Goal: Task Accomplishment & Management: Manage account settings

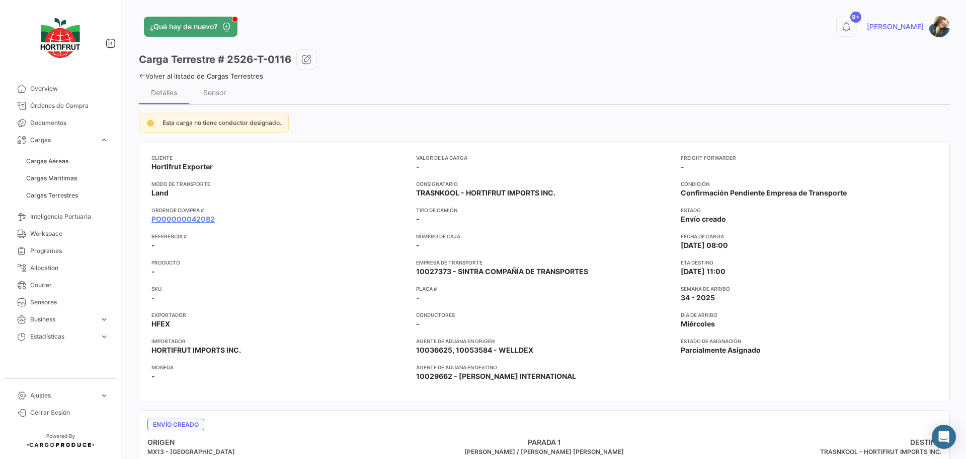
click at [84, 193] on link "Cargas Terrestres" at bounding box center [67, 195] width 91 height 15
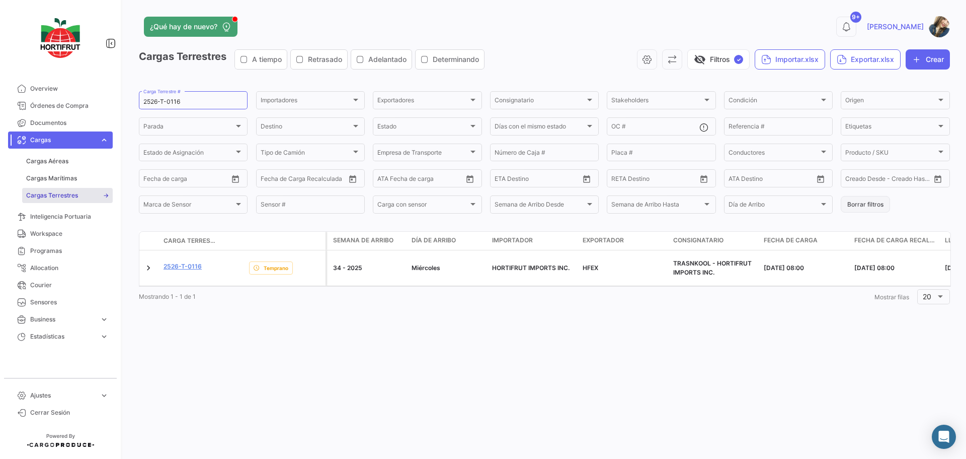
click at [869, 205] on button "Borrar filtros" at bounding box center [865, 204] width 49 height 17
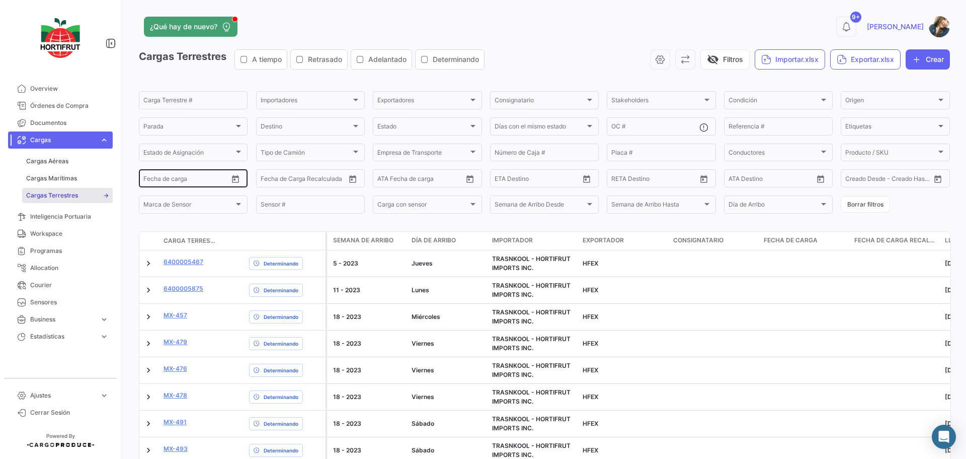
click at [235, 179] on icon "Open calendar" at bounding box center [236, 179] width 7 height 8
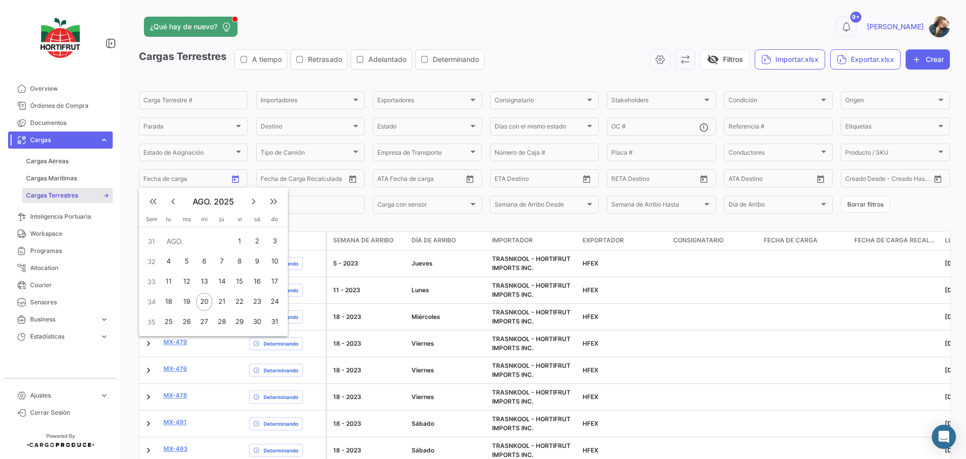
click at [222, 299] on div "21" at bounding box center [222, 301] width 16 height 18
type input "[DATE]"
click at [222, 299] on div "21" at bounding box center [222, 301] width 16 height 18
type input "[DATE]"
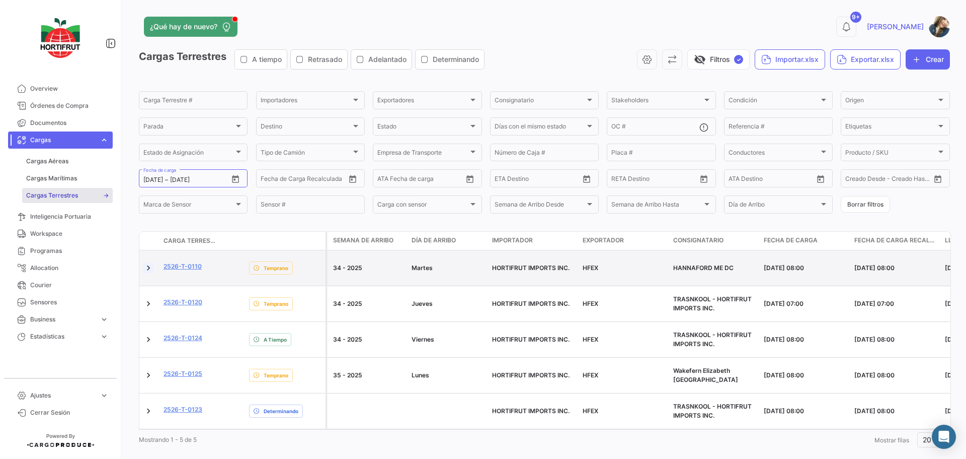
click at [146, 267] on link at bounding box center [148, 268] width 10 height 10
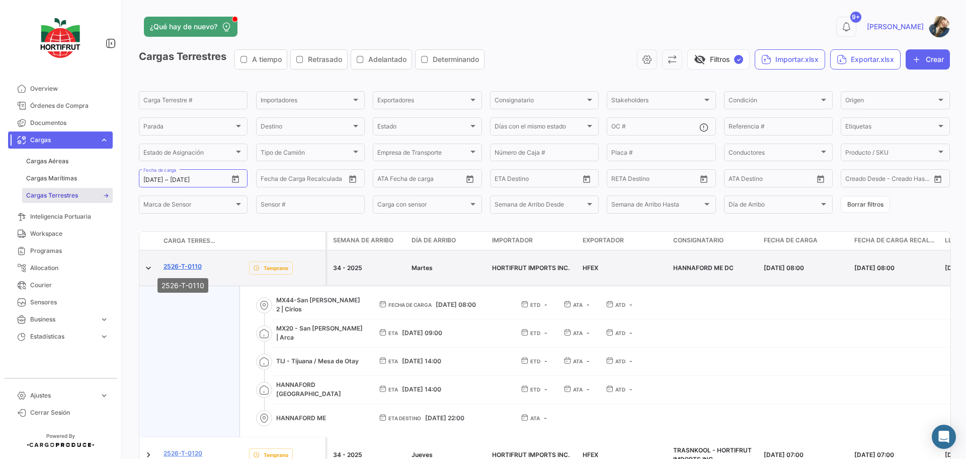
click at [200, 267] on link "2526-T-0110" at bounding box center [183, 266] width 38 height 9
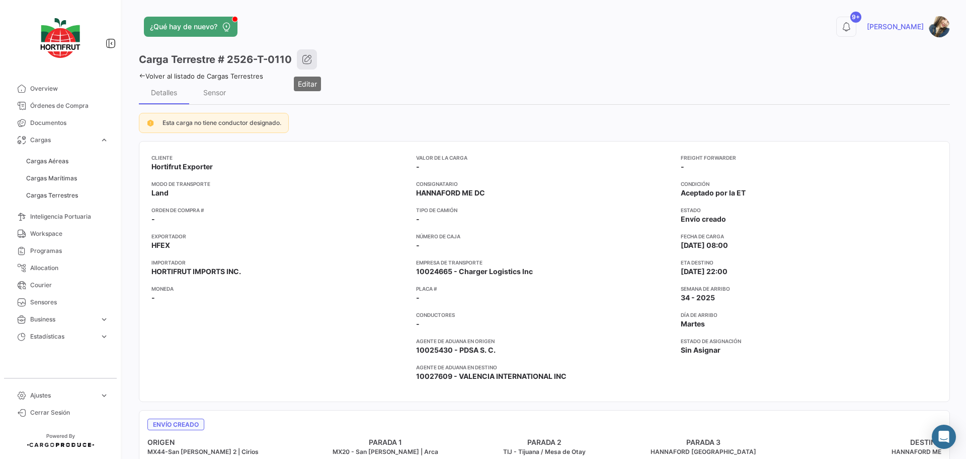
click at [303, 57] on icon "button" at bounding box center [307, 59] width 10 height 10
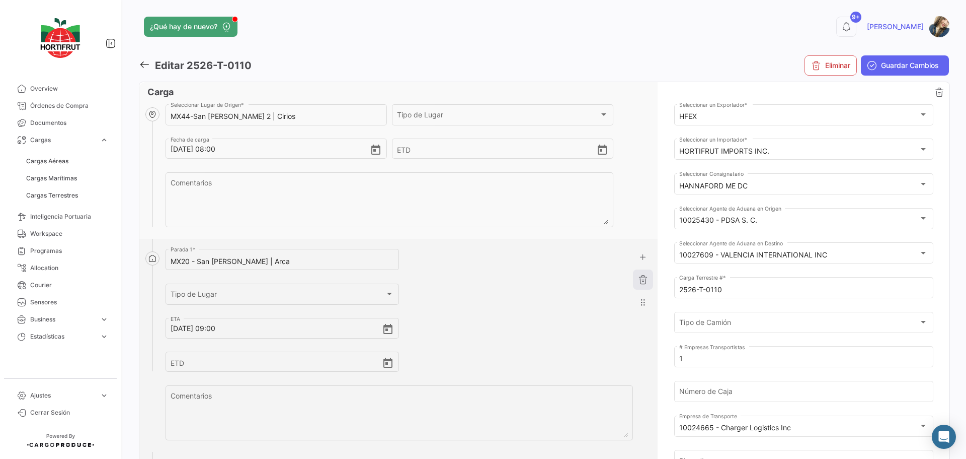
click at [633, 280] on button "button" at bounding box center [643, 279] width 20 height 20
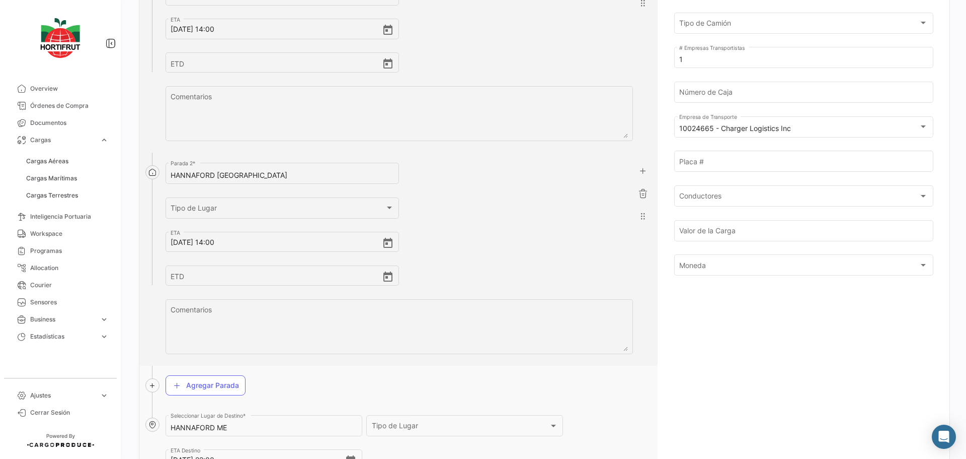
scroll to position [302, 0]
click at [180, 241] on input "[DATE] 14:00" at bounding box center [276, 238] width 211 height 35
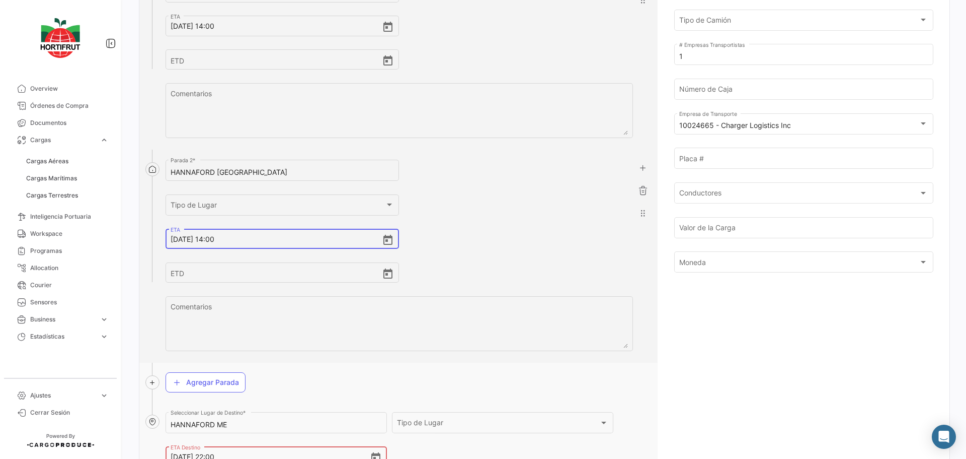
type input "[DATE] 14:00"
click at [177, 453] on input "[DATE] 22:00" at bounding box center [270, 456] width 199 height 35
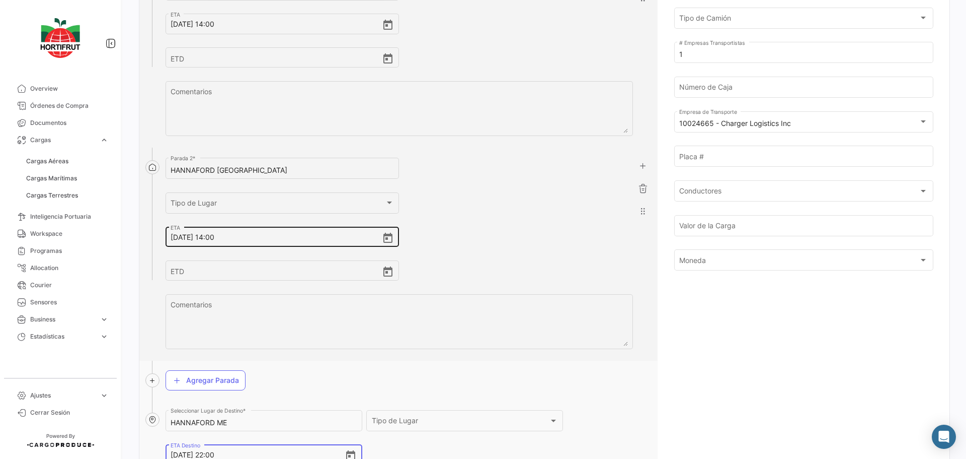
type input "[DATE] 22:00"
click at [216, 240] on input "[DATE] 14:00" at bounding box center [276, 236] width 211 height 35
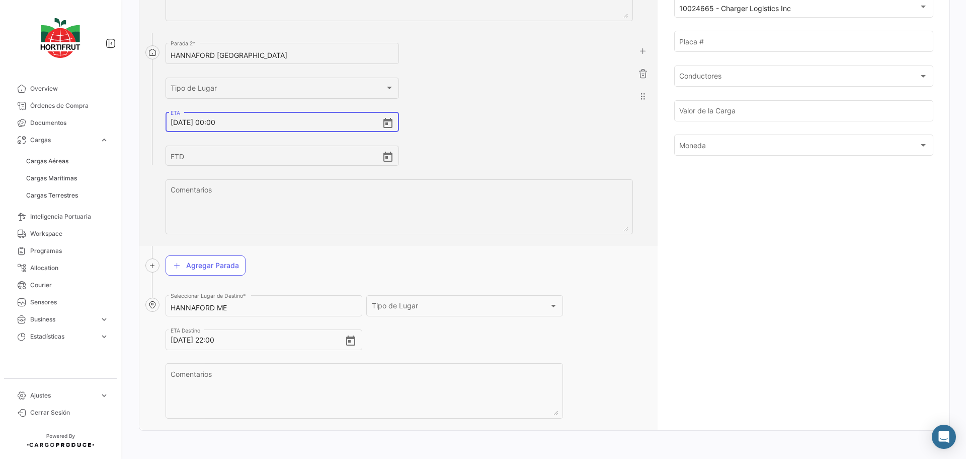
scroll to position [423, 0]
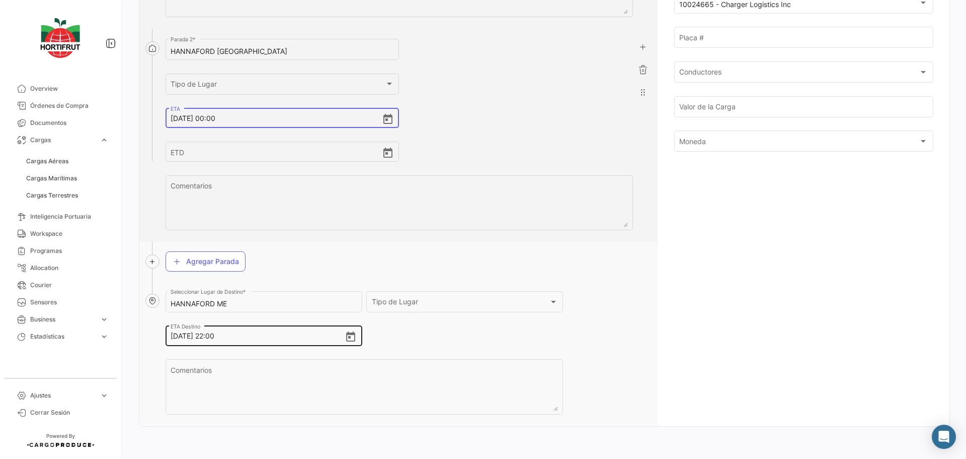
type input "[DATE] 00:00"
click at [217, 339] on input "[DATE] 22:00" at bounding box center [258, 335] width 174 height 35
type input "[DATE] 00:00"
click at [527, 133] on div "HANNAFORD NY [PERSON_NAME] 2 * Tipo [PERSON_NAME] Tipo [PERSON_NAME] [DATE] 00:…" at bounding box center [400, 139] width 468 height 205
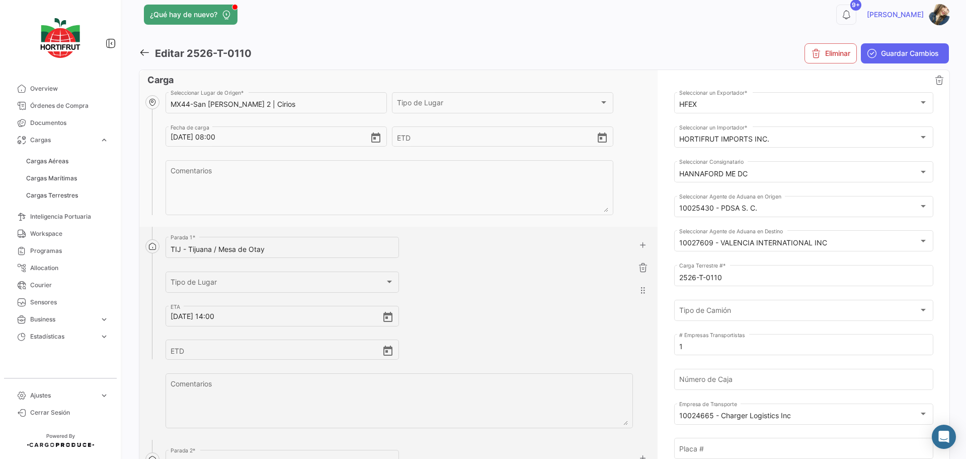
scroll to position [0, 0]
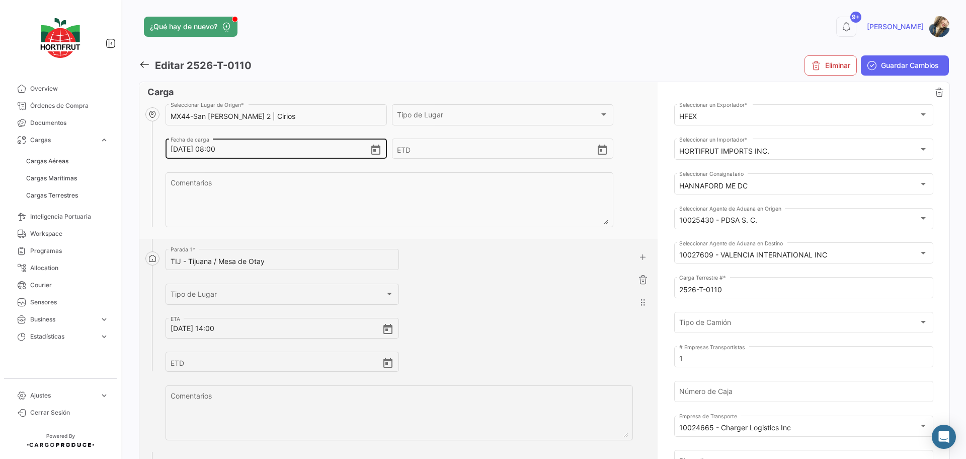
click at [216, 153] on input "[DATE] 08:00" at bounding box center [270, 148] width 199 height 35
type input "[DATE] 11:00"
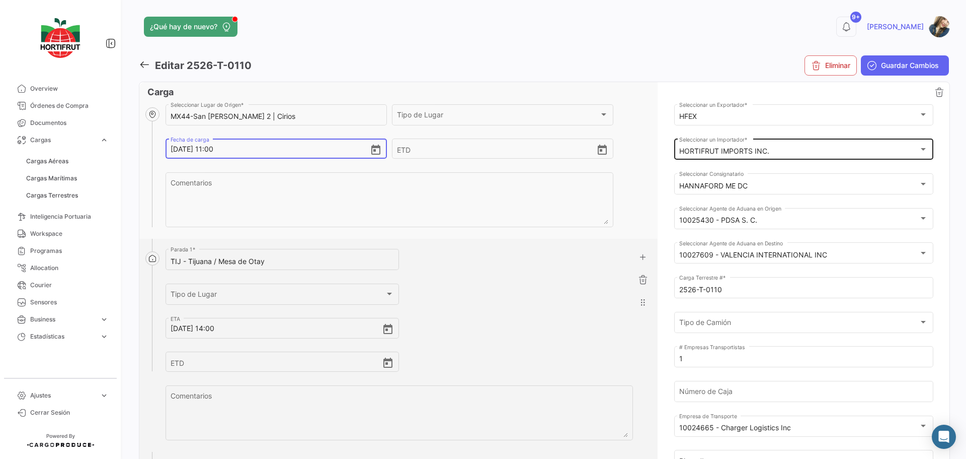
click at [773, 157] on div "HORTIFRUT IMPORTS INC. Seleccionar un Importador *" at bounding box center [804, 148] width 249 height 23
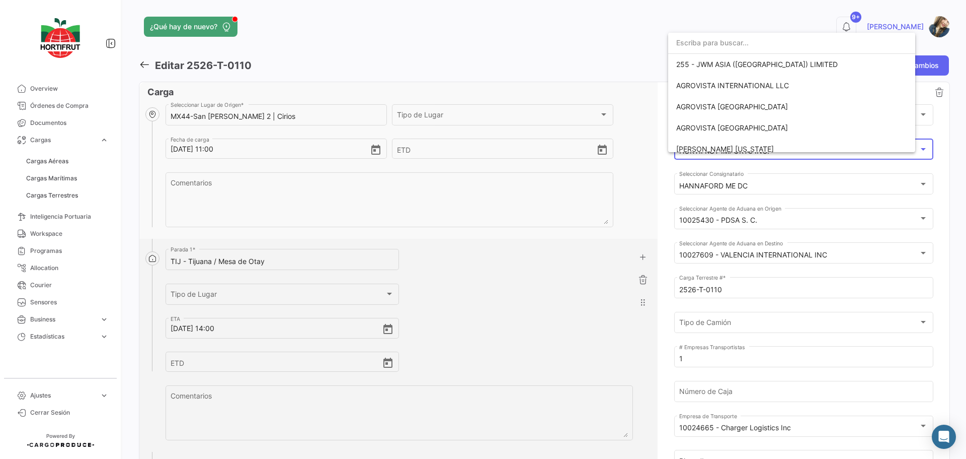
scroll to position [1590, 0]
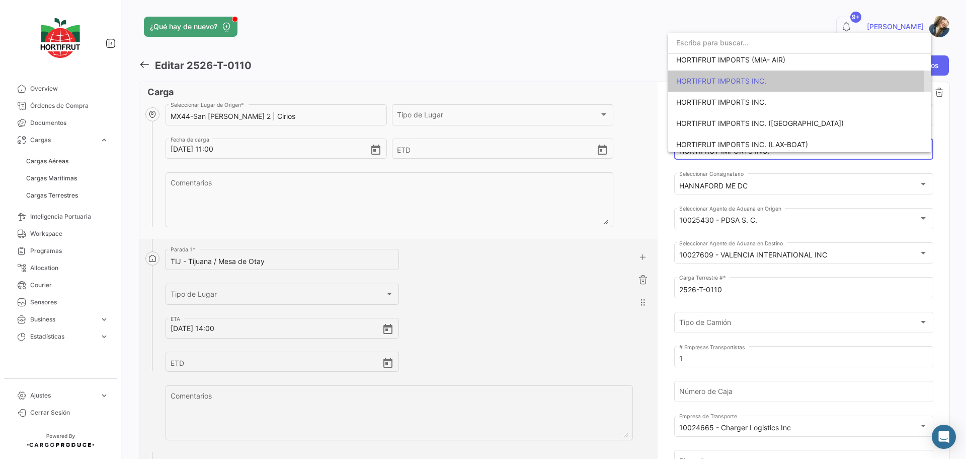
click at [752, 84] on span "HORTIFRUT IMPORTS INC." at bounding box center [722, 81] width 90 height 9
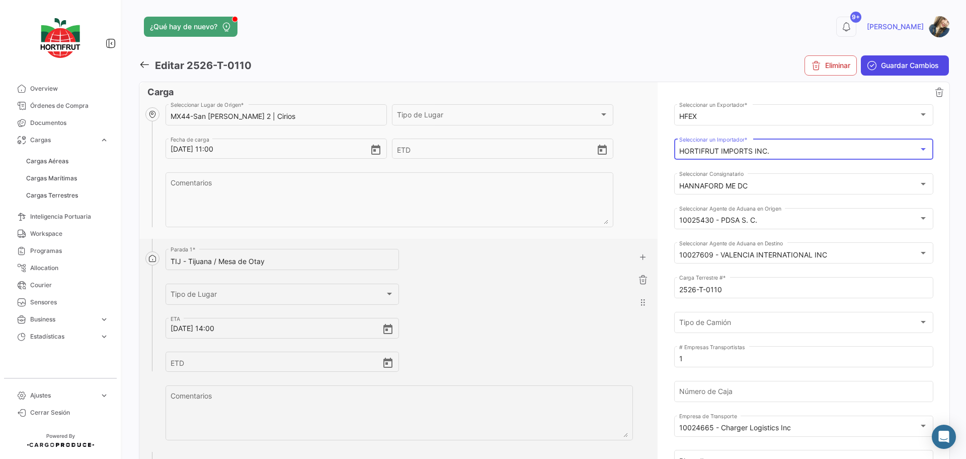
click at [882, 63] on span "Guardar Cambios" at bounding box center [910, 65] width 58 height 10
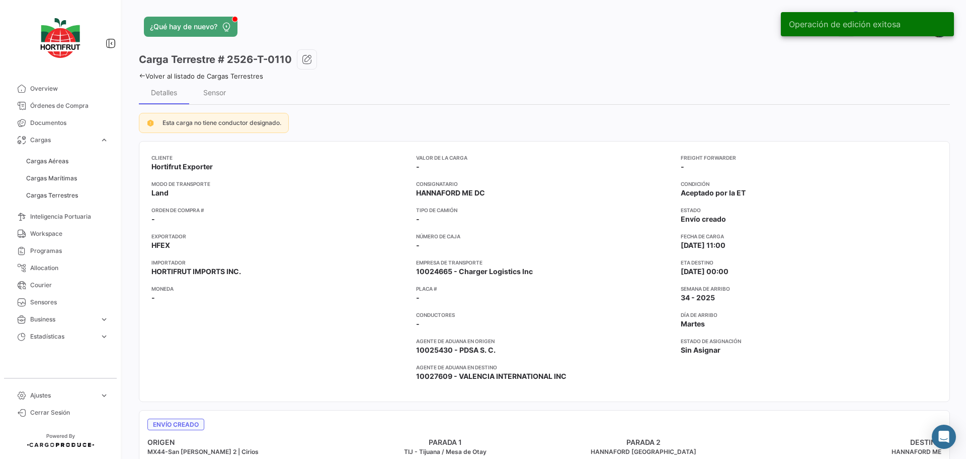
click at [249, 74] on link "Volver al listado de Cargas Terrestres" at bounding box center [201, 76] width 124 height 8
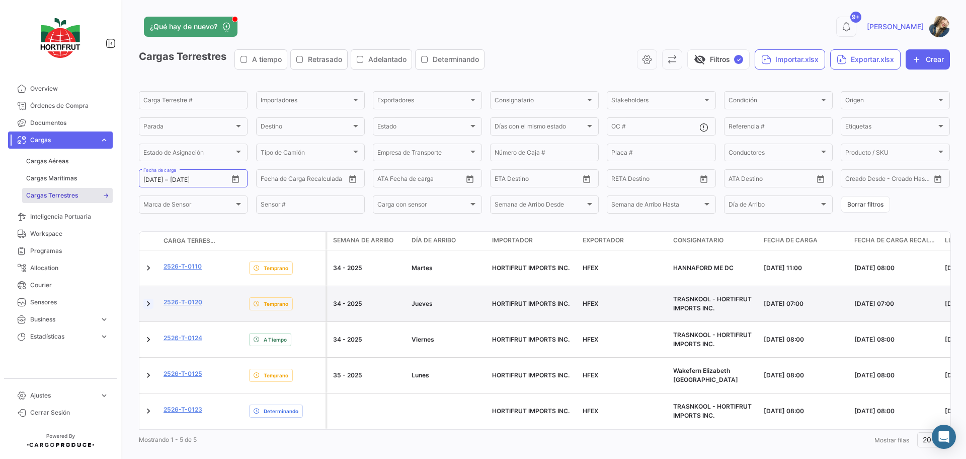
click at [149, 299] on link at bounding box center [148, 304] width 10 height 10
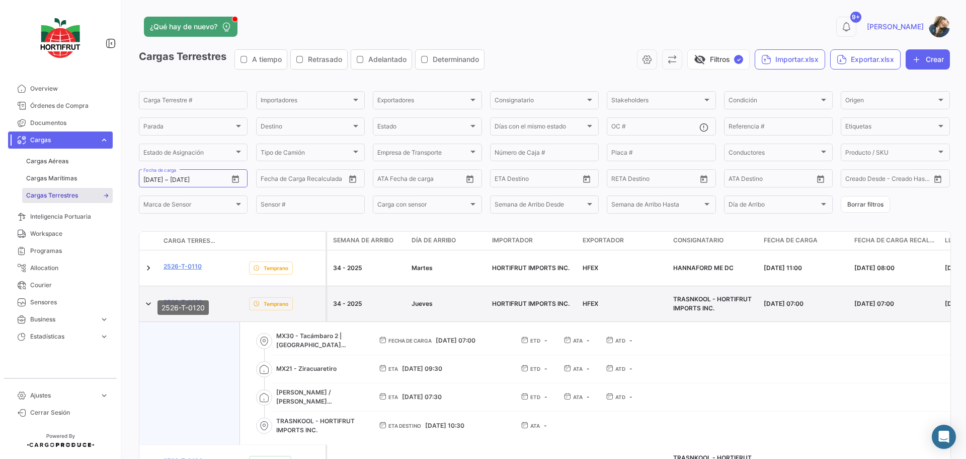
click at [176, 298] on link "2526-T-0120" at bounding box center [183, 302] width 39 height 9
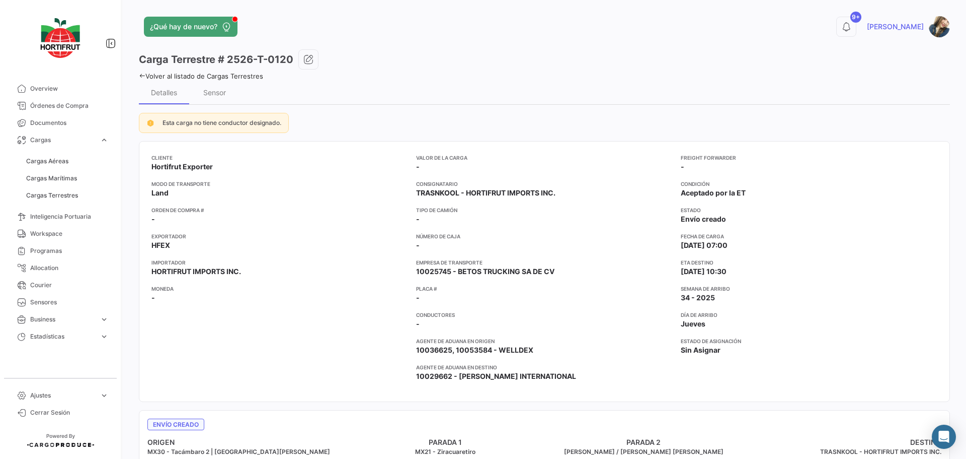
click at [251, 77] on link "Volver al listado de Cargas Terrestres" at bounding box center [201, 76] width 124 height 8
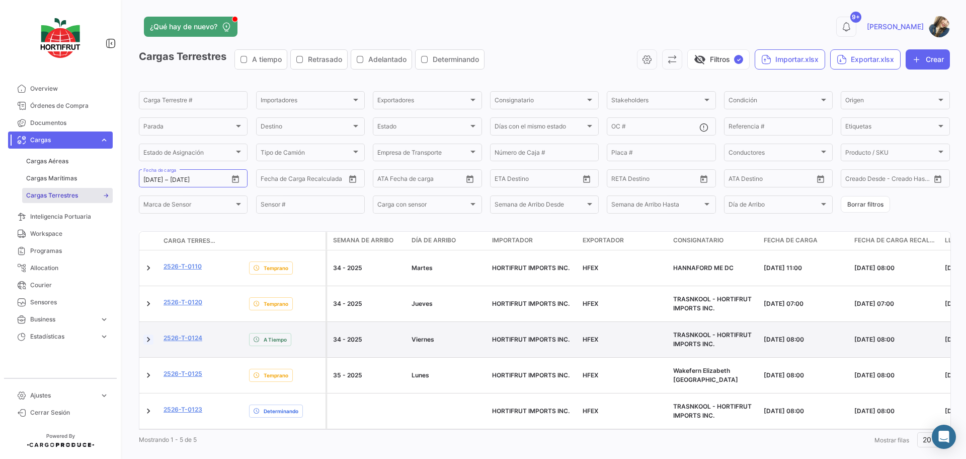
click at [148, 334] on link at bounding box center [148, 339] width 10 height 10
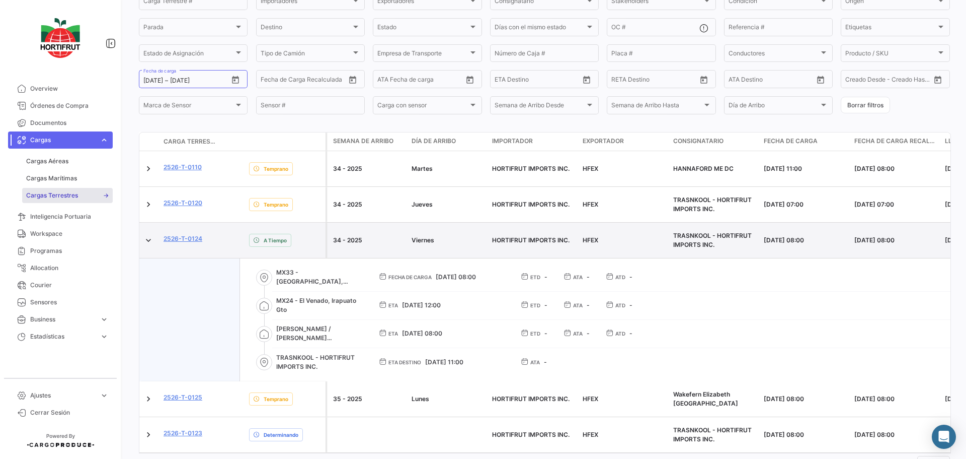
scroll to position [101, 0]
click at [195, 233] on link "2526-T-0124" at bounding box center [183, 237] width 39 height 9
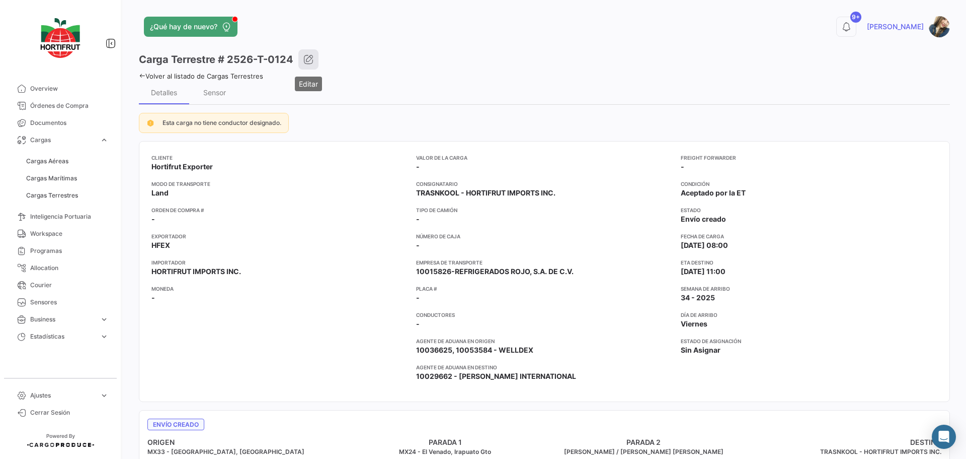
click at [300, 59] on button "button" at bounding box center [309, 59] width 20 height 20
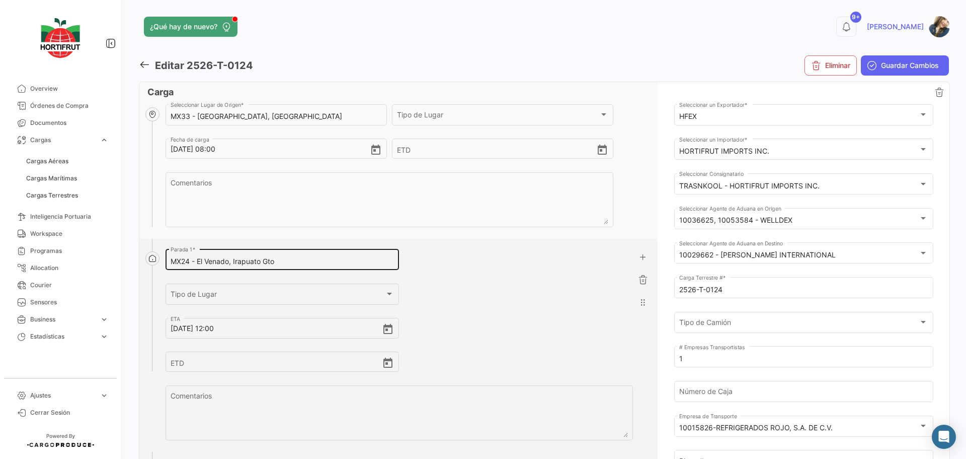
click at [322, 259] on input "MX24 - El Venado, Irapuato Gto" at bounding box center [283, 261] width 224 height 9
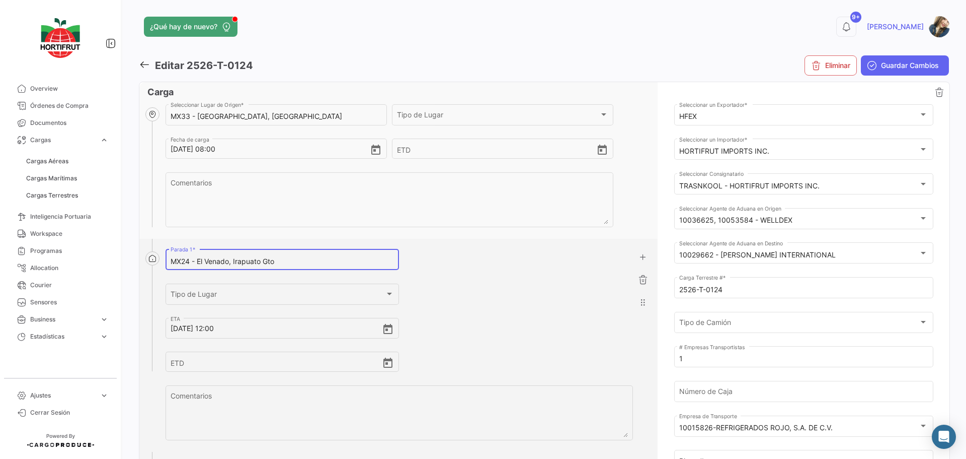
click at [322, 259] on input "MX24 - El Venado, Irapuato Gto" at bounding box center [283, 261] width 224 height 9
click at [311, 274] on span "Lugar - MX29 - Queretaro, Mega frescos [PERSON_NAME]" at bounding box center [291, 282] width 236 height 24
type input "MX29 - Queretaro, Mega frescos [PERSON_NAME]"
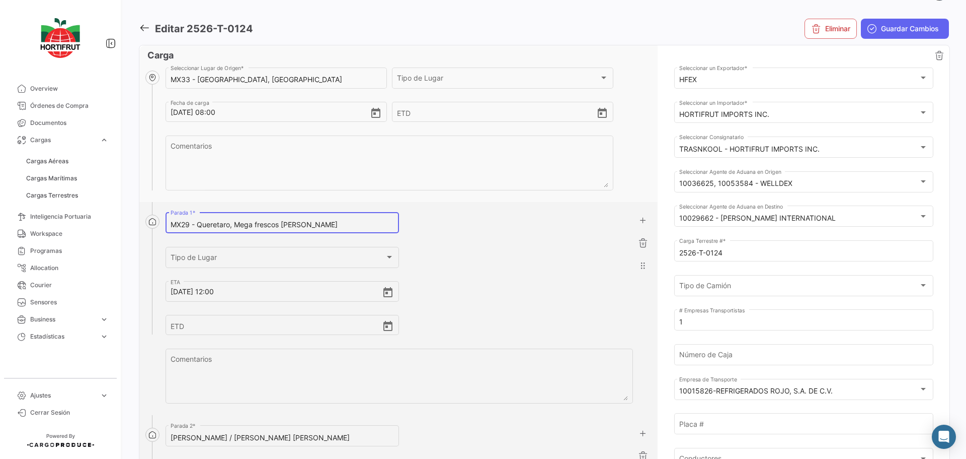
scroll to position [20, 0]
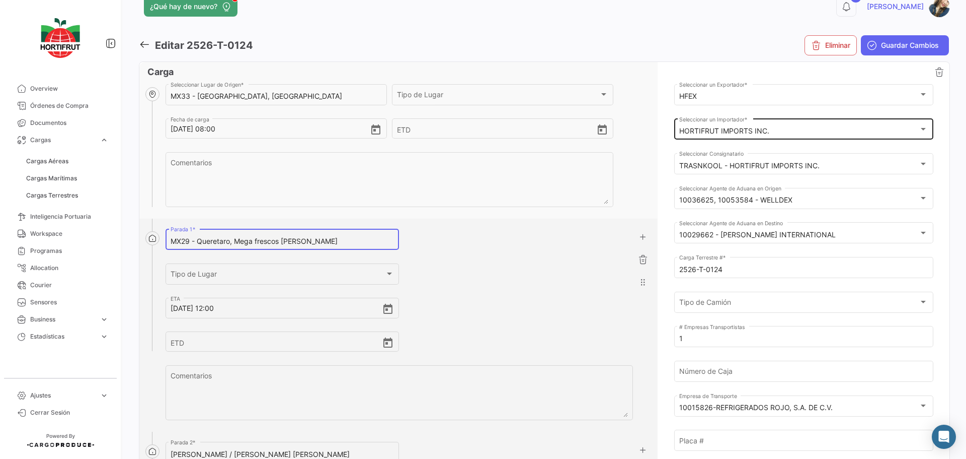
click at [788, 136] on div "HORTIFRUT IMPORTS INC. Seleccionar un Importador *" at bounding box center [804, 128] width 249 height 23
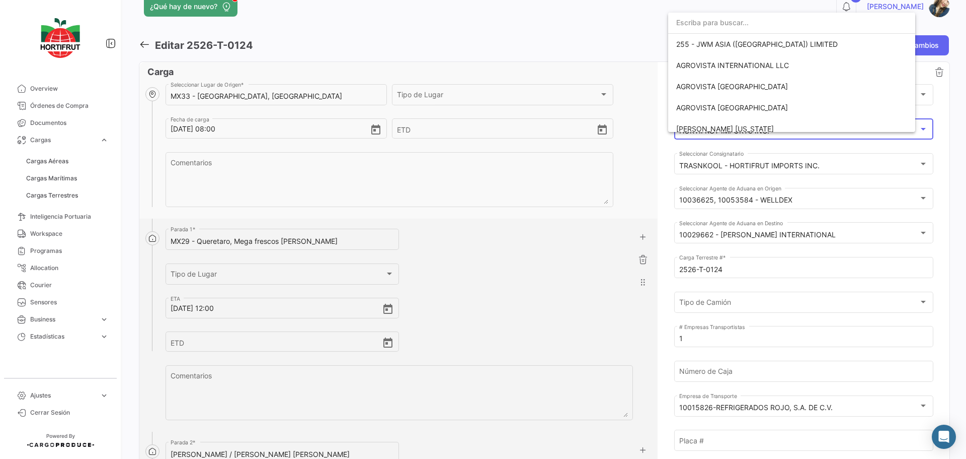
scroll to position [1590, 0]
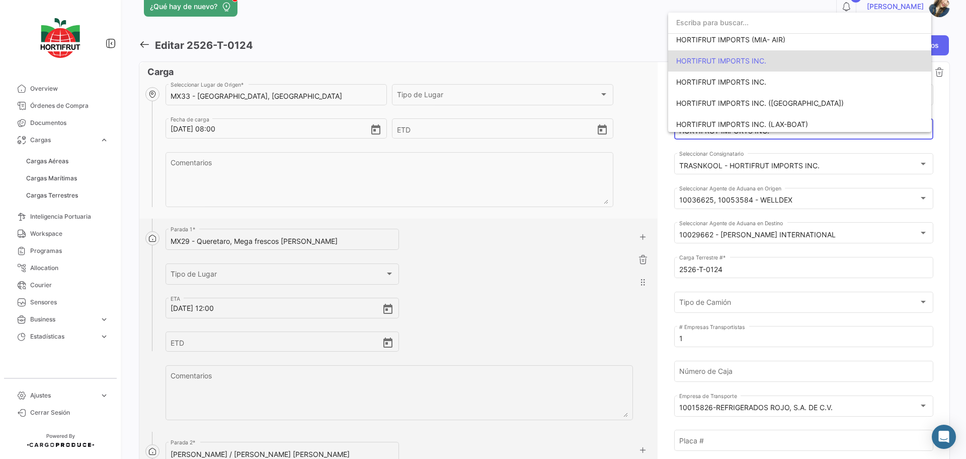
click at [751, 67] on span "HORTIFRUT IMPORTS INC." at bounding box center [800, 60] width 247 height 21
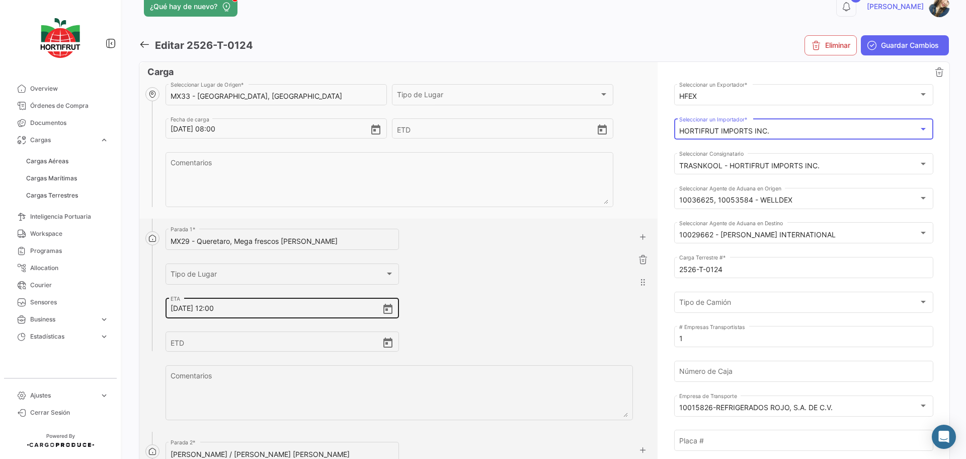
click at [216, 307] on input "[DATE] 12:00" at bounding box center [276, 307] width 211 height 35
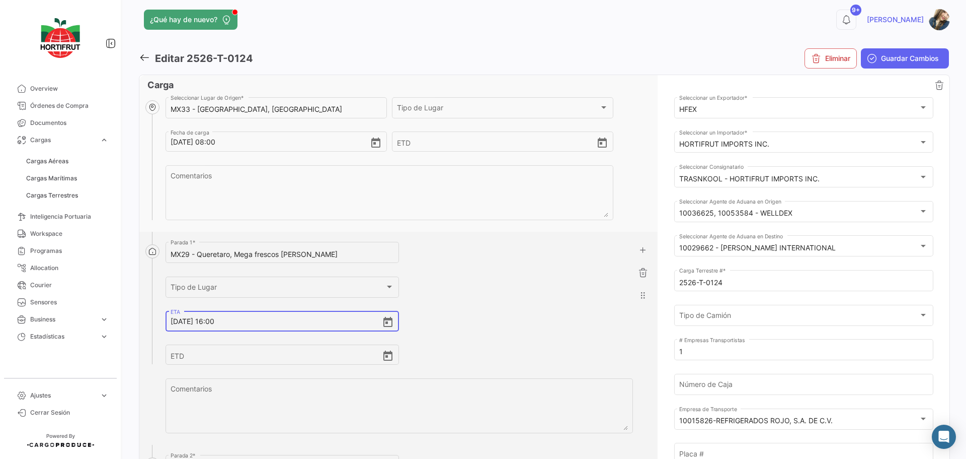
scroll to position [0, 0]
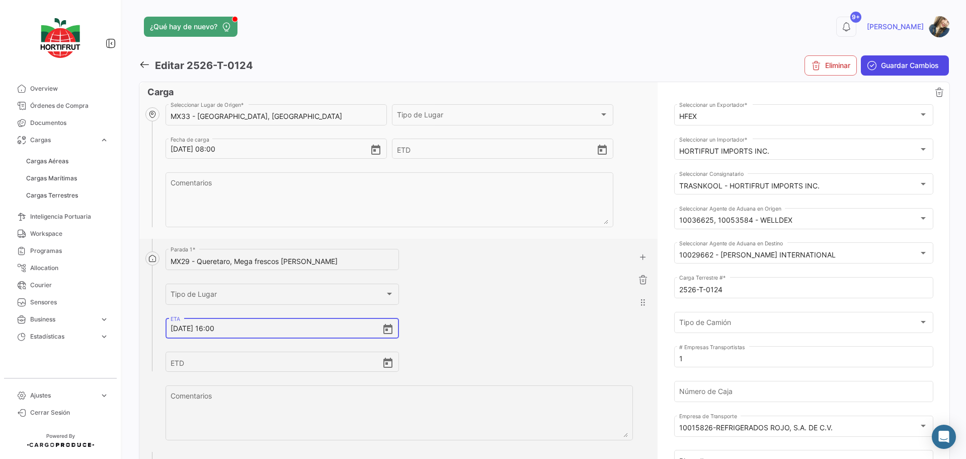
type input "[DATE] 16:00"
click at [925, 68] on span "Guardar Cambios" at bounding box center [910, 65] width 58 height 10
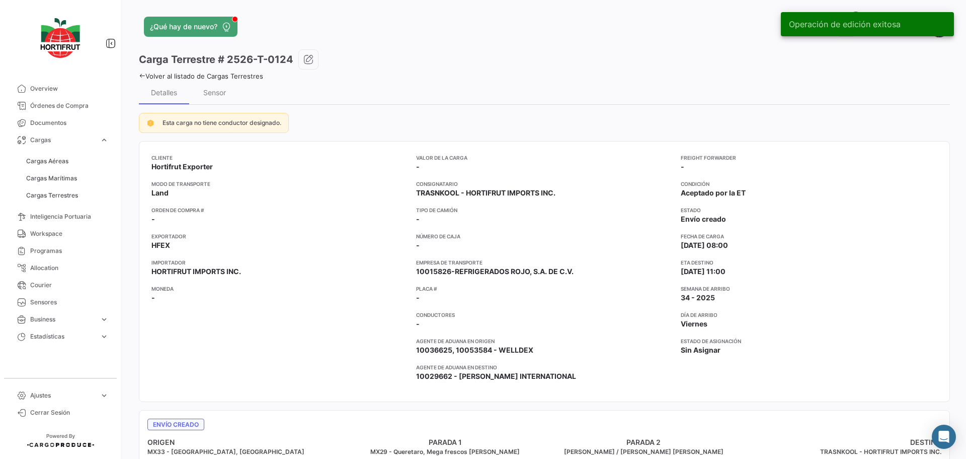
click at [247, 76] on link "Volver al listado de Cargas Terrestres" at bounding box center [201, 76] width 124 height 8
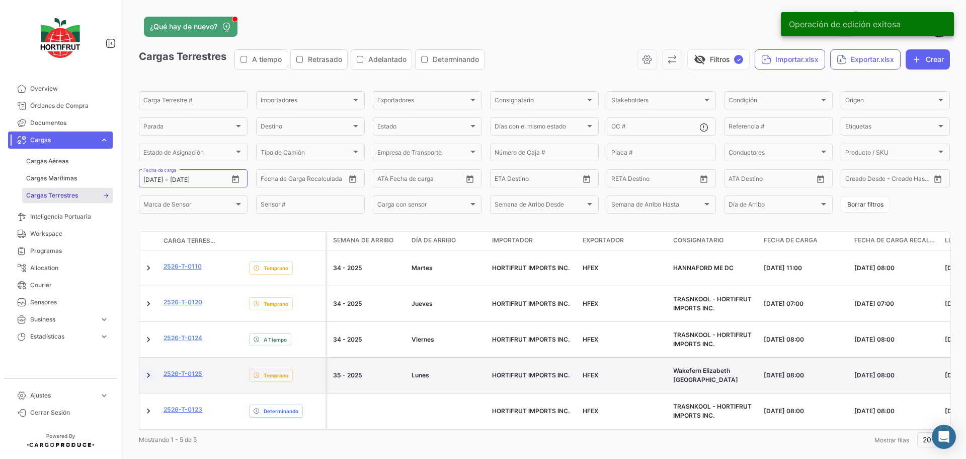
click at [147, 370] on link at bounding box center [148, 375] width 10 height 10
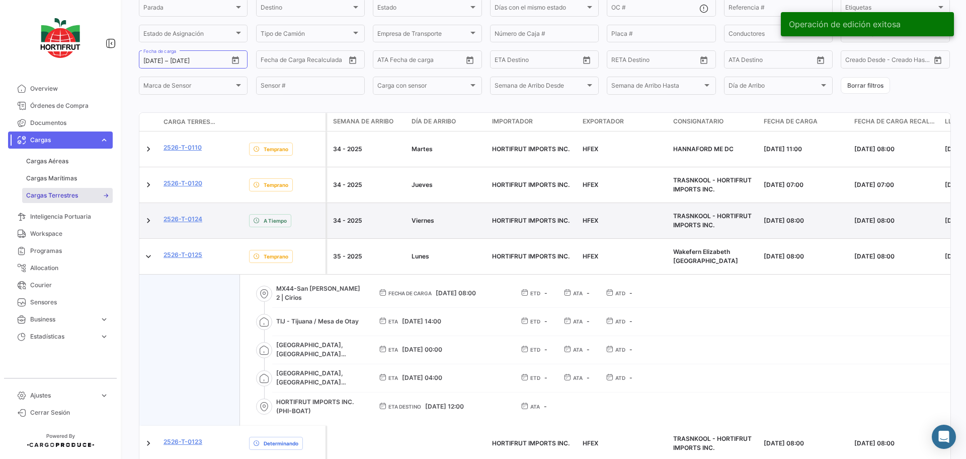
scroll to position [146, 0]
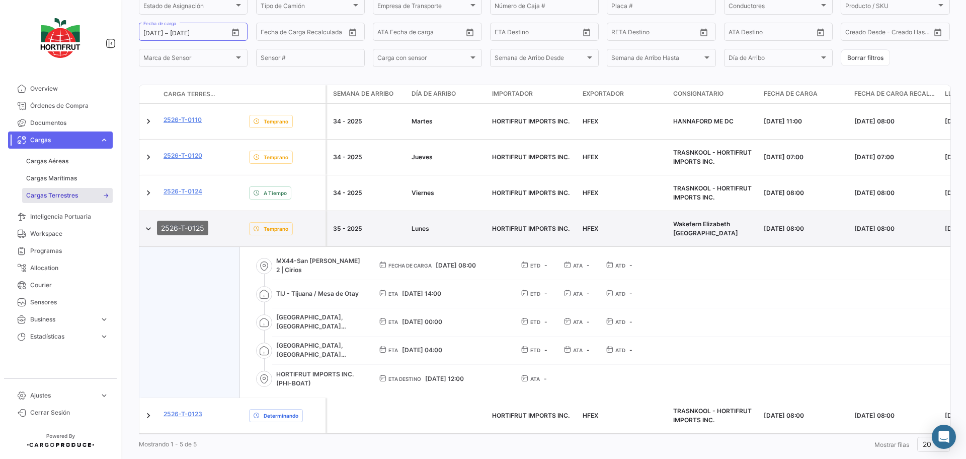
click at [193, 222] on link "2526-T-0125" at bounding box center [183, 226] width 39 height 9
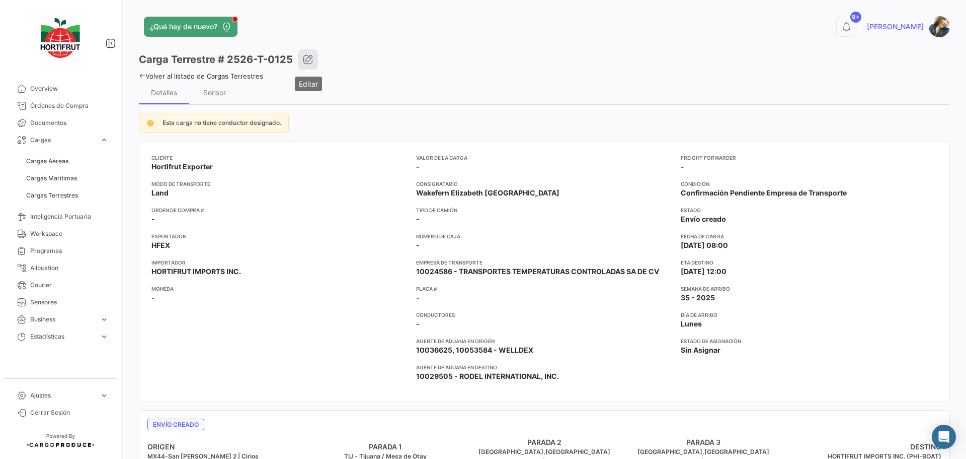
click at [310, 62] on icon "button" at bounding box center [308, 59] width 10 height 10
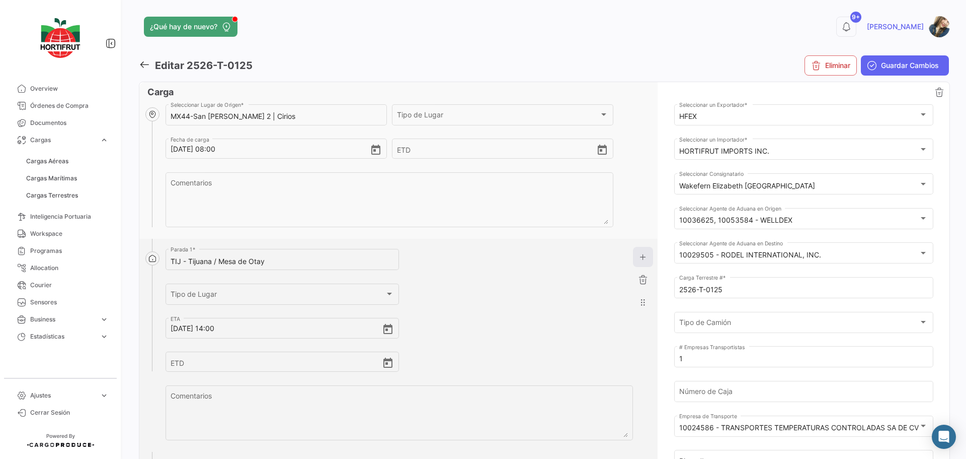
click at [649, 263] on button "button" at bounding box center [643, 257] width 20 height 20
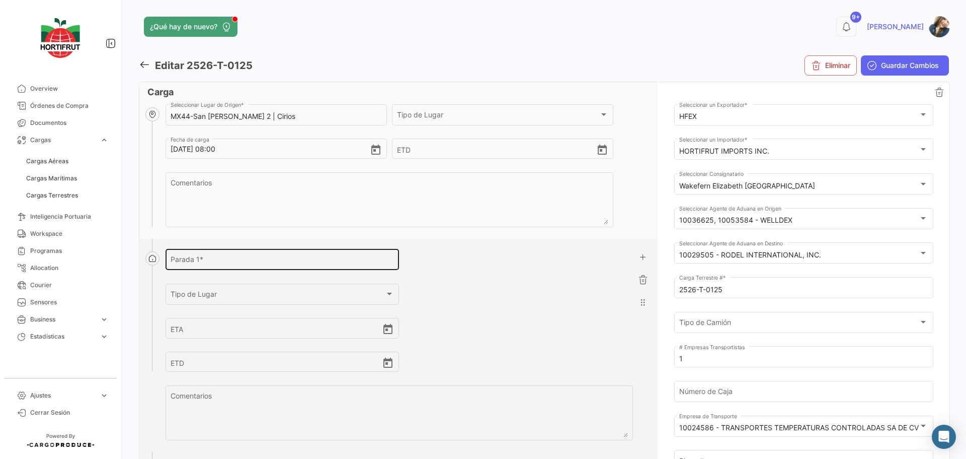
click at [278, 255] on div "[PERSON_NAME] 1 *" at bounding box center [283, 258] width 224 height 23
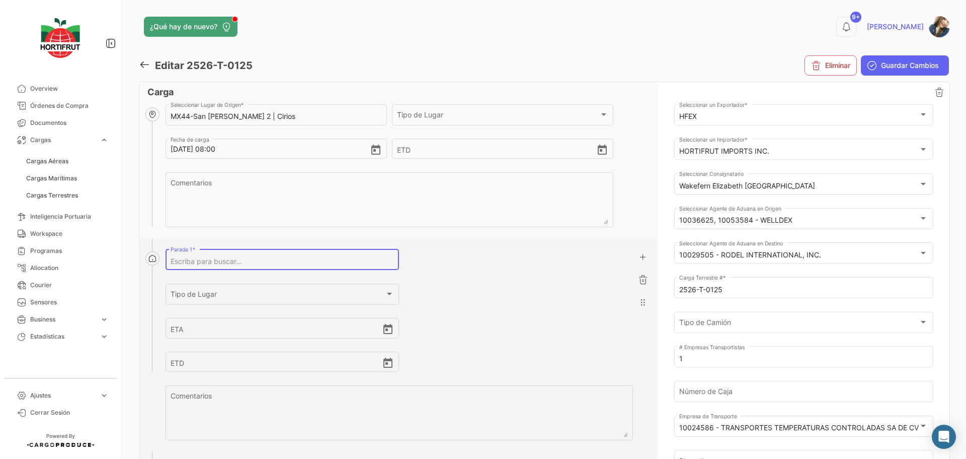
click at [268, 259] on input "[PERSON_NAME] 1 *" at bounding box center [283, 261] width 224 height 9
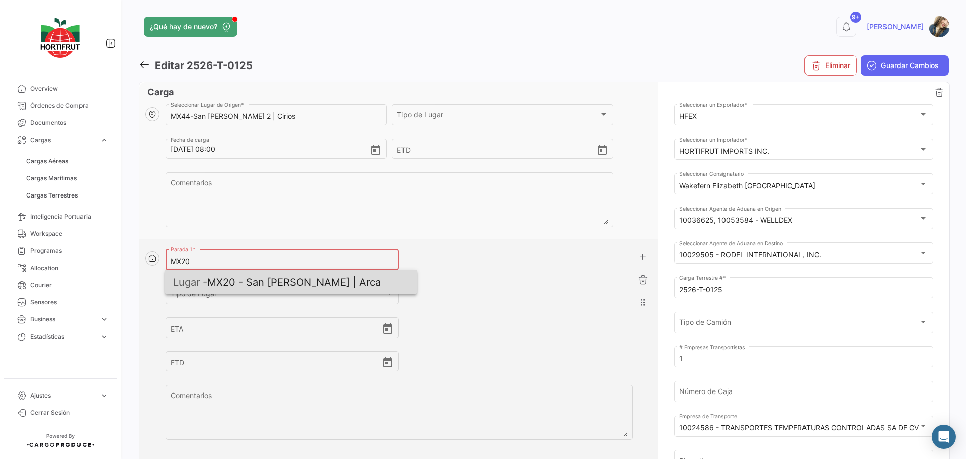
click at [268, 280] on span "Lugar - MX20 - [GEOGRAPHIC_DATA][PERSON_NAME] | Arca" at bounding box center [291, 282] width 236 height 24
type input "MX20 - San [PERSON_NAME] | Arca"
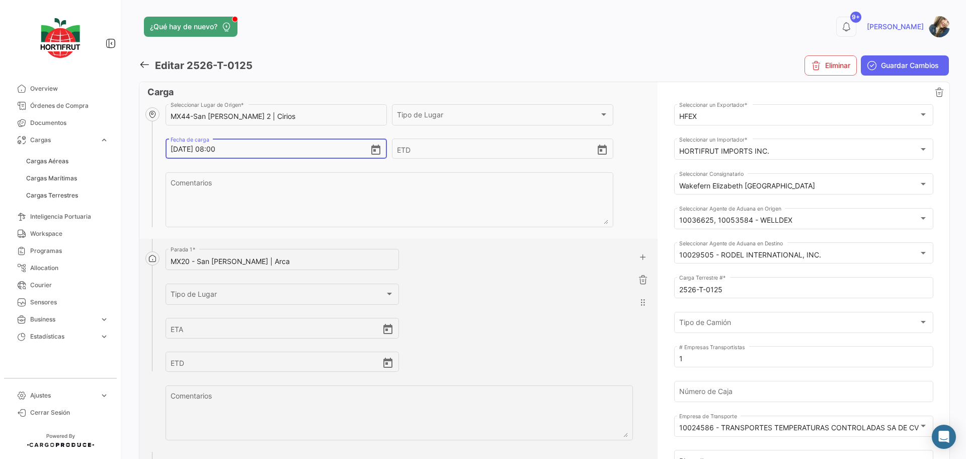
click at [245, 150] on input "[DATE] 08:00" at bounding box center [270, 148] width 199 height 35
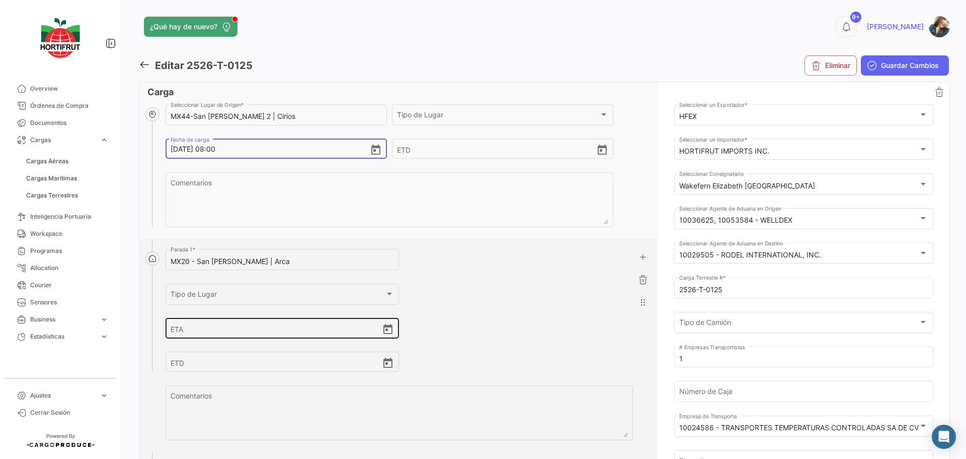
click at [202, 330] on input "ETA" at bounding box center [276, 328] width 211 height 35
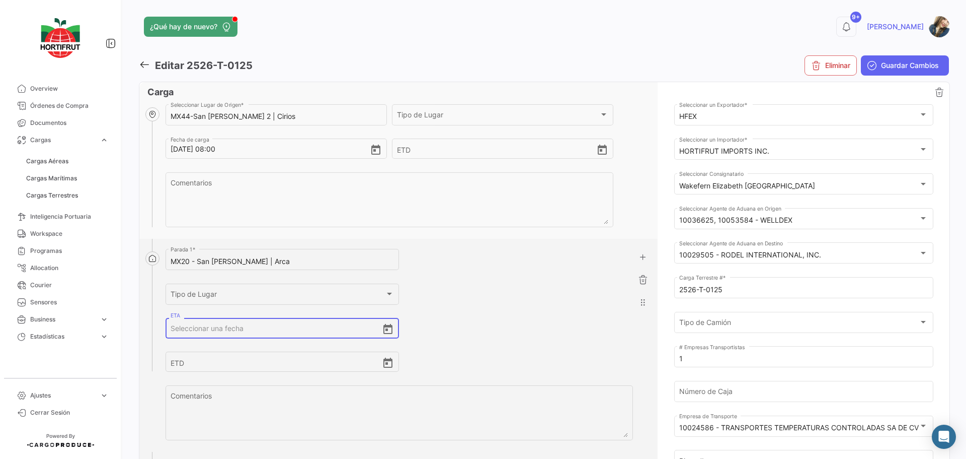
paste input "[DATE] 08:00"
click at [216, 327] on input "[DATE] 08:00" at bounding box center [276, 328] width 211 height 35
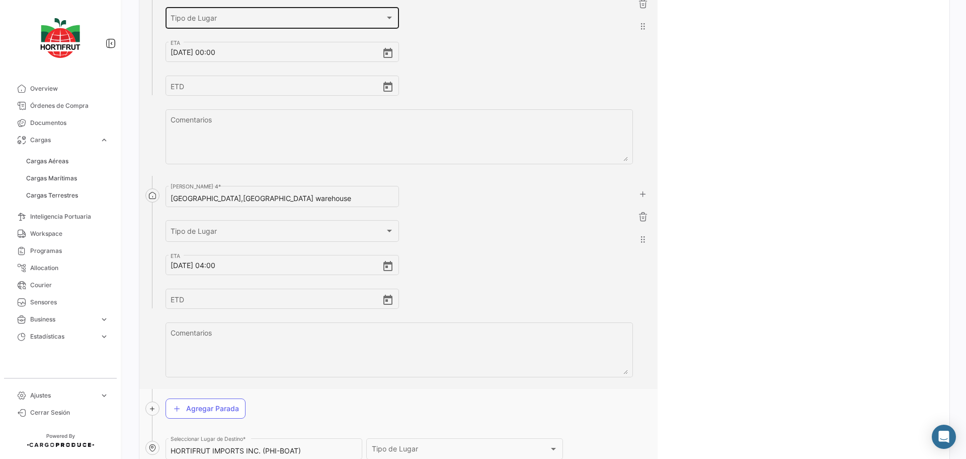
scroll to position [705, 0]
type input "[DATE] 10:00"
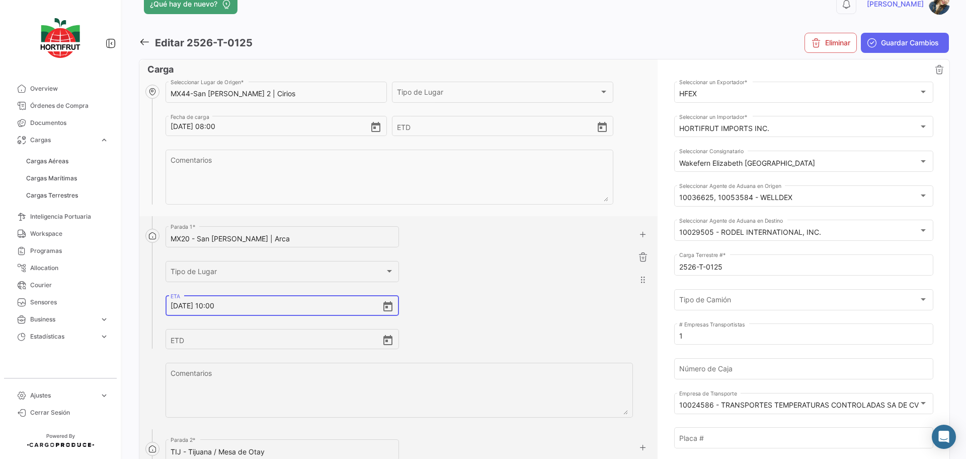
scroll to position [0, 0]
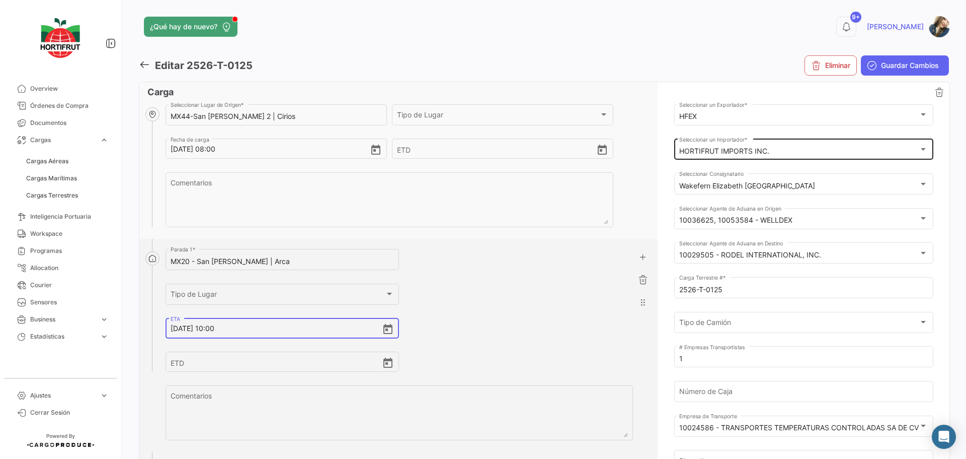
click at [771, 155] on div "HORTIFRUT IMPORTS INC." at bounding box center [800, 151] width 240 height 9
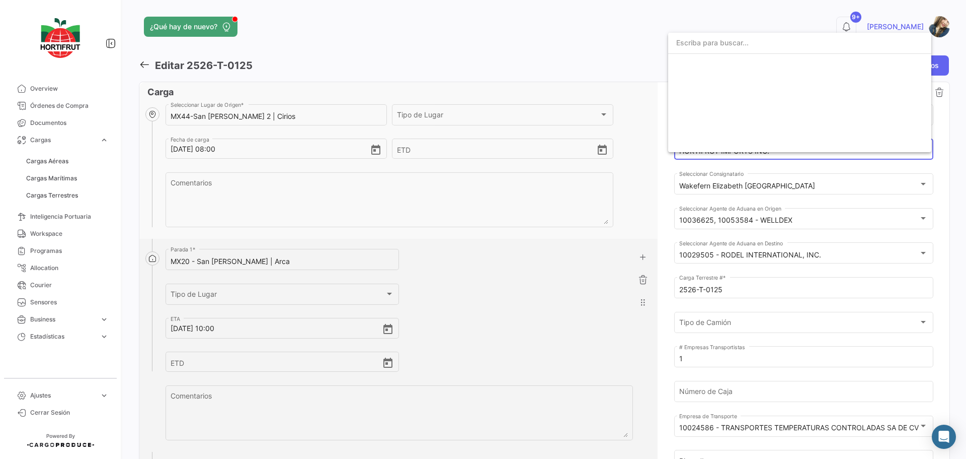
scroll to position [1590, 0]
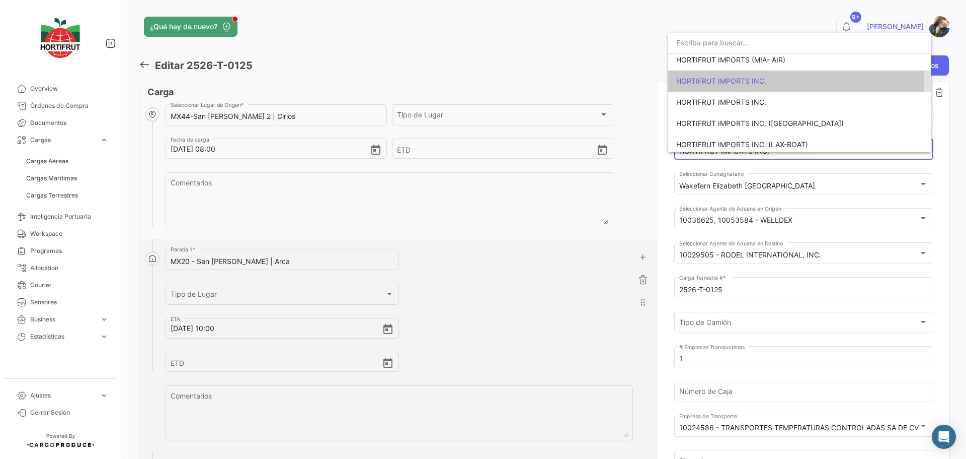
click at [754, 85] on span "HORTIFRUT IMPORTS INC." at bounding box center [800, 80] width 247 height 21
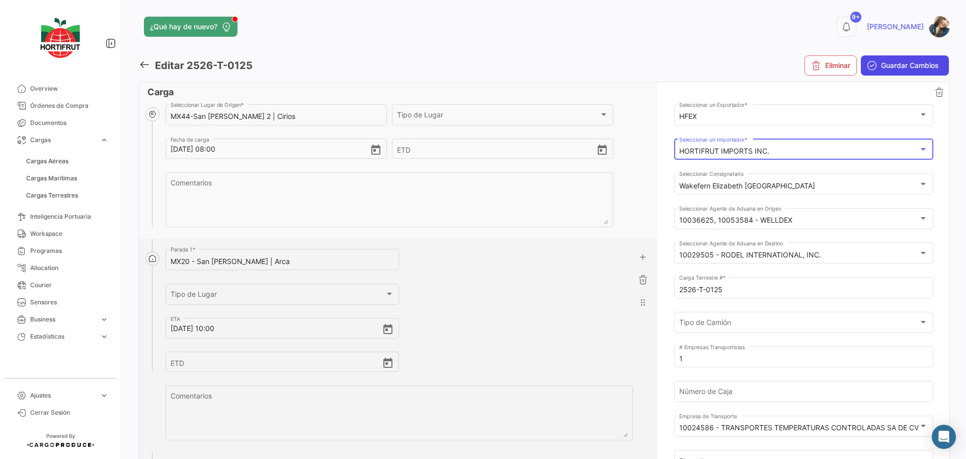
click at [894, 70] on span "Guardar Cambios" at bounding box center [910, 65] width 58 height 10
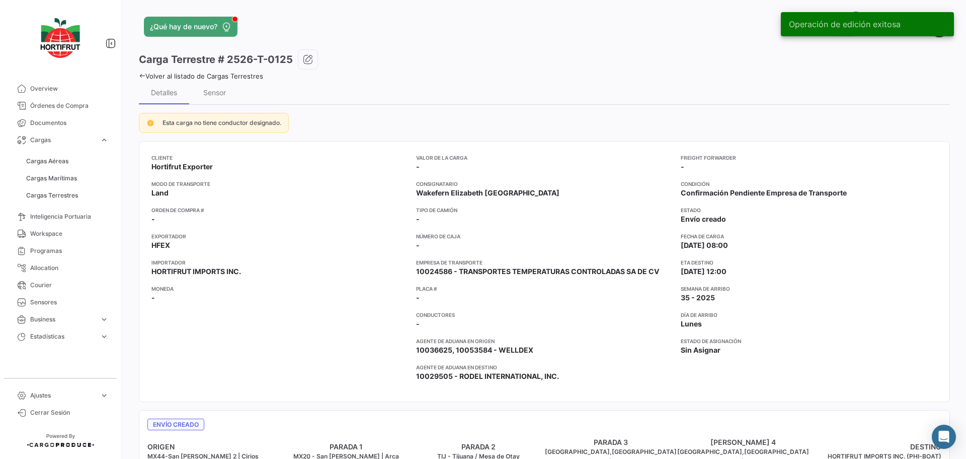
click at [246, 76] on link "Volver al listado de Cargas Terrestres" at bounding box center [201, 76] width 124 height 8
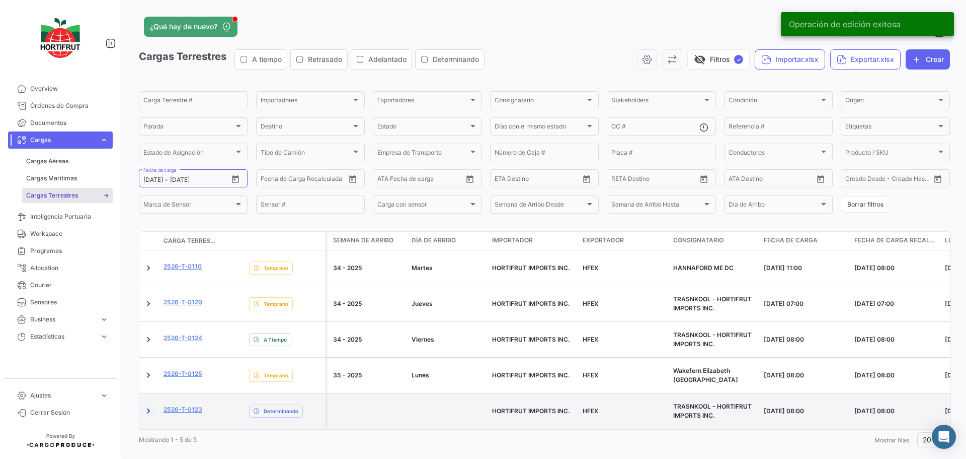
click at [151, 406] on link at bounding box center [148, 411] width 10 height 10
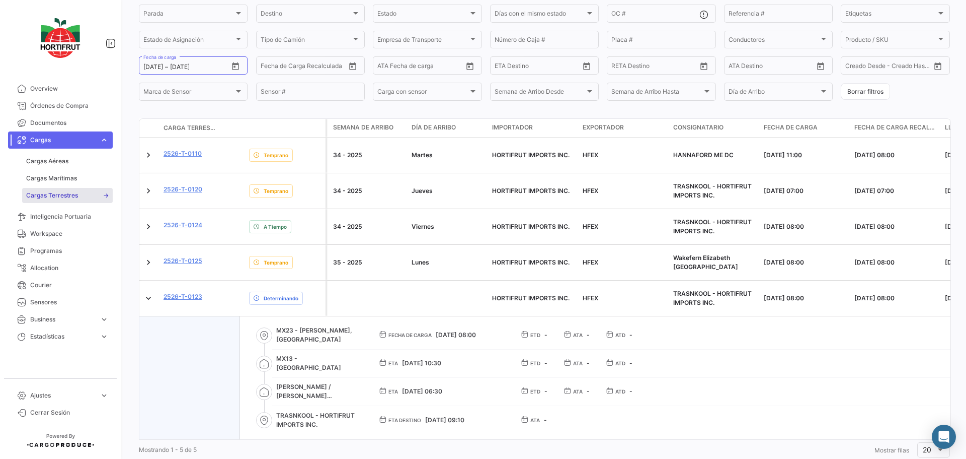
scroll to position [118, 0]
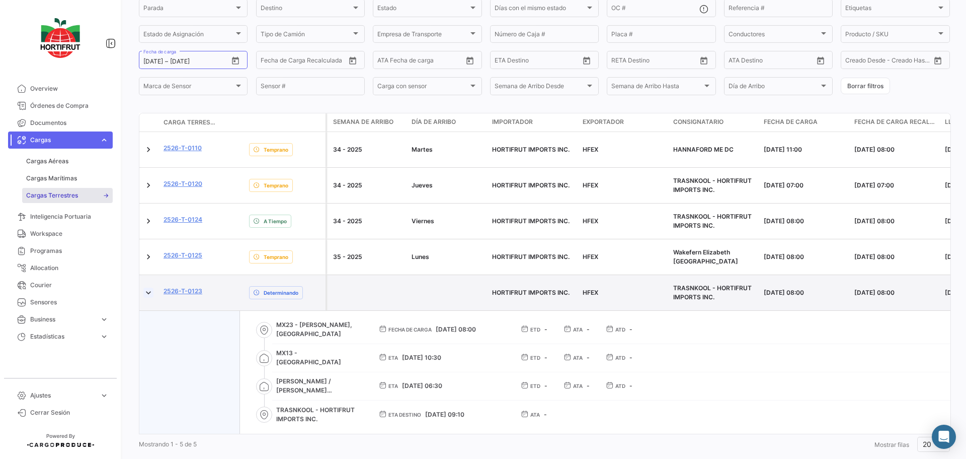
click at [147, 287] on link at bounding box center [148, 292] width 10 height 10
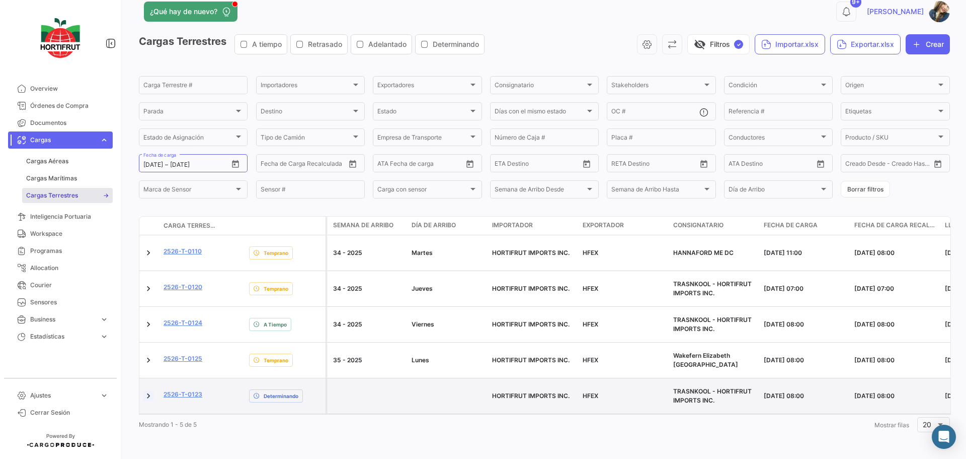
scroll to position [0, 0]
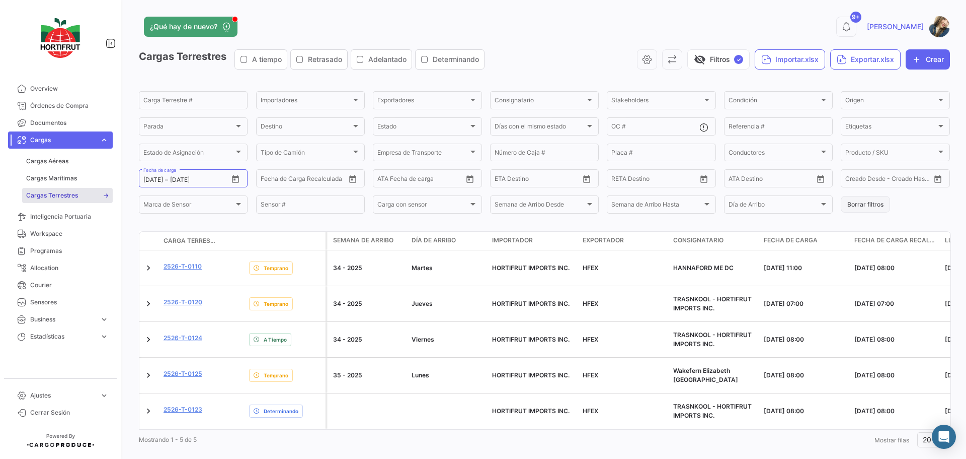
click at [848, 205] on button "Borrar filtros" at bounding box center [865, 204] width 49 height 17
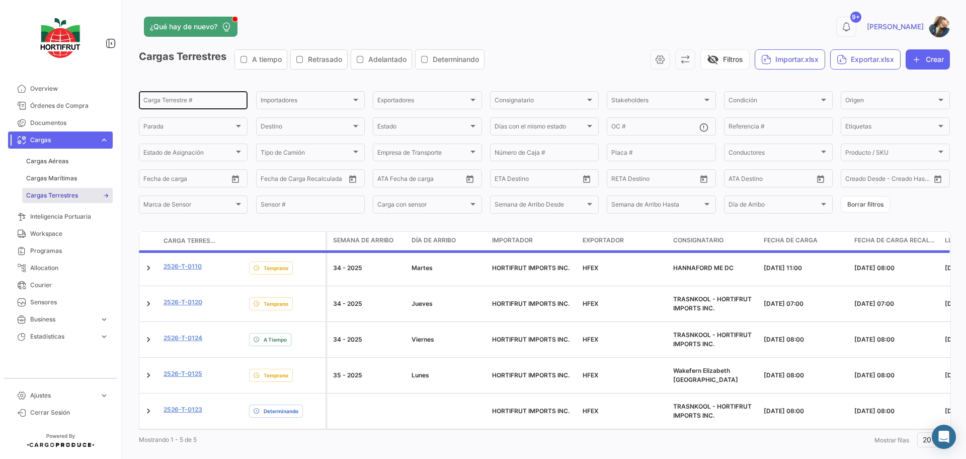
click at [186, 96] on div "Carga Terrestre #" at bounding box center [193, 100] width 100 height 20
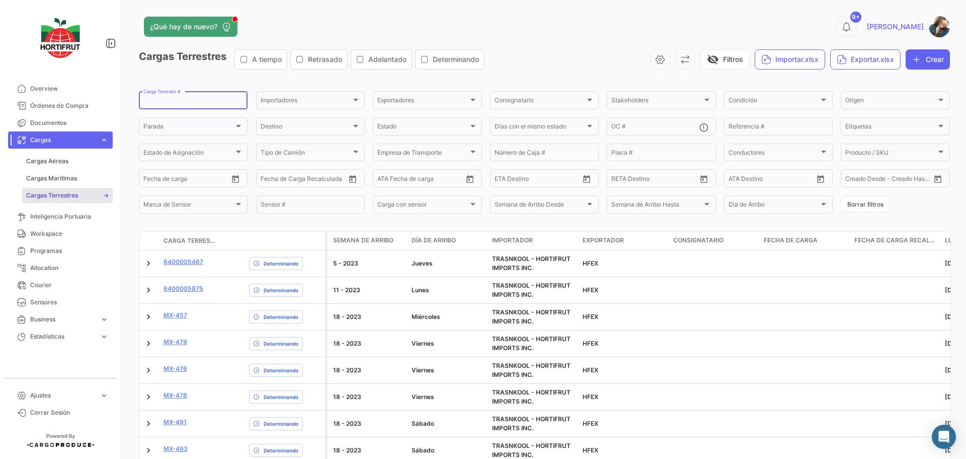
paste input "2526-T-0127"
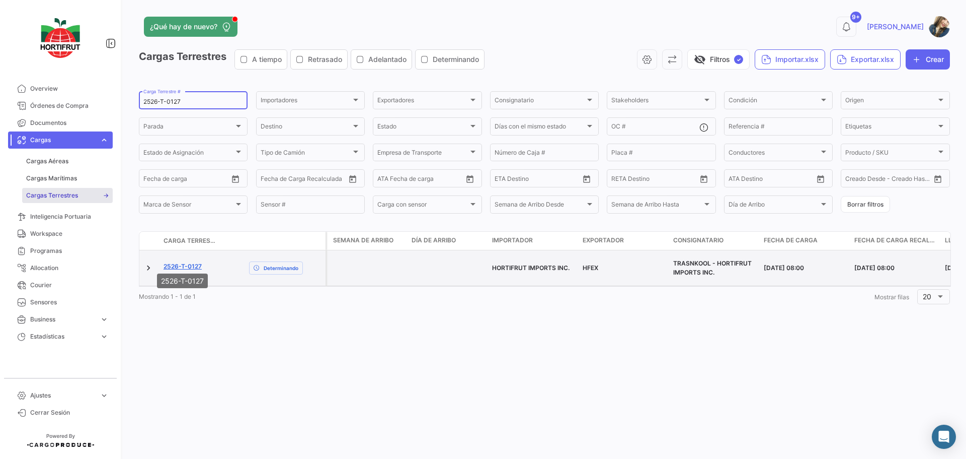
type input "2526-T-0127"
click at [197, 262] on link "2526-T-0127" at bounding box center [183, 266] width 38 height 9
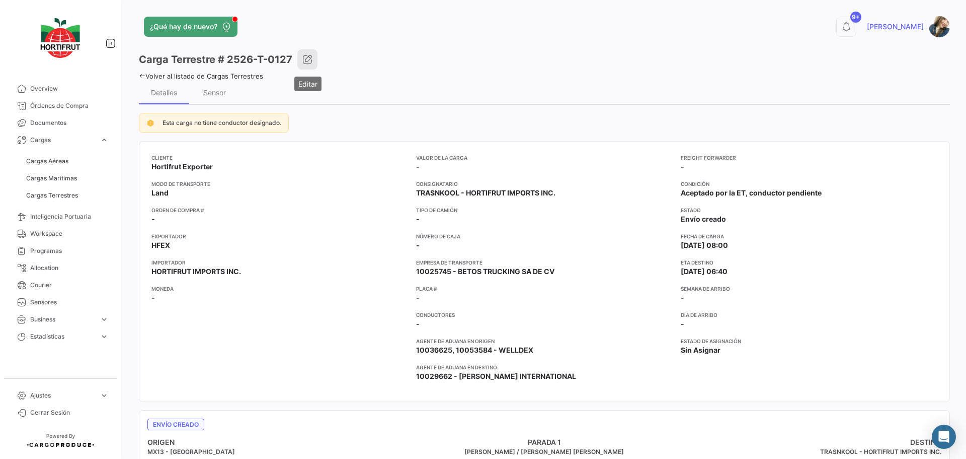
click at [303, 59] on icon "button" at bounding box center [308, 59] width 10 height 10
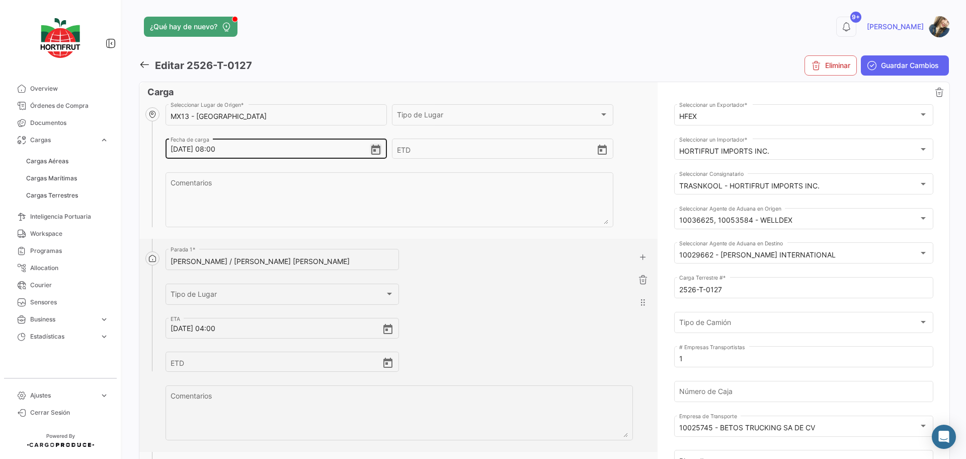
click at [373, 151] on icon "Open calendar" at bounding box center [375, 149] width 9 height 10
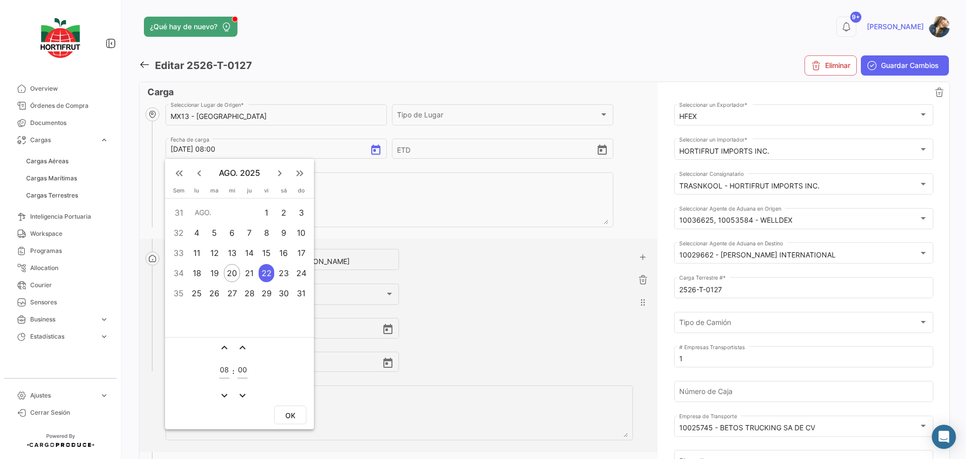
click at [254, 273] on div "21" at bounding box center [250, 273] width 16 height 18
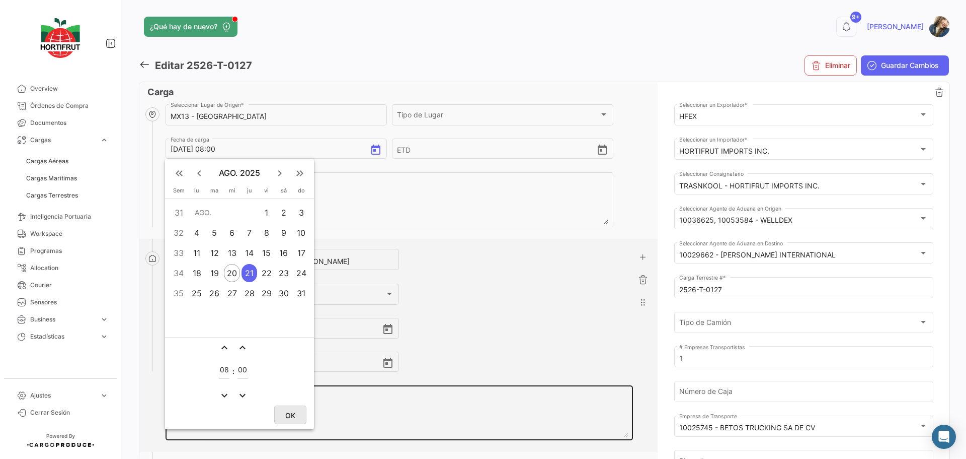
drag, startPoint x: 284, startPoint y: 419, endPoint x: 289, endPoint y: 412, distance: 8.4
click at [285, 419] on button "OK" at bounding box center [290, 414] width 32 height 19
type input "[DATE] 08:00"
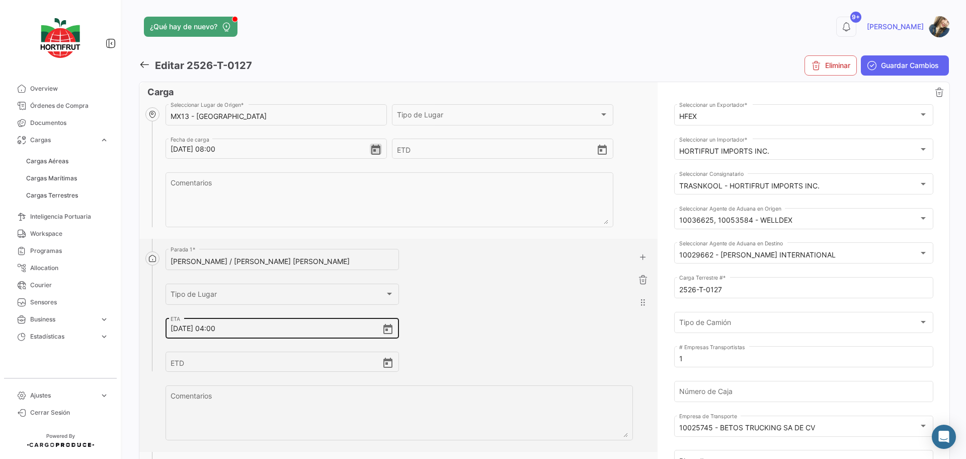
click at [384, 329] on icon "Open calendar" at bounding box center [388, 329] width 9 height 10
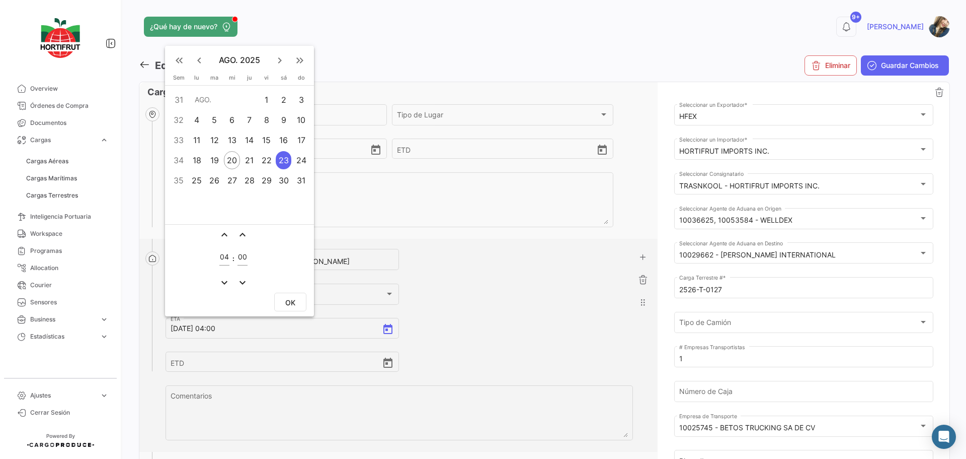
click at [273, 160] on div "22" at bounding box center [267, 160] width 16 height 18
click at [286, 302] on span "OK" at bounding box center [290, 302] width 10 height 9
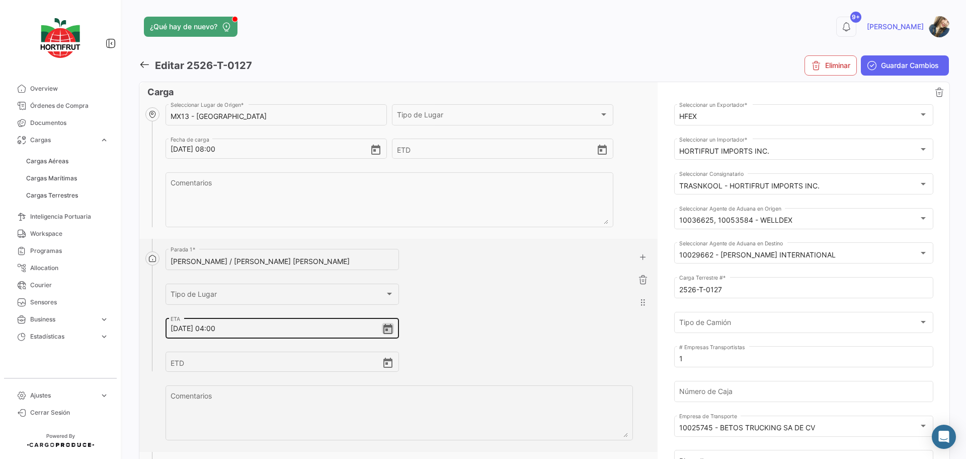
click at [218, 331] on input "[DATE] 04:00" at bounding box center [276, 328] width 211 height 35
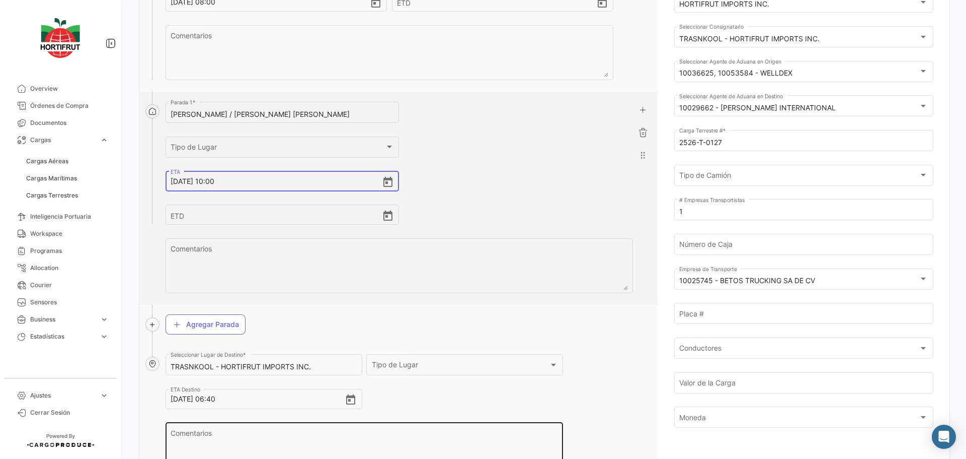
scroll to position [201, 0]
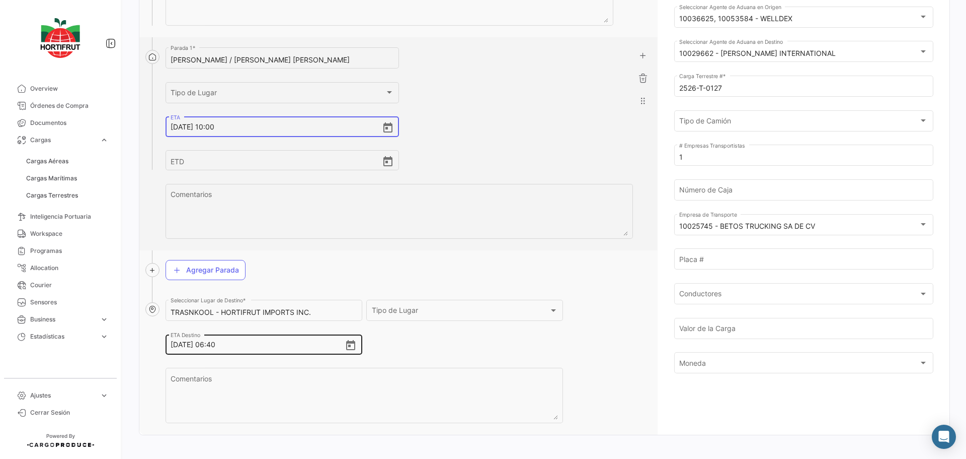
type input "[DATE] 10:00"
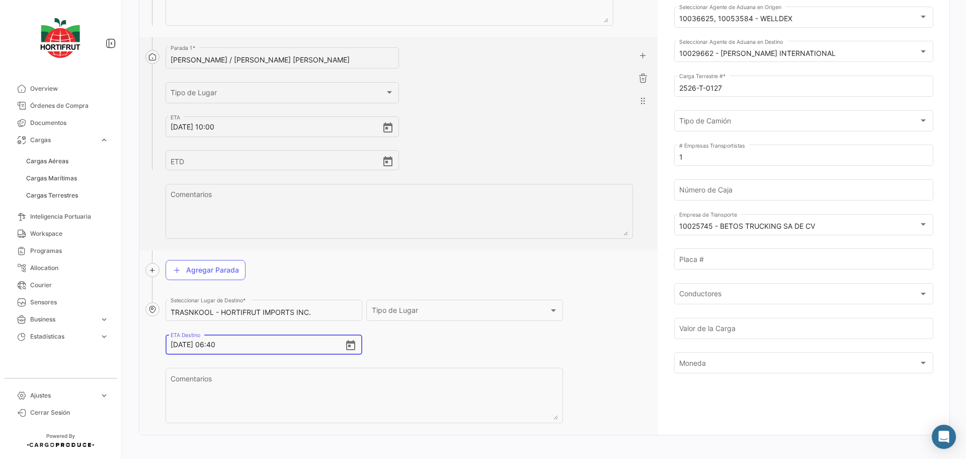
click at [217, 348] on input "[DATE] 06:40" at bounding box center [258, 344] width 174 height 35
click at [177, 347] on input "[DATE] 13:00" at bounding box center [258, 344] width 174 height 35
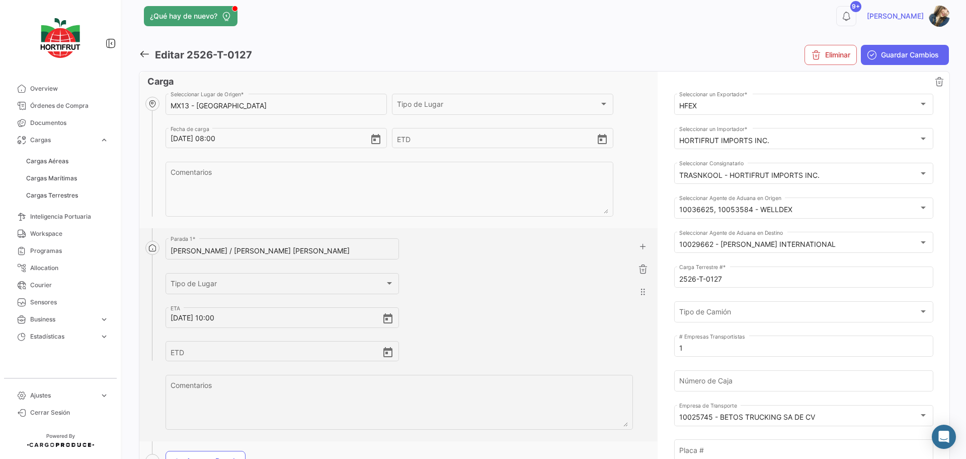
scroll to position [0, 0]
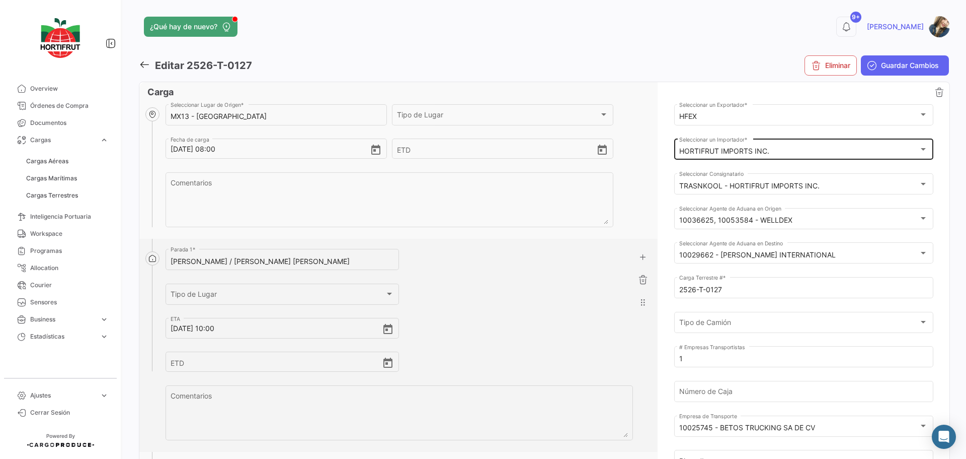
type input "[DATE] 13:00"
click at [765, 157] on div "HORTIFRUT IMPORTS INC. Seleccionar un Importador *" at bounding box center [804, 148] width 249 height 23
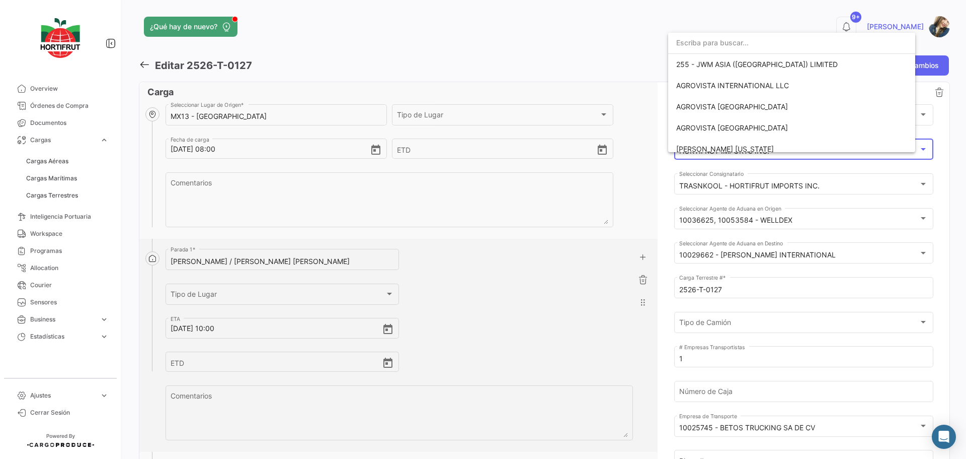
scroll to position [1590, 0]
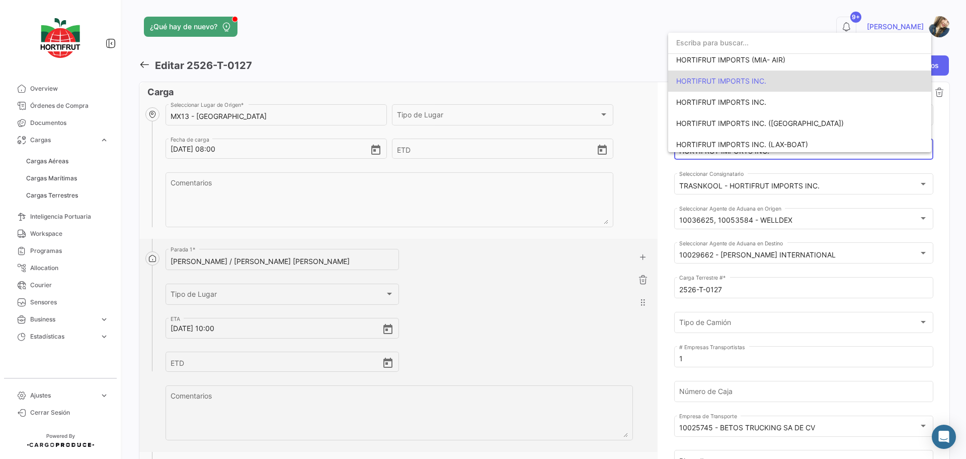
click at [763, 84] on span "HORTIFRUT IMPORTS INC." at bounding box center [722, 81] width 90 height 9
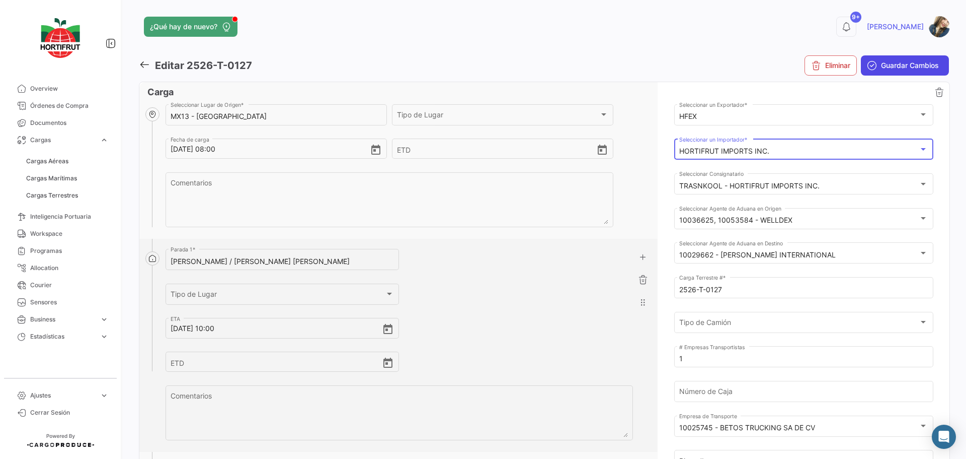
click at [881, 65] on span "Guardar Cambios" at bounding box center [910, 65] width 58 height 10
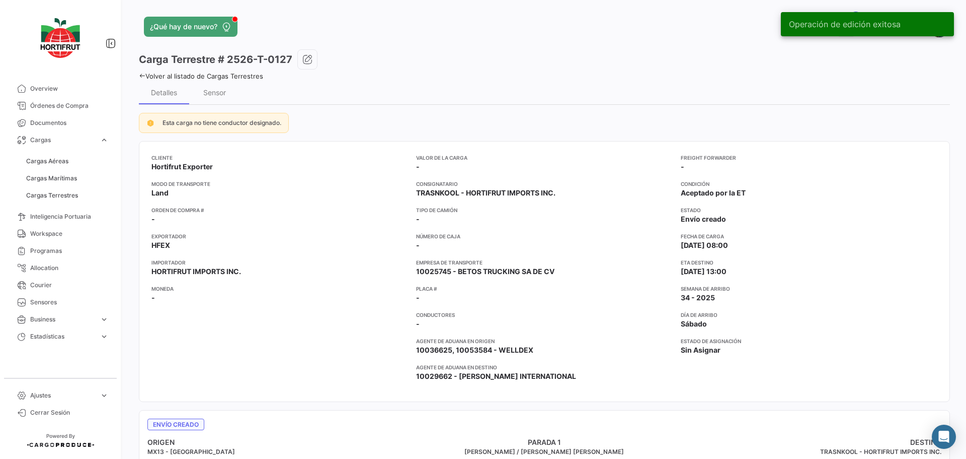
click at [255, 77] on link "Volver al listado de Cargas Terrestres" at bounding box center [201, 76] width 124 height 8
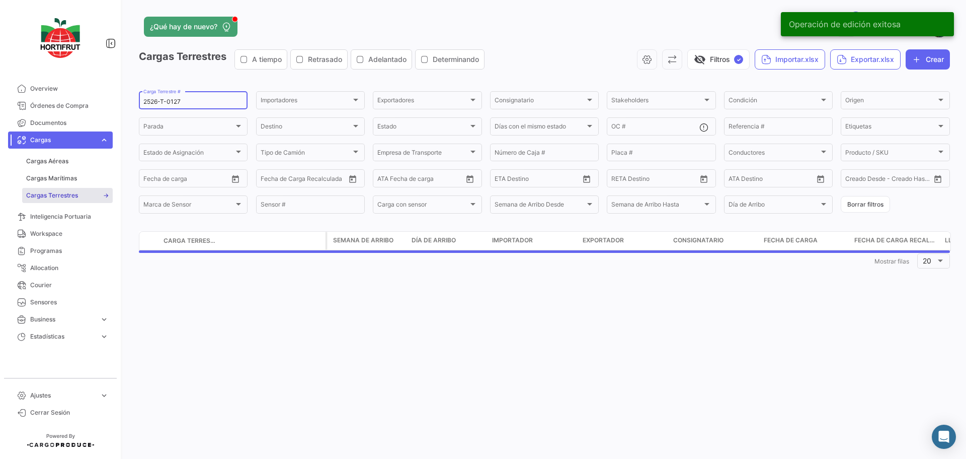
click at [212, 99] on input "2526-T-0127" at bounding box center [193, 101] width 100 height 7
paste input "94"
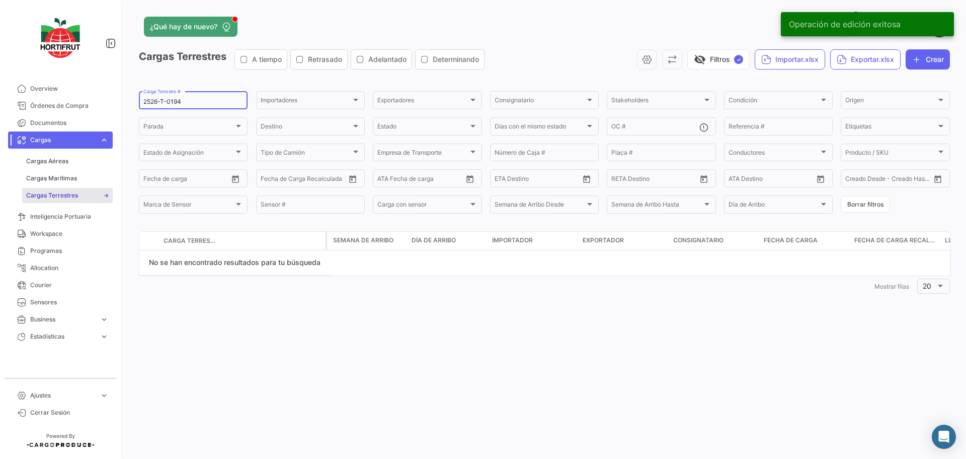
type input "2526-T-0194"
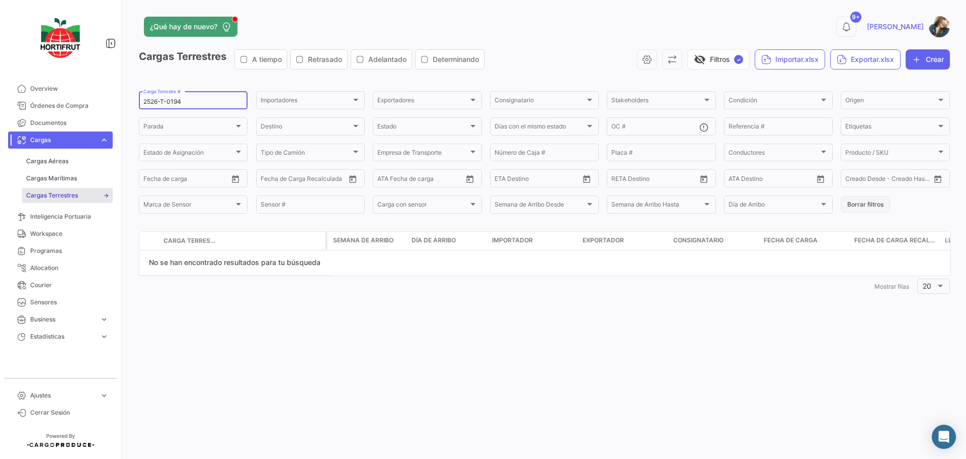
click at [863, 205] on button "Borrar filtros" at bounding box center [865, 204] width 49 height 17
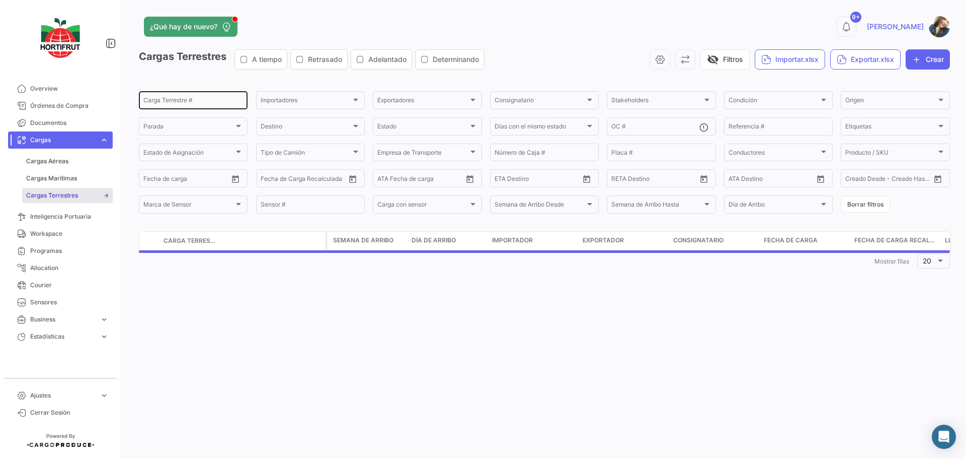
click at [186, 103] on input "Carga Terrestre #" at bounding box center [193, 101] width 100 height 7
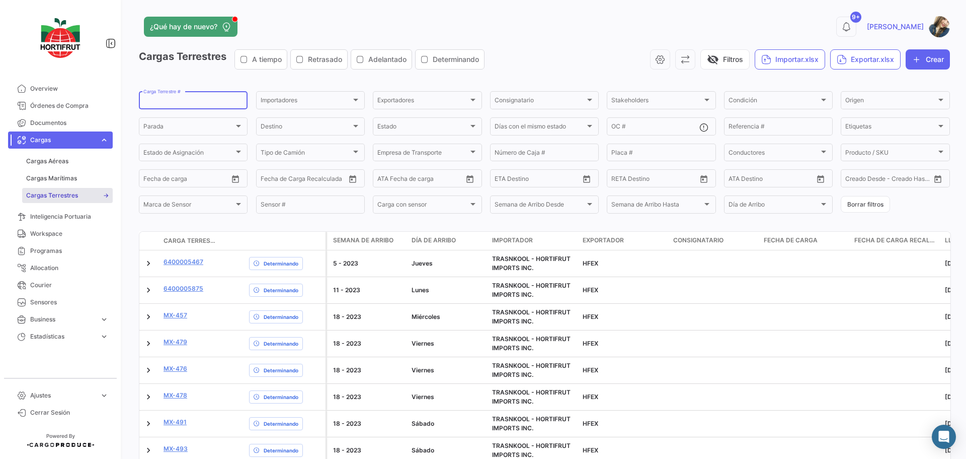
paste input "2526-T-0194"
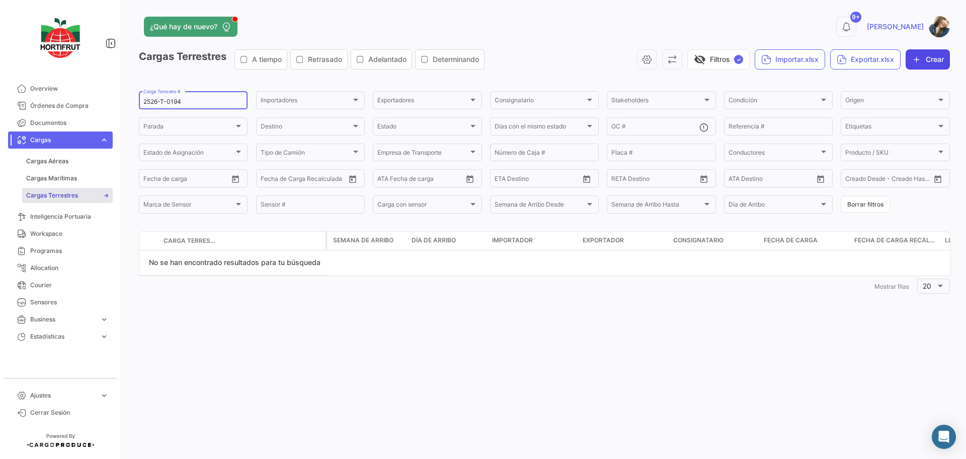
type input "2526-T-0194"
click at [925, 62] on button "Crear" at bounding box center [928, 59] width 44 height 20
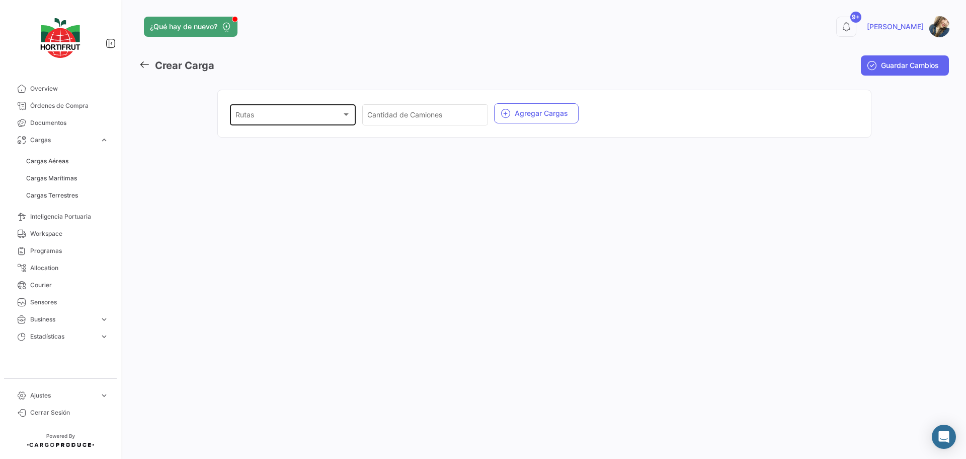
click at [317, 121] on div "Rutas" at bounding box center [289, 116] width 106 height 9
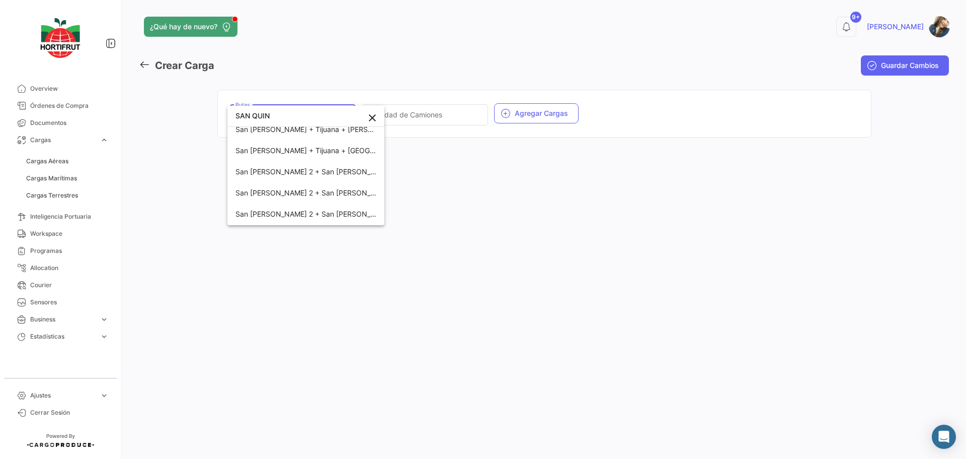
scroll to position [252, 0]
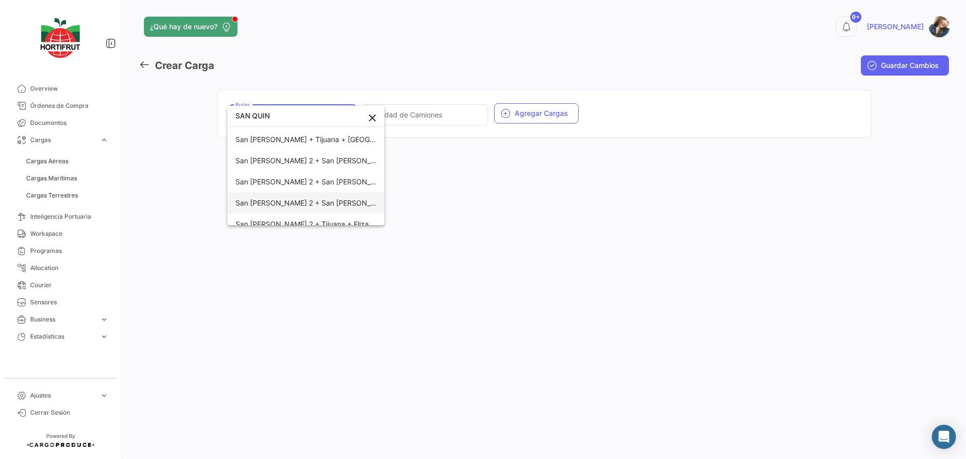
type input "SAN QUIN"
click at [353, 204] on span "San [PERSON_NAME] 2 + San [PERSON_NAME] 1 + Tijuana + Oxnard" at bounding box center [350, 202] width 229 height 9
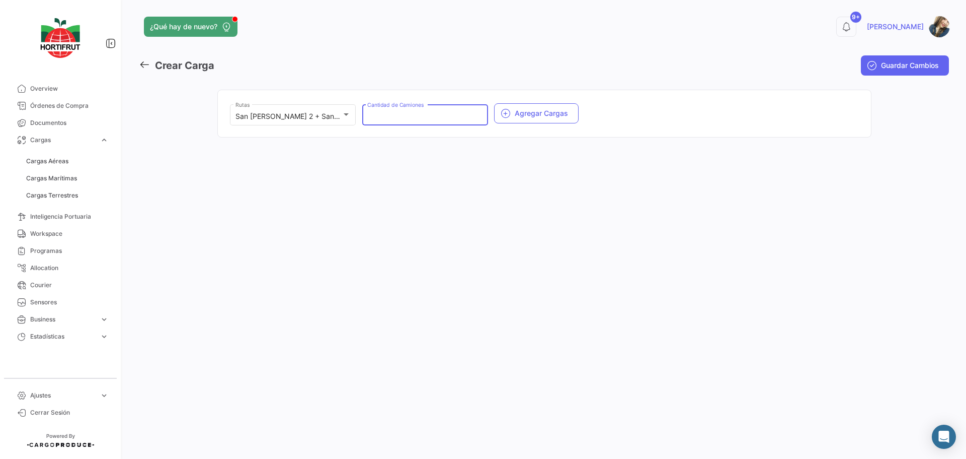
click at [411, 119] on input "Cantidad de Camiones" at bounding box center [424, 116] width 115 height 9
type input "1"
click at [529, 118] on button "Agregar Cargas" at bounding box center [536, 113] width 85 height 20
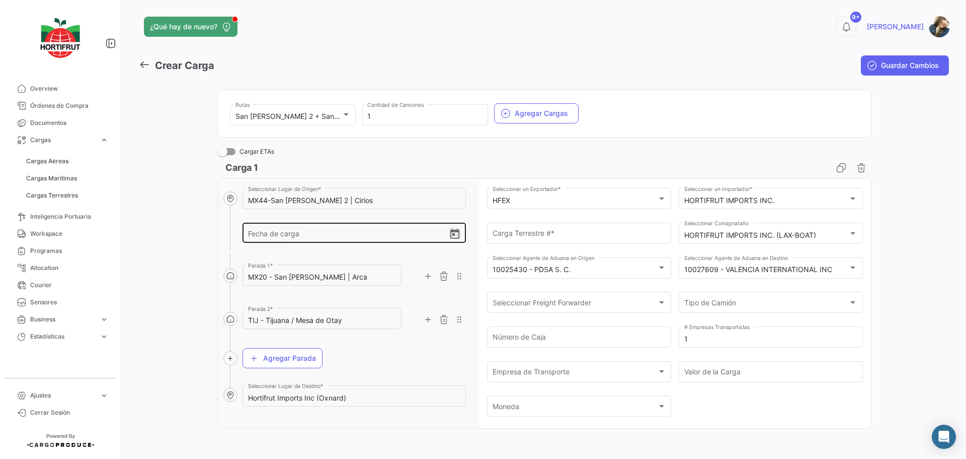
click at [454, 236] on icon "Open calendar" at bounding box center [455, 234] width 12 height 12
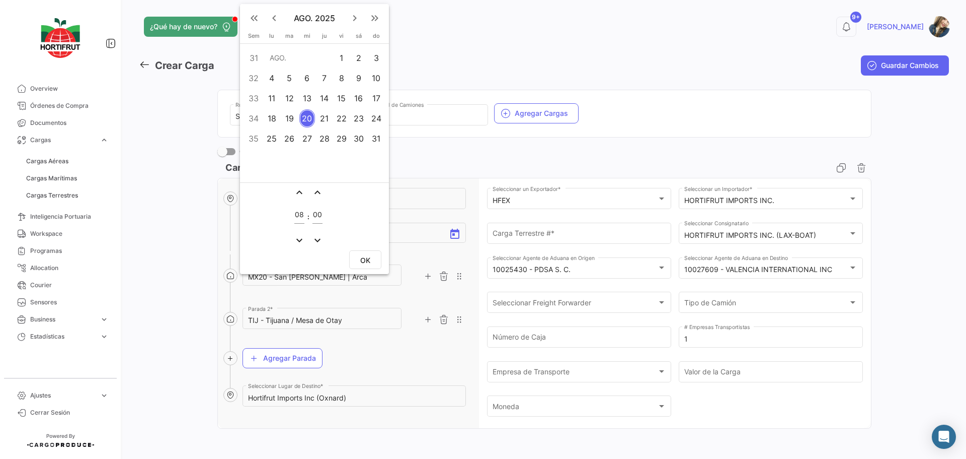
click at [329, 118] on div "21" at bounding box center [325, 118] width 16 height 18
click at [303, 216] on input "08" at bounding box center [299, 214] width 10 height 9
type input "13"
click at [355, 258] on button "OK" at bounding box center [365, 259] width 32 height 19
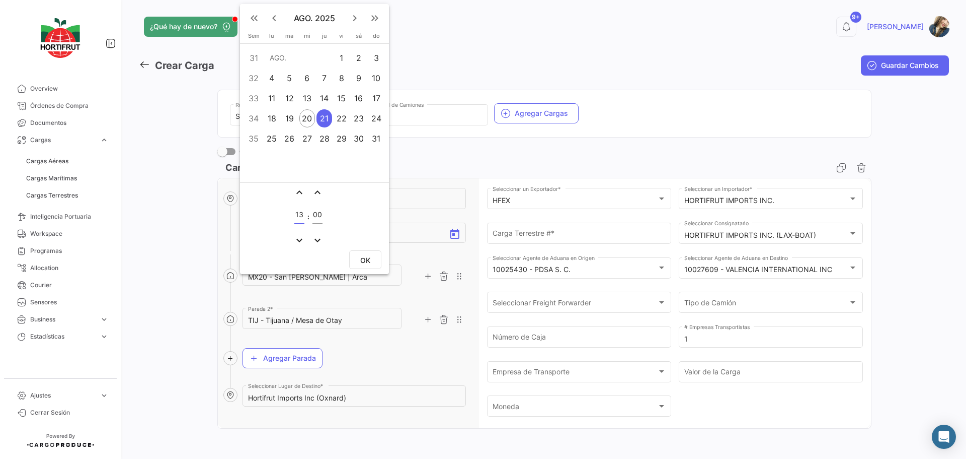
type input "[DATE] 13:00"
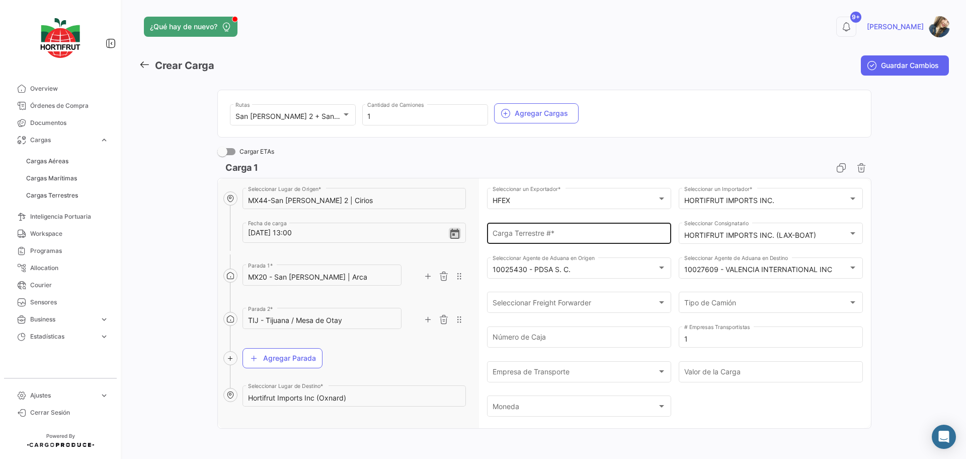
click at [569, 239] on input "Carga Terrestre # *" at bounding box center [580, 235] width 174 height 9
paste input "2526-T-0194"
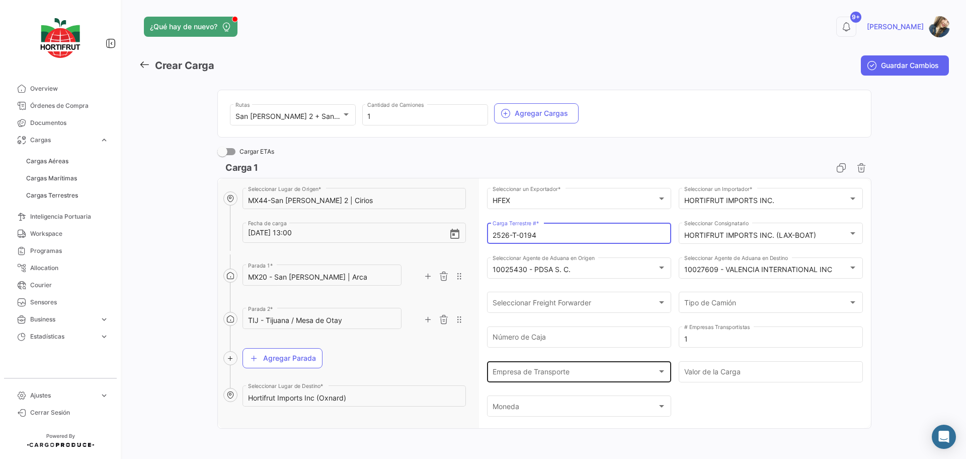
type input "2526-T-0194"
click at [553, 378] on div "Empresa de Transporte" at bounding box center [575, 373] width 165 height 9
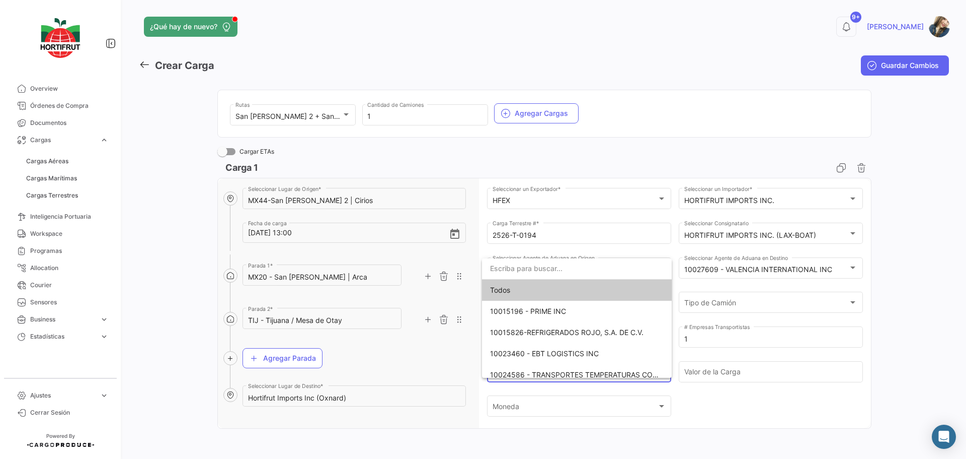
drag, startPoint x: 548, startPoint y: 271, endPoint x: 531, endPoint y: 280, distance: 19.4
click at [540, 277] on input "dropdown search" at bounding box center [577, 268] width 190 height 21
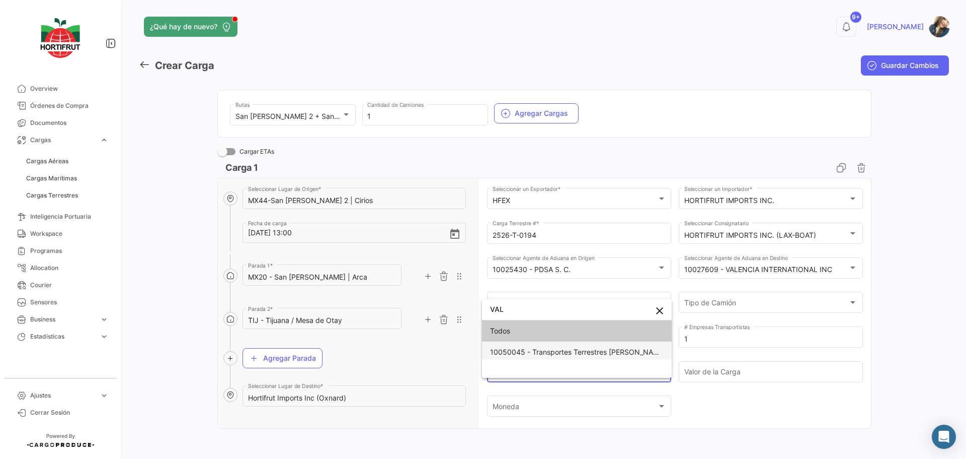
type input "VAL"
click at [567, 351] on span "10050045 - Transportes Terrestres [PERSON_NAME]" at bounding box center [578, 351] width 176 height 9
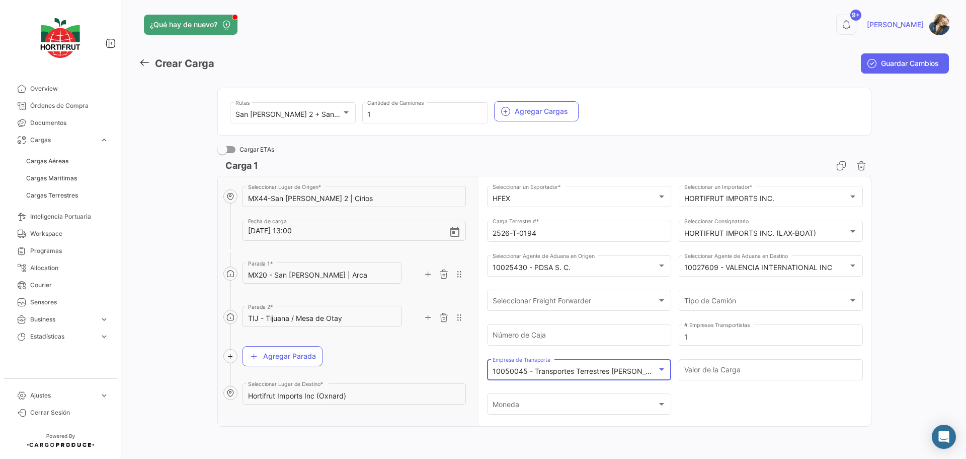
scroll to position [0, 0]
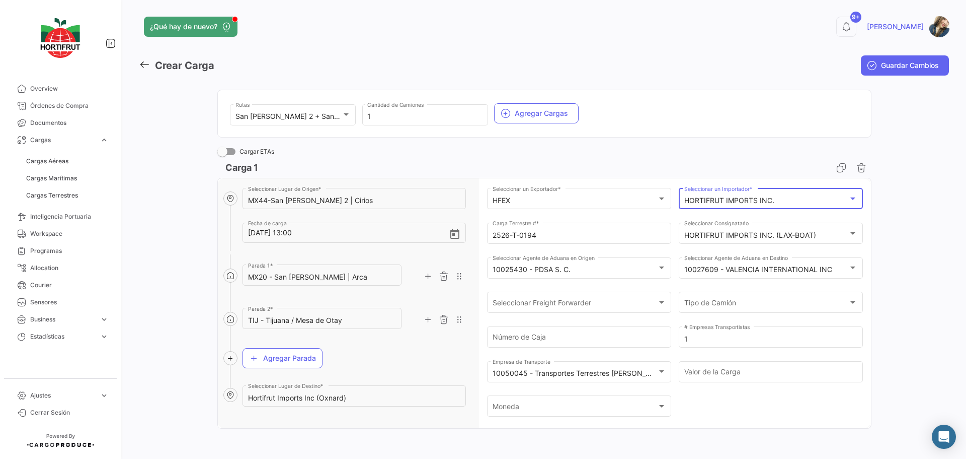
click at [755, 197] on mat-select-trigger "HORTIFRUT IMPORTS INC." at bounding box center [730, 200] width 90 height 9
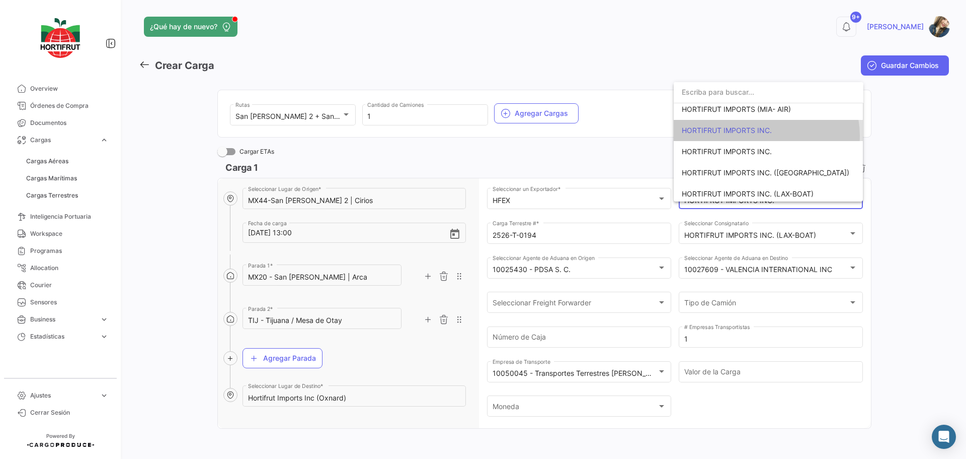
click at [766, 135] on span "HORTIFRUT IMPORTS INC." at bounding box center [769, 130] width 174 height 21
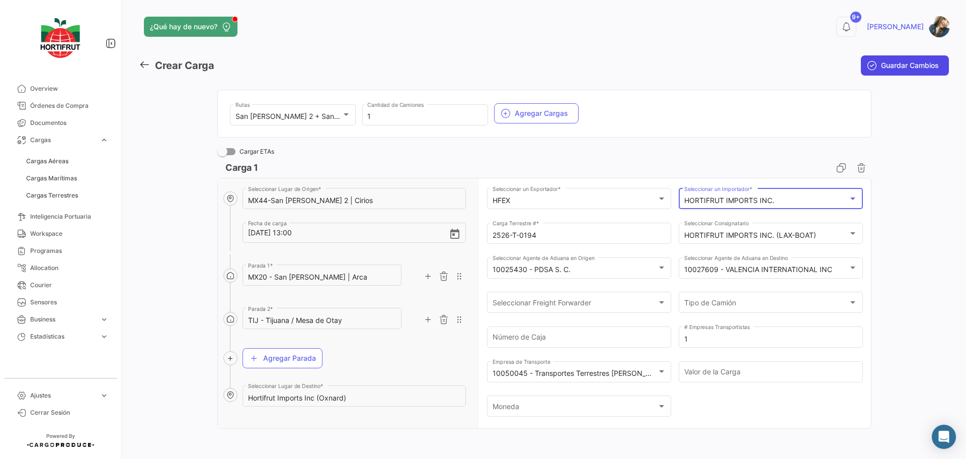
click at [884, 69] on span "Guardar Cambios" at bounding box center [910, 65] width 58 height 10
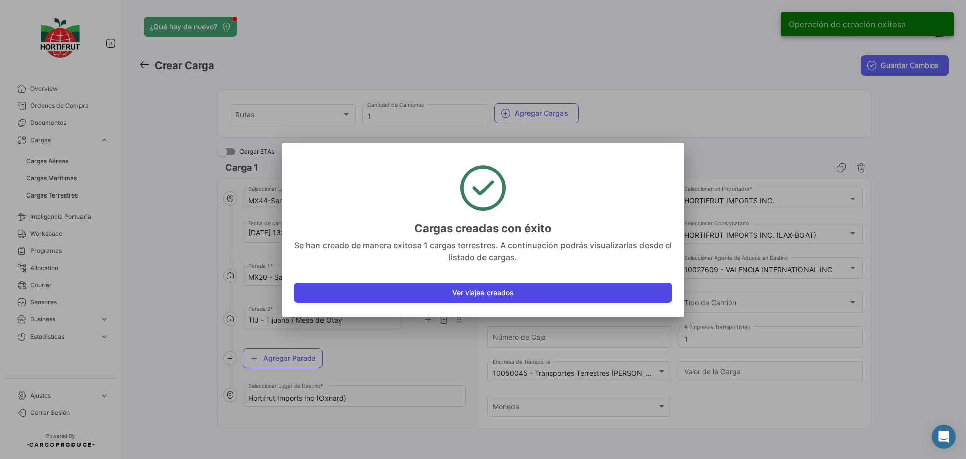
click at [501, 296] on button "Ver viajes creados" at bounding box center [483, 292] width 379 height 20
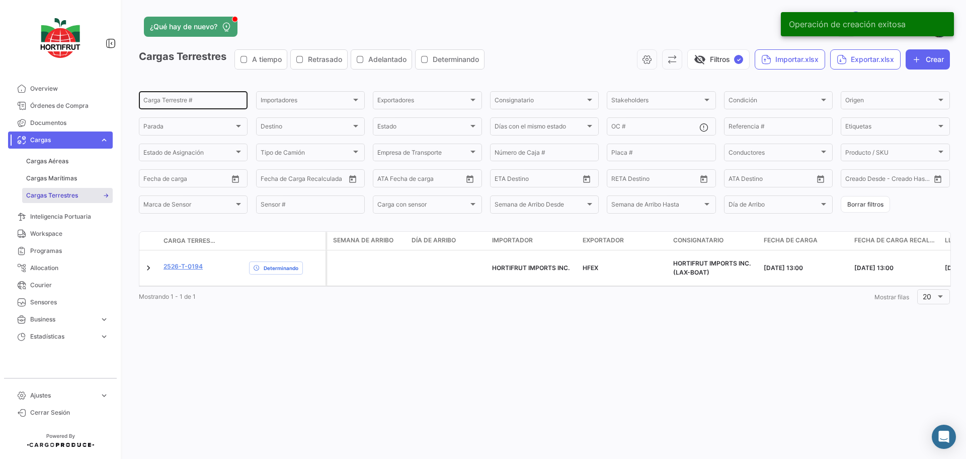
click at [173, 104] on input "Carga Terrestre #" at bounding box center [193, 101] width 100 height 7
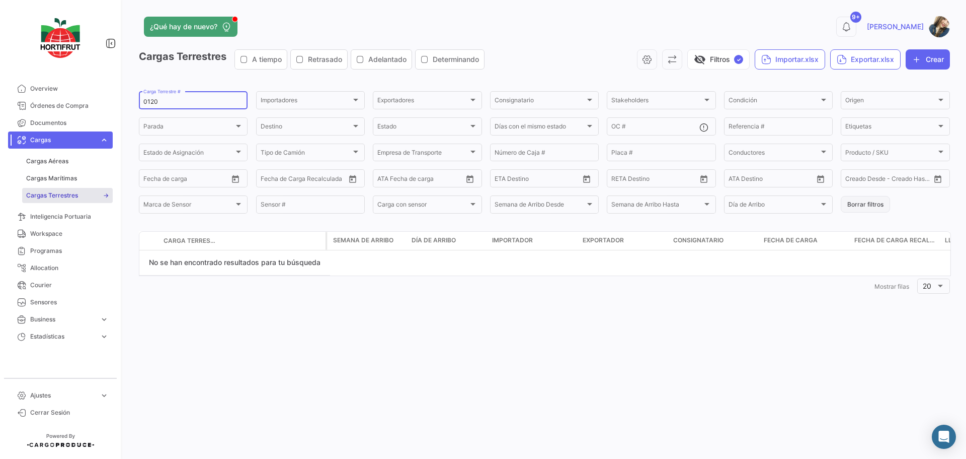
type input "0120"
click at [861, 203] on button "Borrar filtros" at bounding box center [865, 204] width 49 height 17
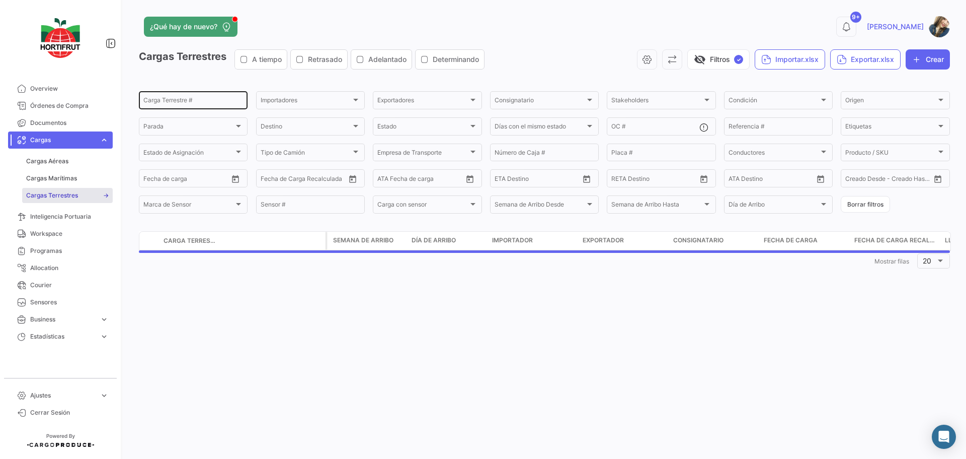
click at [210, 105] on input "Carga Terrestre #" at bounding box center [193, 101] width 100 height 7
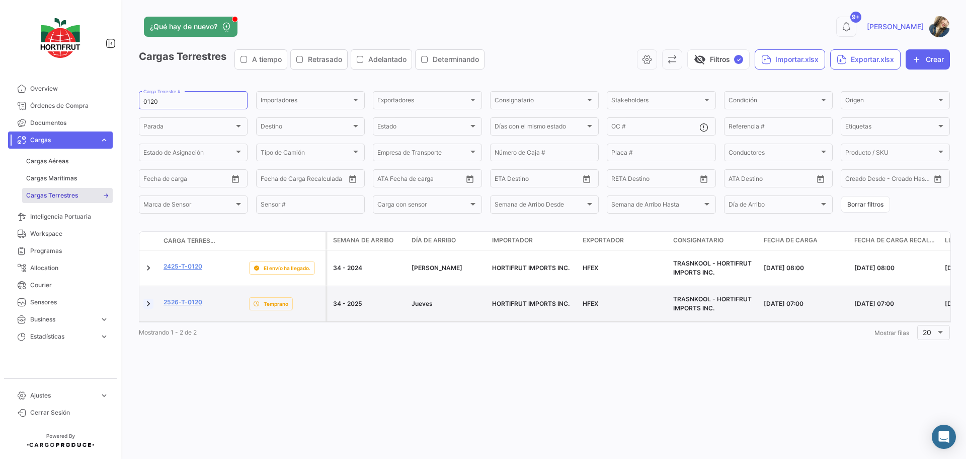
click at [148, 299] on link at bounding box center [148, 304] width 10 height 10
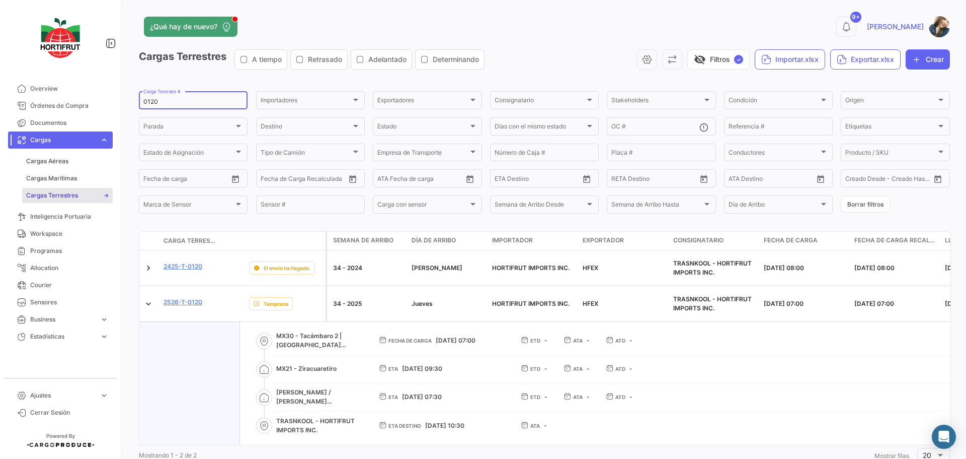
click at [186, 103] on input "0120" at bounding box center [193, 101] width 100 height 7
paste input "2526-T-0155"
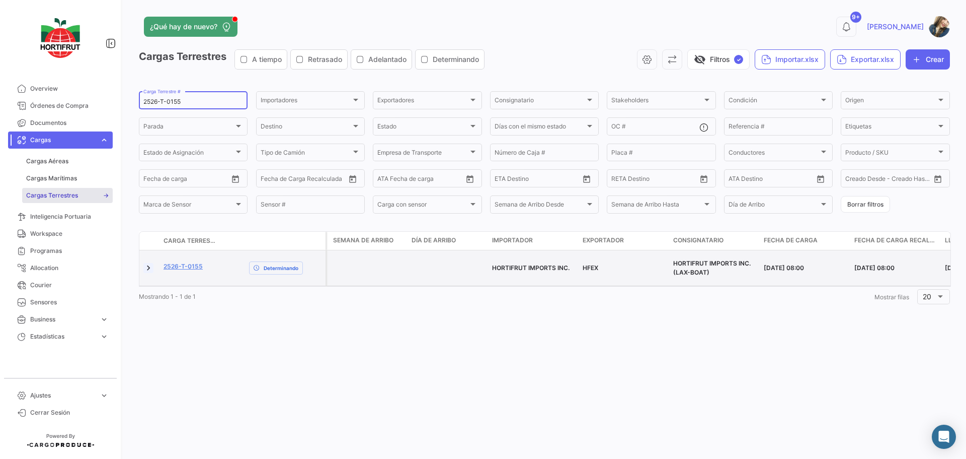
type input "2526-T-0155"
click at [147, 263] on link at bounding box center [148, 268] width 10 height 10
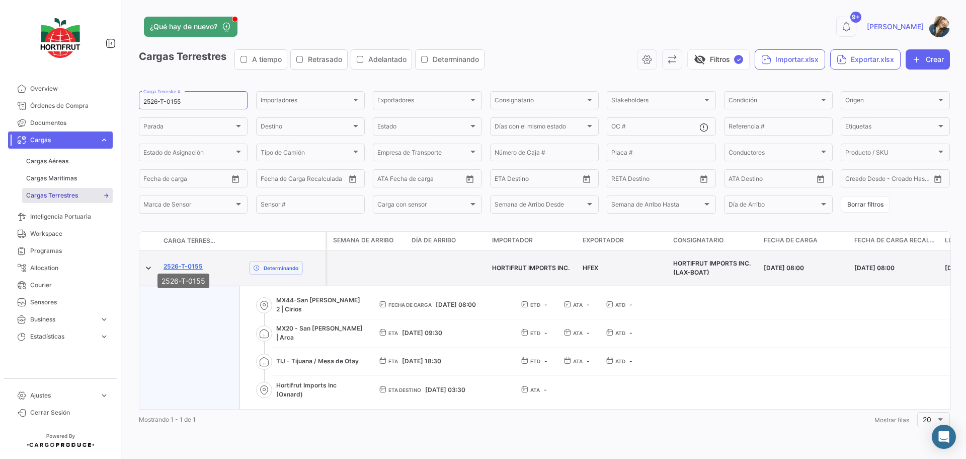
click at [176, 262] on link "2526-T-0155" at bounding box center [183, 266] width 39 height 9
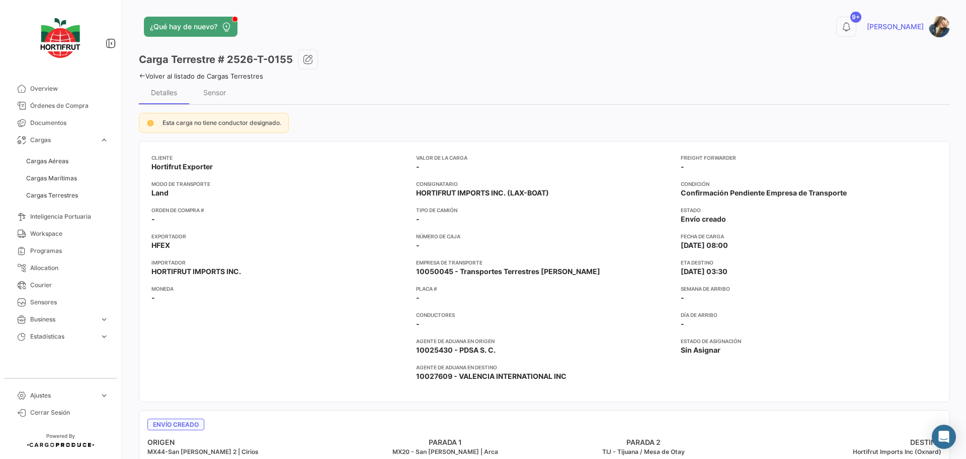
click at [235, 74] on link "Volver al listado de Cargas Terrestres" at bounding box center [201, 76] width 124 height 8
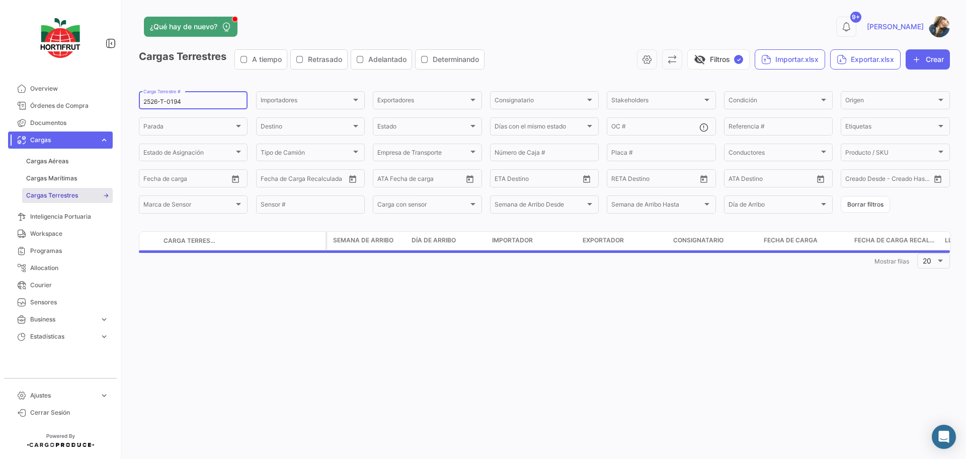
click at [202, 104] on input "2526-T-0194" at bounding box center [193, 101] width 100 height 7
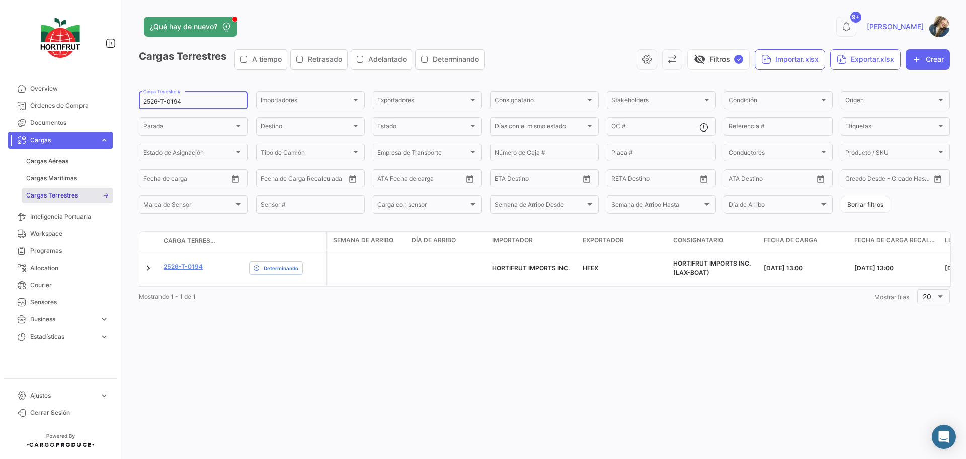
click at [202, 104] on input "2526-T-0194" at bounding box center [193, 101] width 100 height 7
paste input "62"
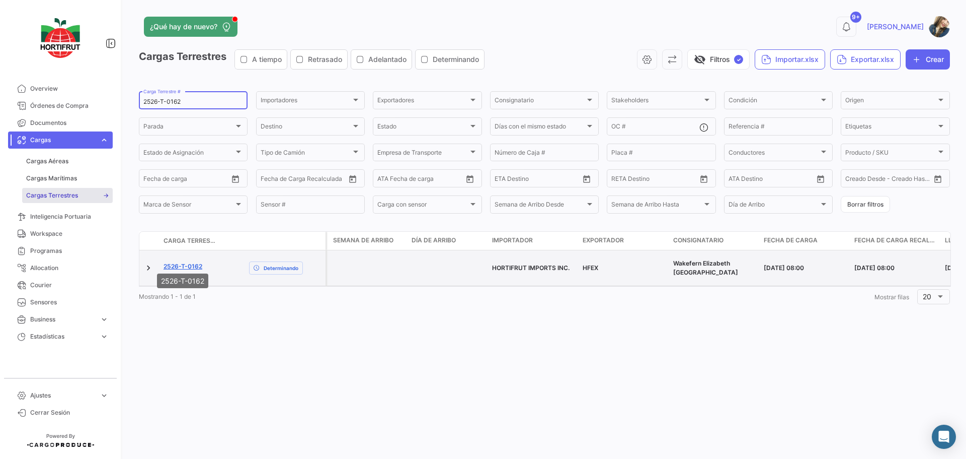
type input "2526-T-0162"
click at [195, 265] on link "2526-T-0162" at bounding box center [183, 266] width 39 height 9
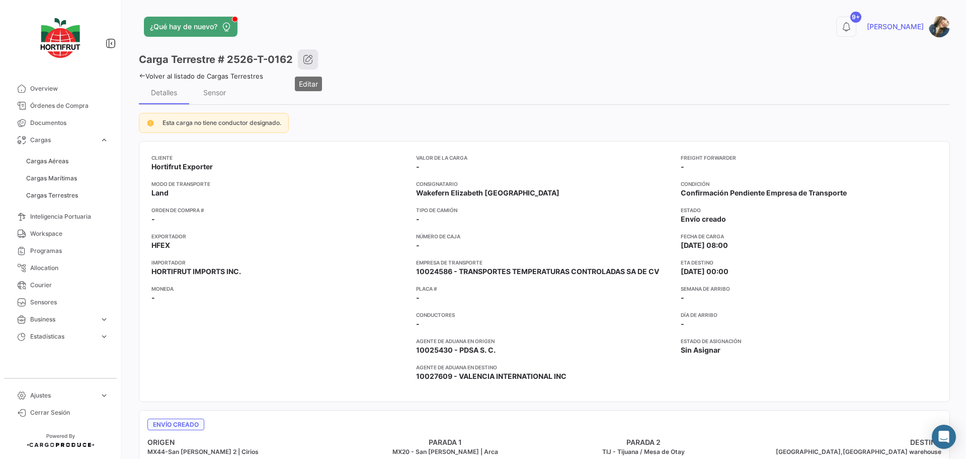
click at [308, 64] on icon "button" at bounding box center [308, 59] width 10 height 10
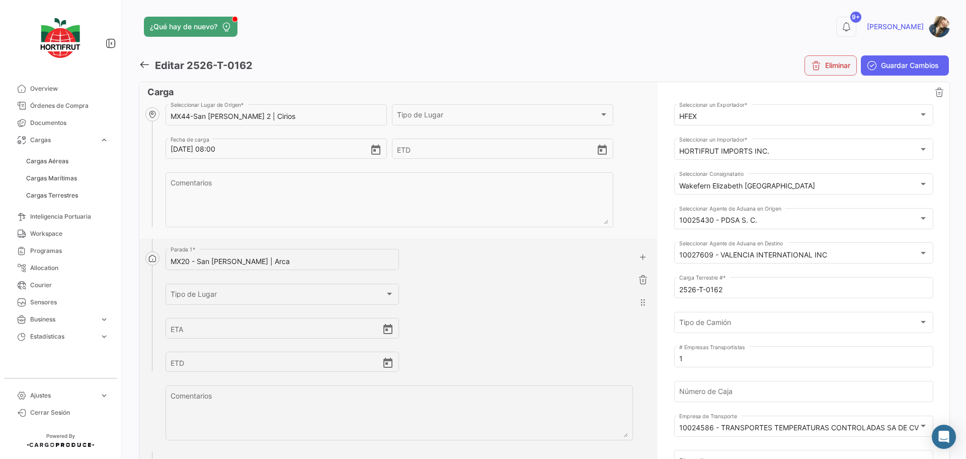
click at [819, 68] on button "Eliminar" at bounding box center [831, 65] width 52 height 20
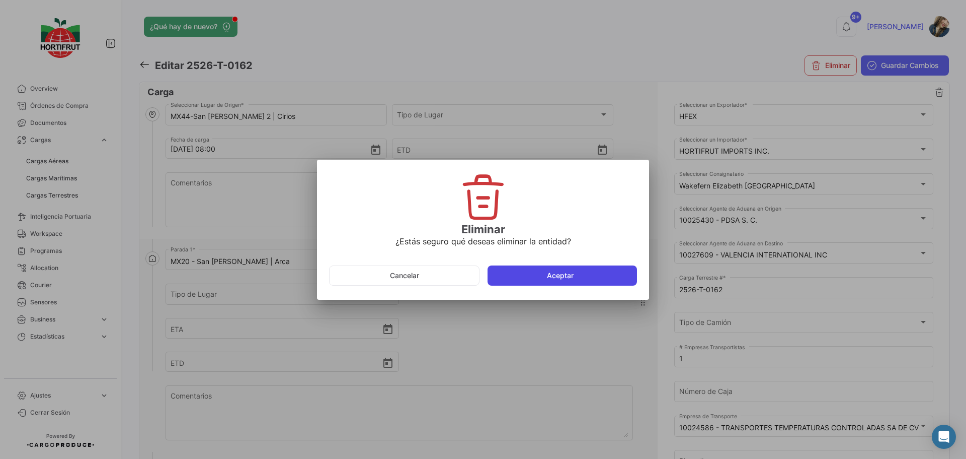
click at [589, 278] on button "Aceptar" at bounding box center [563, 275] width 150 height 20
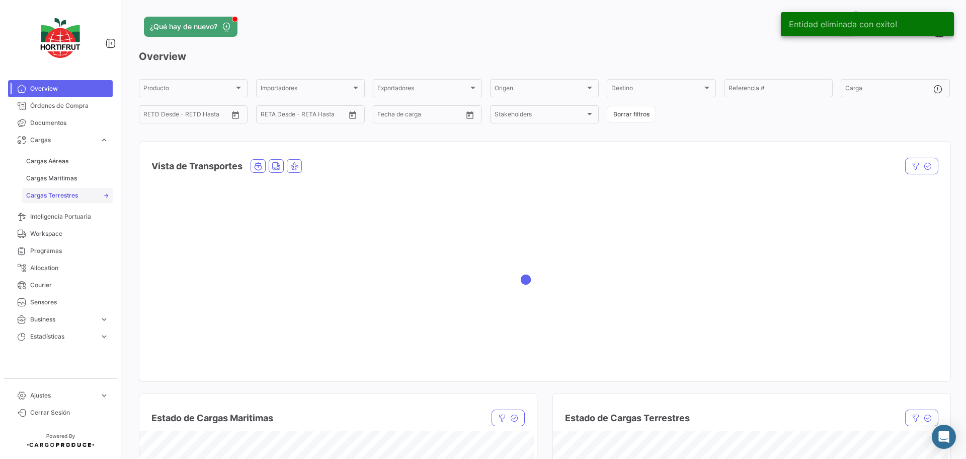
click at [86, 198] on link "Cargas Terrestres" at bounding box center [67, 195] width 91 height 15
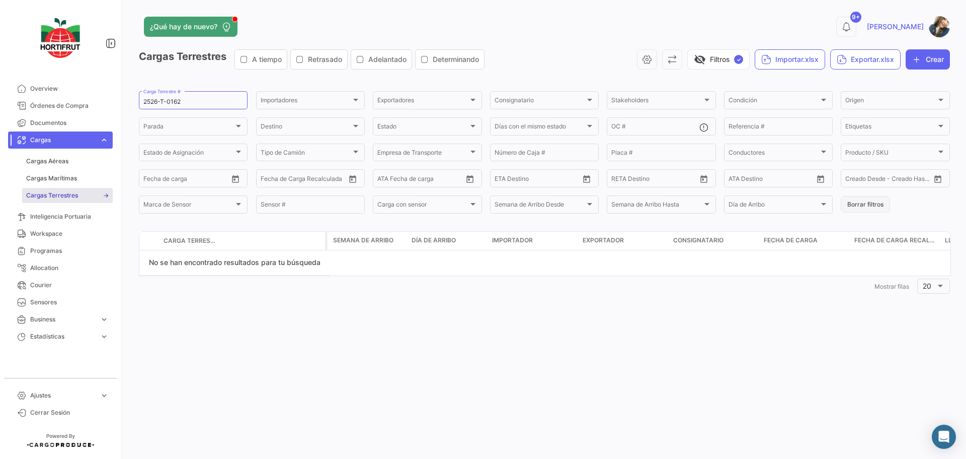
click at [866, 205] on button "Borrar filtros" at bounding box center [865, 204] width 49 height 17
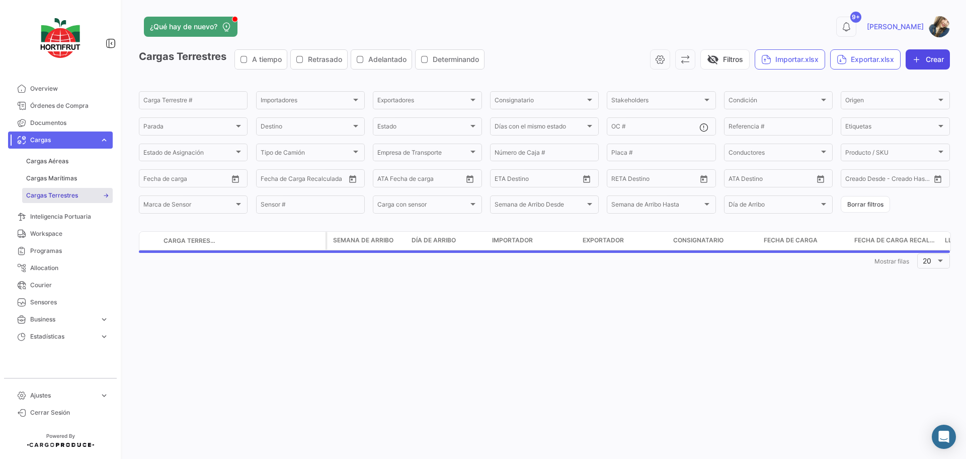
click at [942, 63] on button "Crear" at bounding box center [928, 59] width 44 height 20
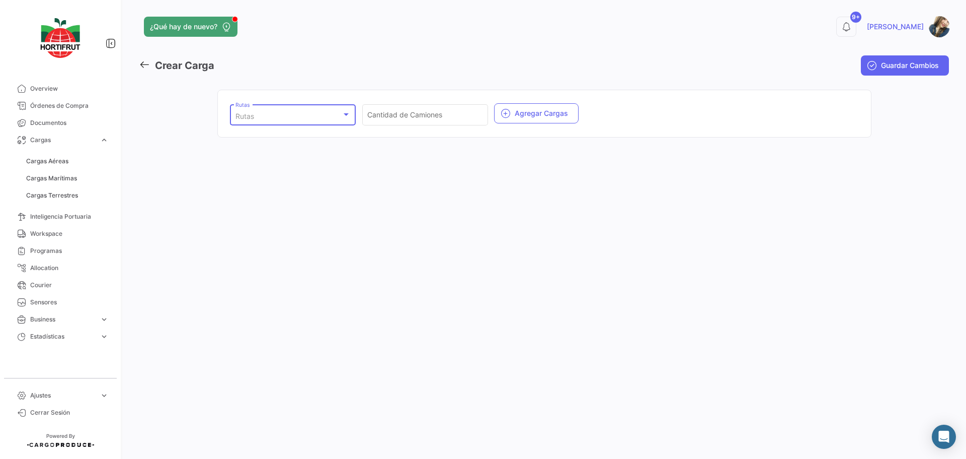
click at [307, 118] on div "Rutas" at bounding box center [289, 116] width 106 height 9
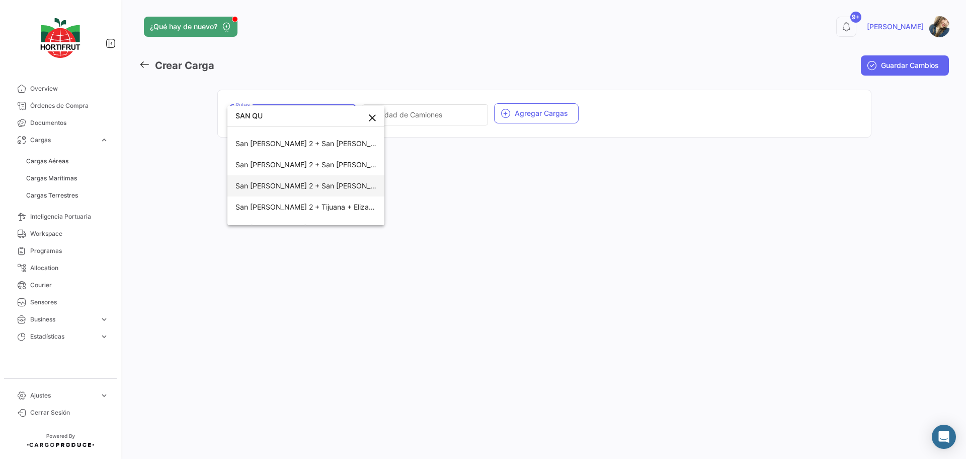
scroll to position [252, 0]
type input "SAN QU"
click at [306, 220] on span "San [PERSON_NAME] 2 + Tijuana + Elizabeth NJ + [GEOGRAPHIC_DATA] + [PERSON_NAME]" at bounding box center [388, 223] width 305 height 9
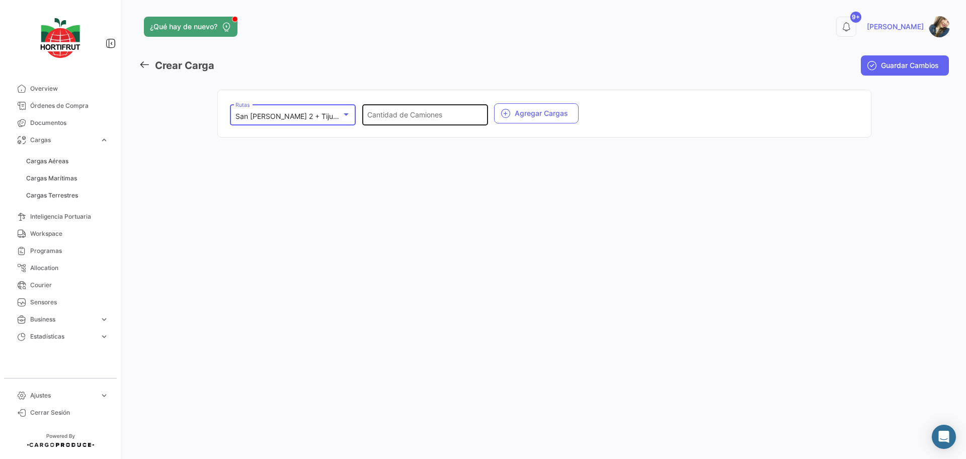
click at [399, 117] on input "Cantidad de Camiones" at bounding box center [424, 116] width 115 height 9
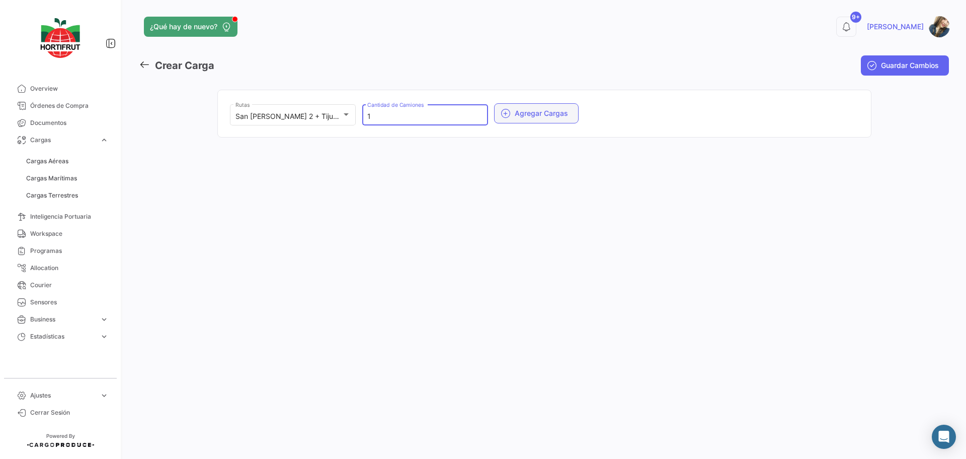
type input "1"
click at [513, 121] on button "Agregar Cargas" at bounding box center [536, 113] width 85 height 20
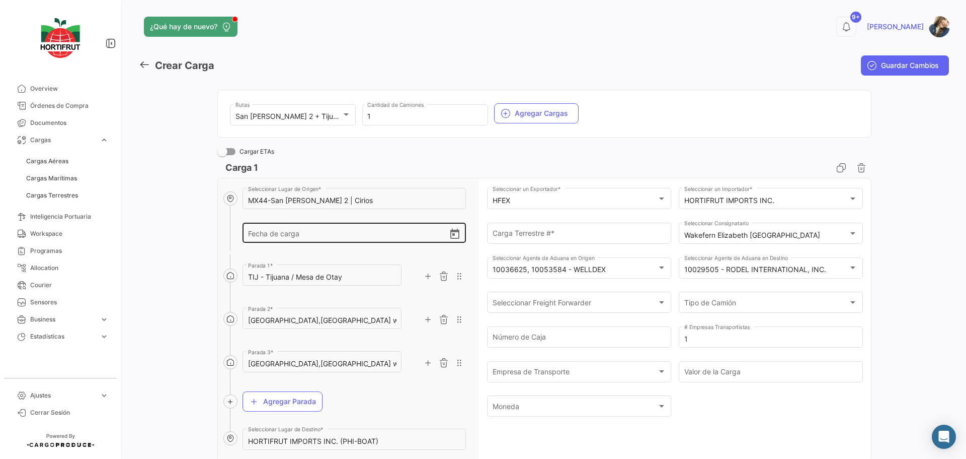
click at [454, 236] on icon "Open calendar" at bounding box center [455, 234] width 12 height 12
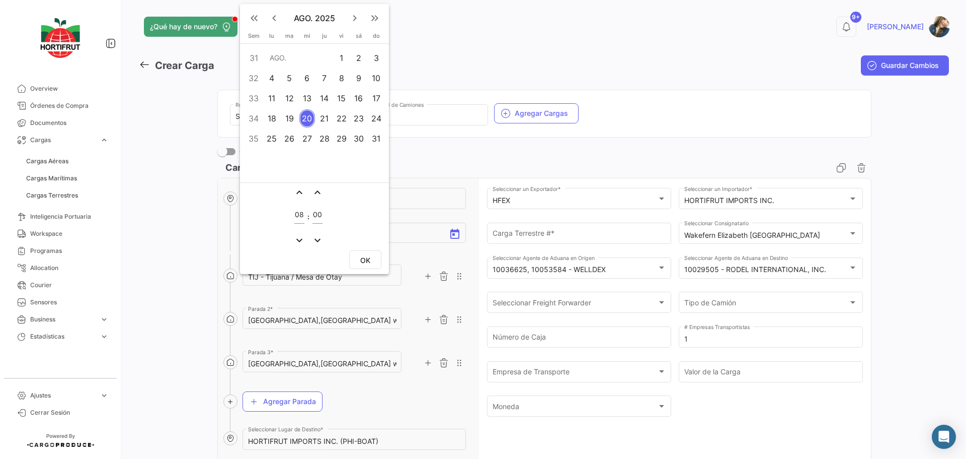
click at [352, 119] on div "23" at bounding box center [359, 118] width 16 height 18
click at [371, 257] on button "OK" at bounding box center [365, 259] width 32 height 19
type input "[DATE] 08:00"
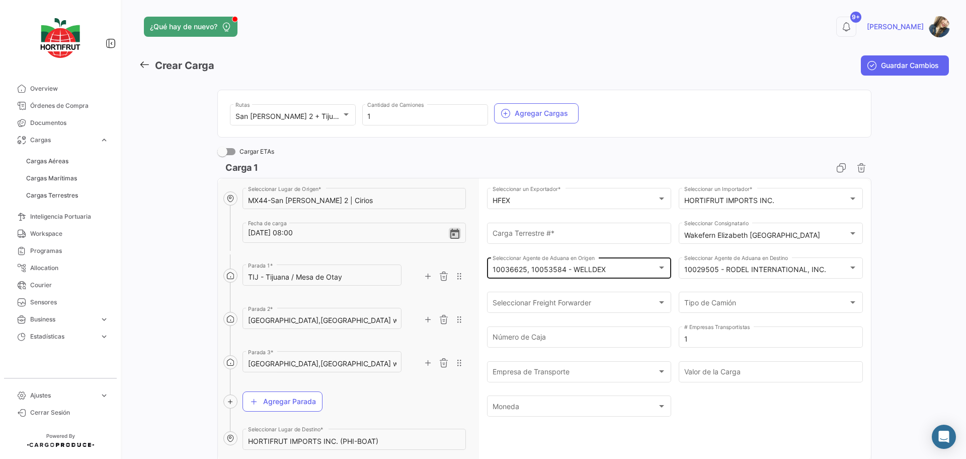
click at [650, 270] on div "10036625, 10053584 - WELLDEX" at bounding box center [575, 269] width 165 height 9
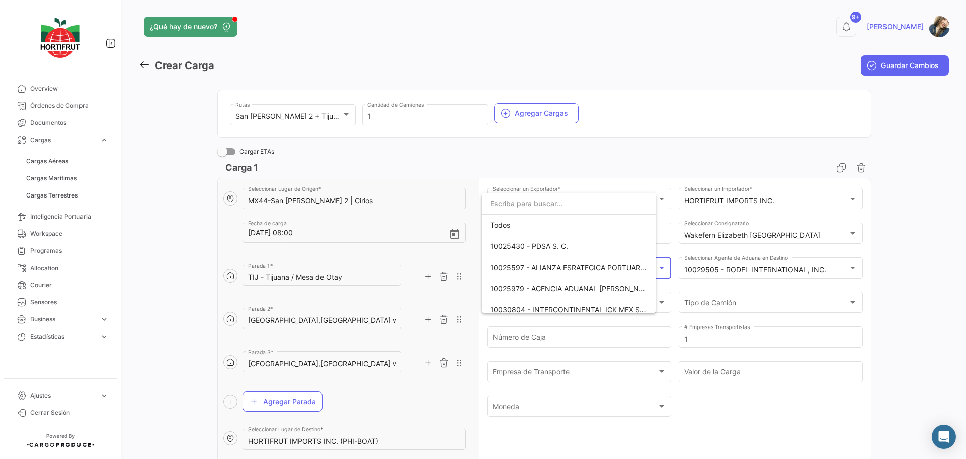
scroll to position [50, 0]
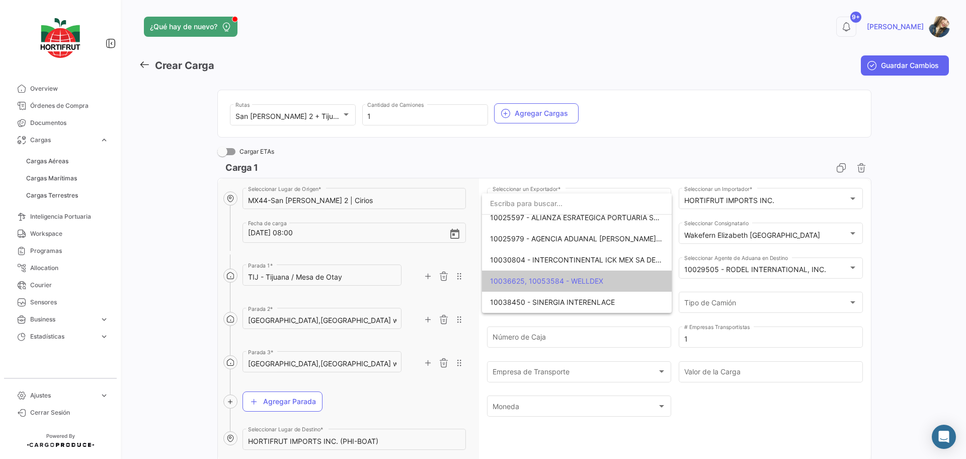
click at [544, 202] on input "dropdown search" at bounding box center [577, 203] width 190 height 21
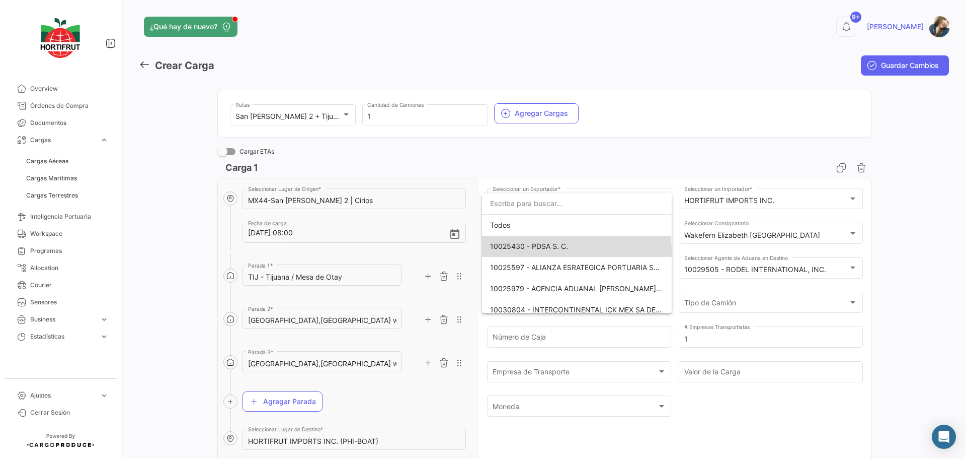
click at [576, 251] on span "10025430 - PDSA S. C." at bounding box center [577, 246] width 174 height 21
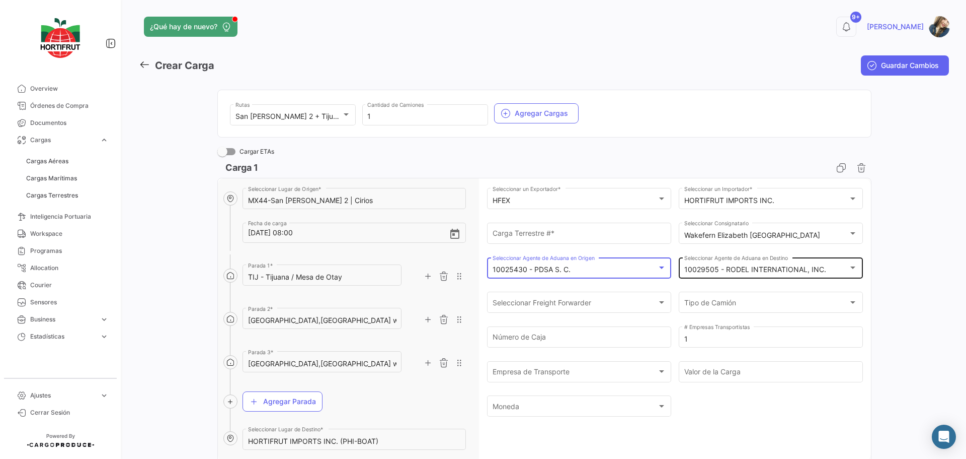
click at [760, 268] on mat-select-trigger "10029505 - RODEL INTERNATIONAL, INC." at bounding box center [756, 269] width 142 height 9
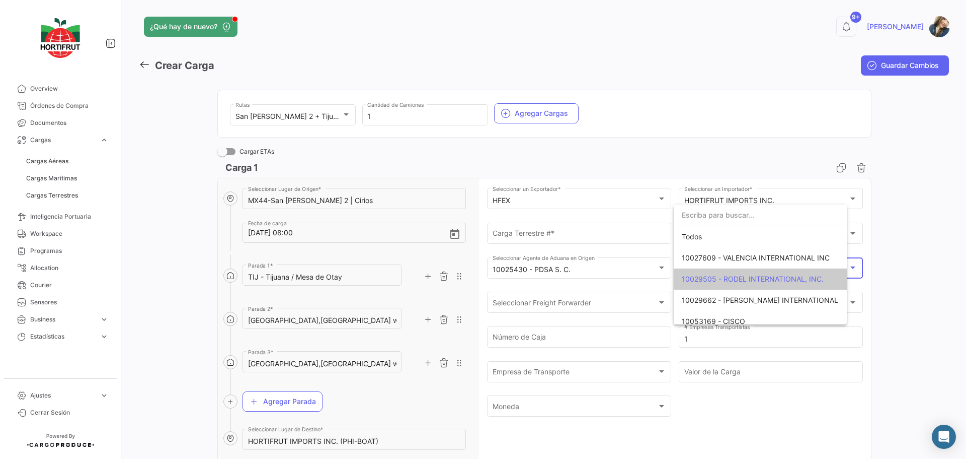
scroll to position [8, 0]
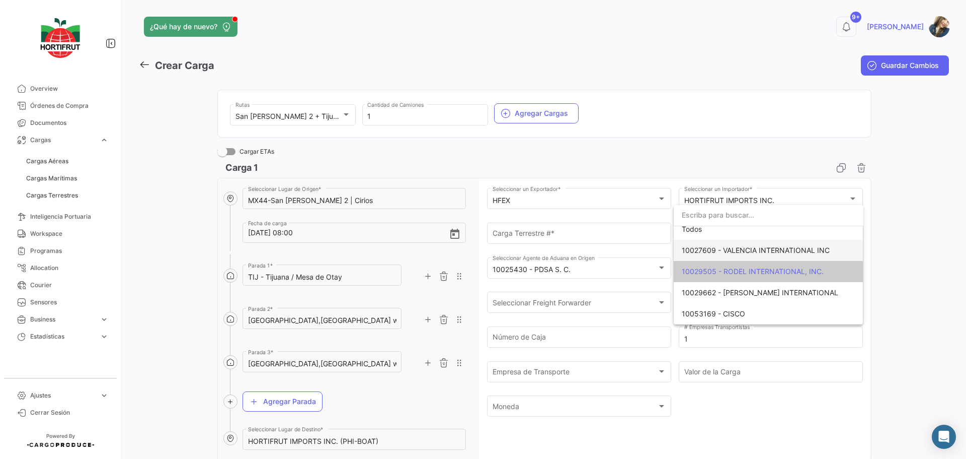
click at [742, 247] on span "10027609 - VALENCIA INTERNATIONAL INC" at bounding box center [756, 250] width 148 height 9
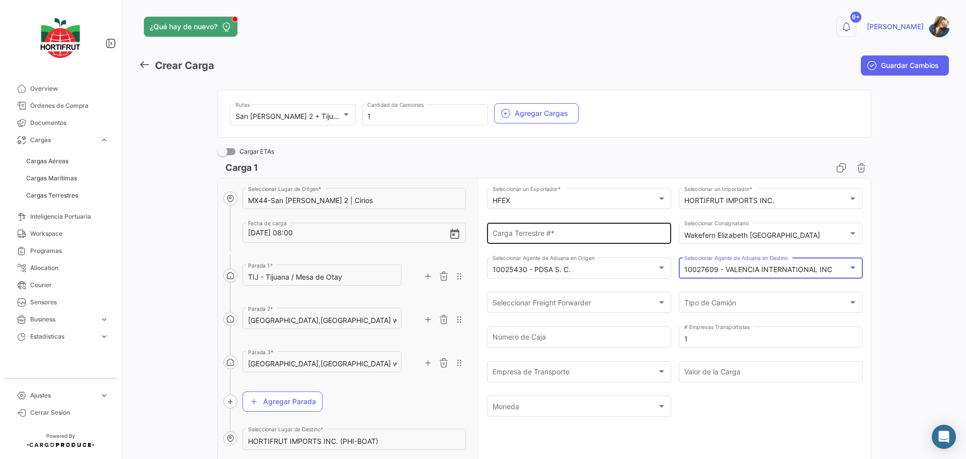
click at [524, 233] on input "Carga Terrestre # *" at bounding box center [580, 235] width 174 height 9
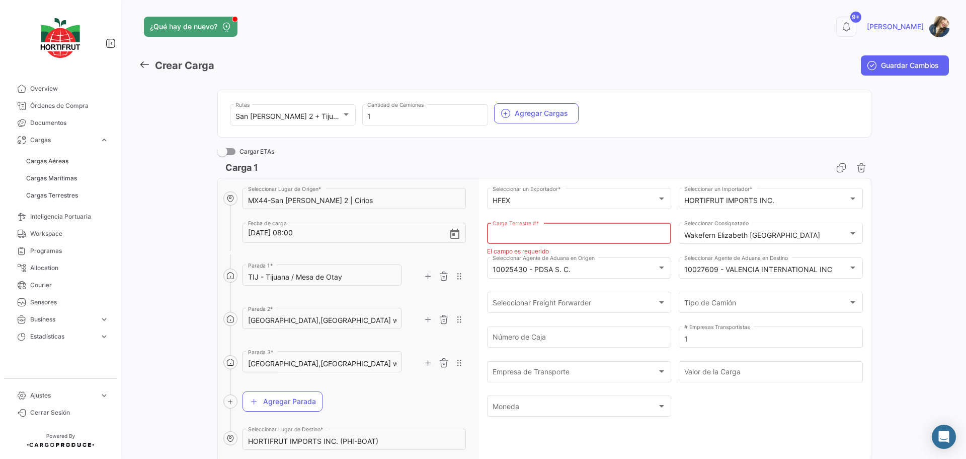
click at [536, 243] on div "Carga Terrestre # *" at bounding box center [580, 231] width 174 height 23
click at [535, 236] on input "Carga Terrestre # *" at bounding box center [580, 235] width 174 height 9
click at [510, 234] on input "Carga Terrestre # *" at bounding box center [580, 235] width 174 height 9
paste input "2526-T-0162"
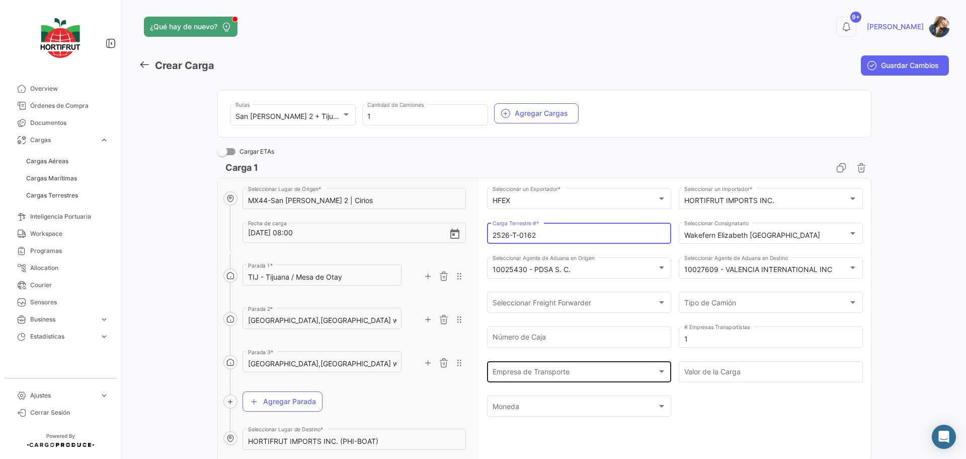
type input "2526-T-0162"
click at [596, 365] on div "Empresa de Transporte Empresa de Transporte" at bounding box center [580, 370] width 174 height 23
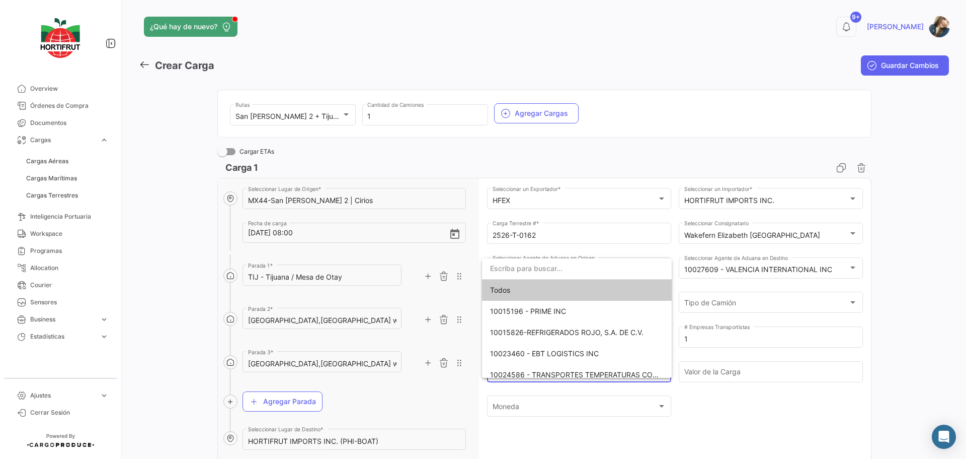
click at [565, 273] on input "dropdown search" at bounding box center [577, 268] width 190 height 21
type input "TRANS"
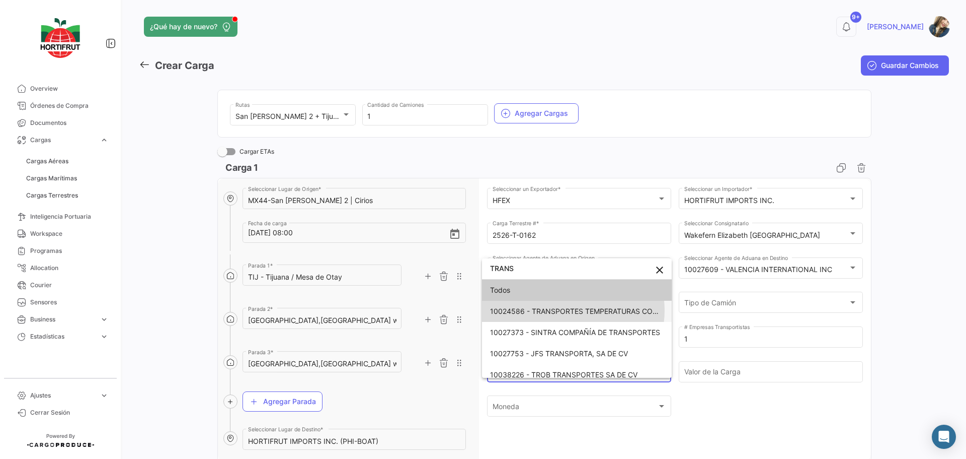
click at [573, 310] on span "10024586 - TRANSPORTES TEMPERATURAS CONTROLADAS SA DE CV" at bounding box center [610, 311] width 240 height 9
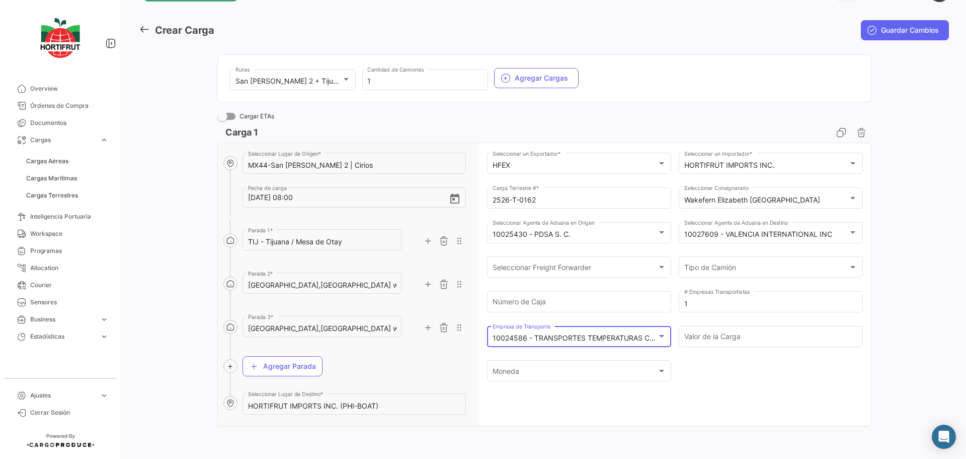
scroll to position [0, 0]
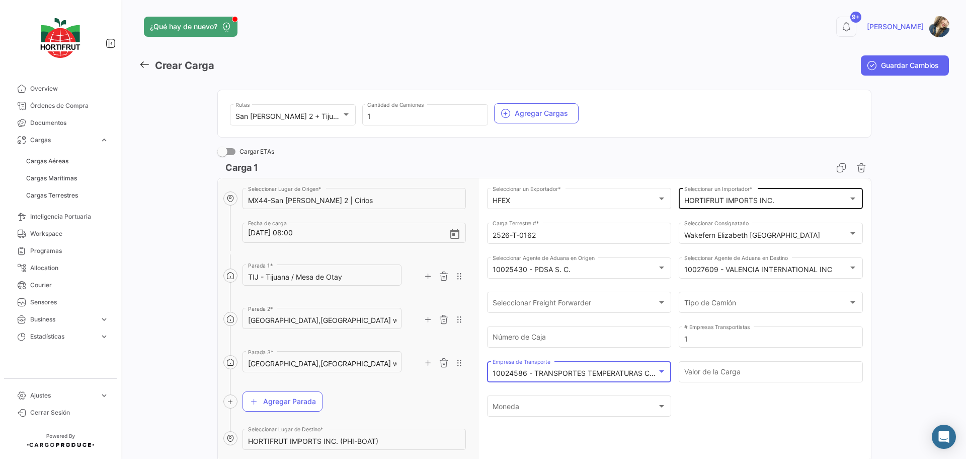
click at [751, 205] on div "HORTIFRUT IMPORTS INC. Seleccionar un Importador *" at bounding box center [772, 197] width 174 height 23
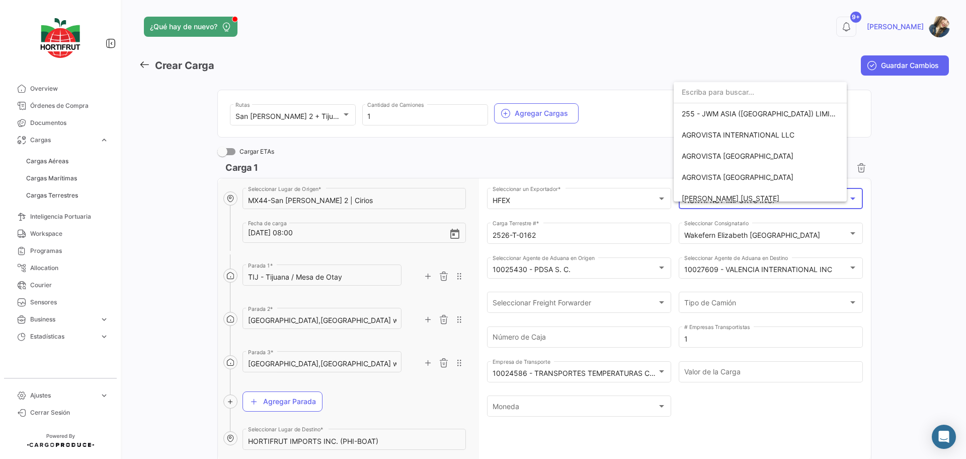
scroll to position [1590, 0]
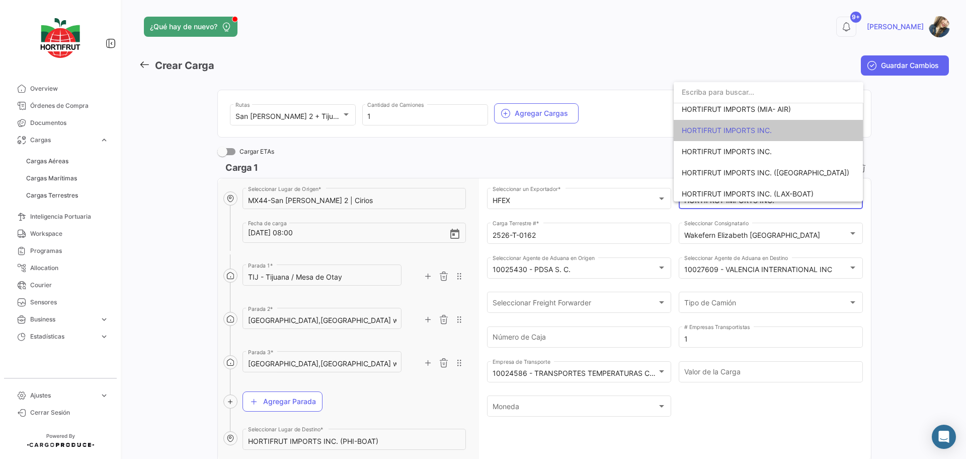
click at [769, 133] on span "HORTIFRUT IMPORTS INC." at bounding box center [727, 130] width 90 height 9
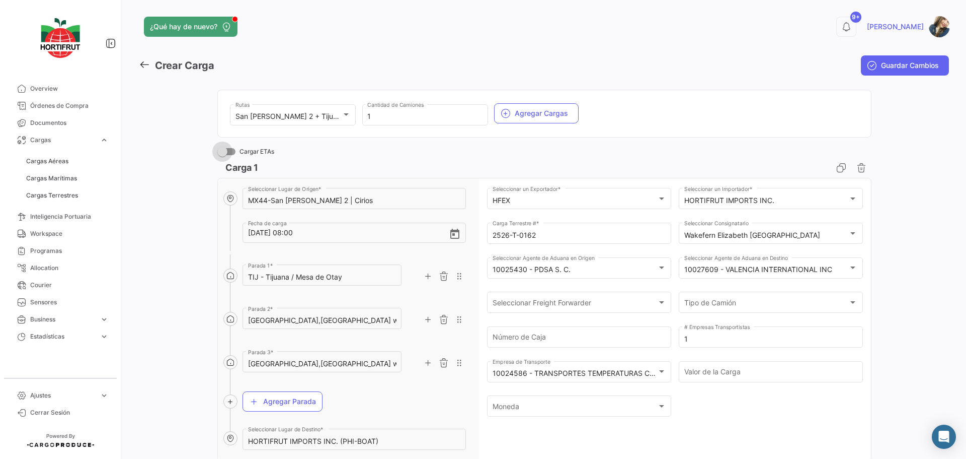
click at [230, 154] on span at bounding box center [226, 151] width 18 height 7
click at [222, 155] on input "Cargar ETAs" at bounding box center [222, 155] width 1 height 1
checkbox input "true"
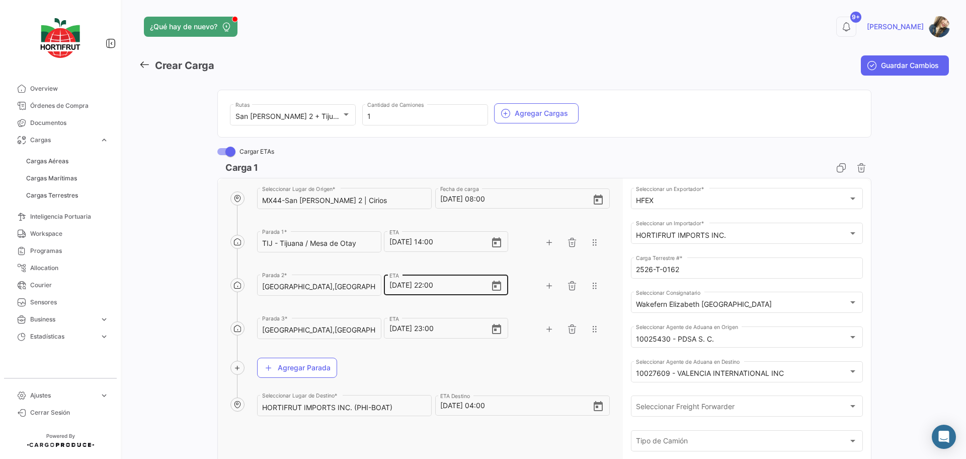
click at [393, 288] on input "[DATE] 22:00" at bounding box center [441, 284] width 102 height 35
click at [395, 287] on input "[DATE] 22:00" at bounding box center [441, 284] width 102 height 35
click at [434, 287] on input "[DATE] 22:00" at bounding box center [441, 284] width 102 height 35
type input "[DATE] 00:00"
click at [434, 329] on input "[DATE] 23:00" at bounding box center [441, 328] width 102 height 35
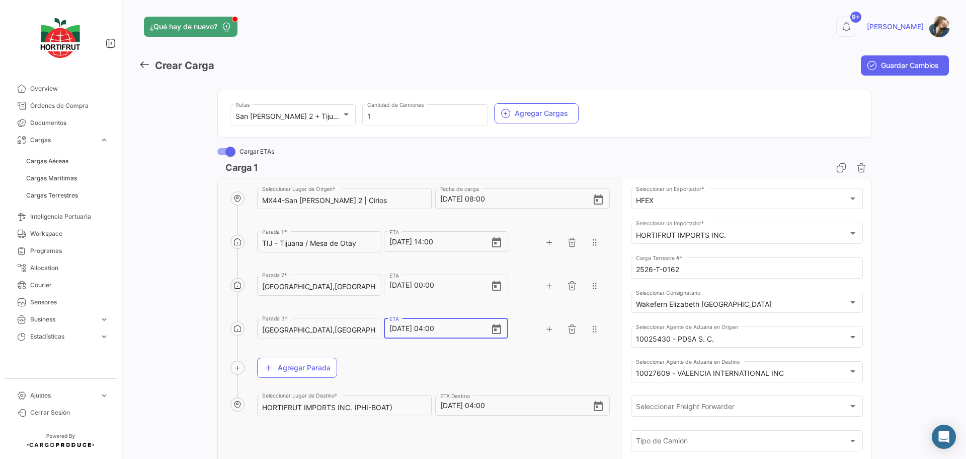
click at [395, 332] on input "[DATE] 04:00" at bounding box center [441, 328] width 102 height 35
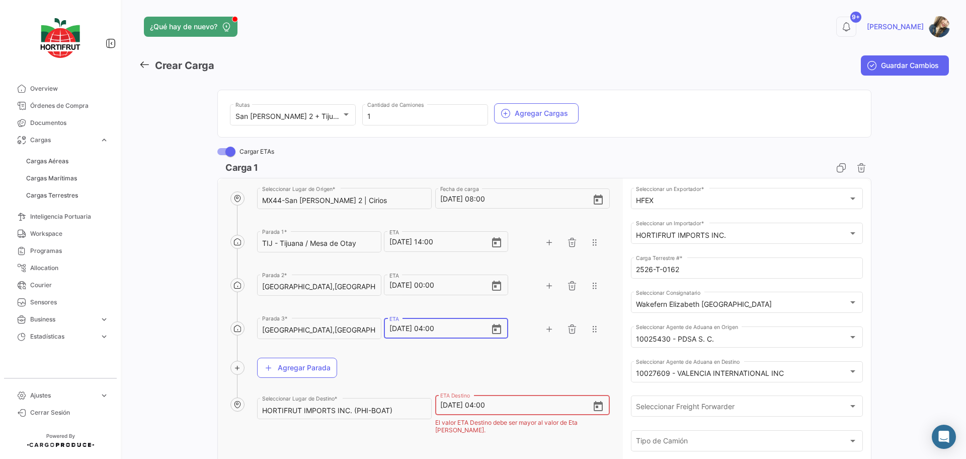
type input "[DATE] 04:00"
click at [484, 404] on input "[DATE] 04:00" at bounding box center [516, 404] width 152 height 35
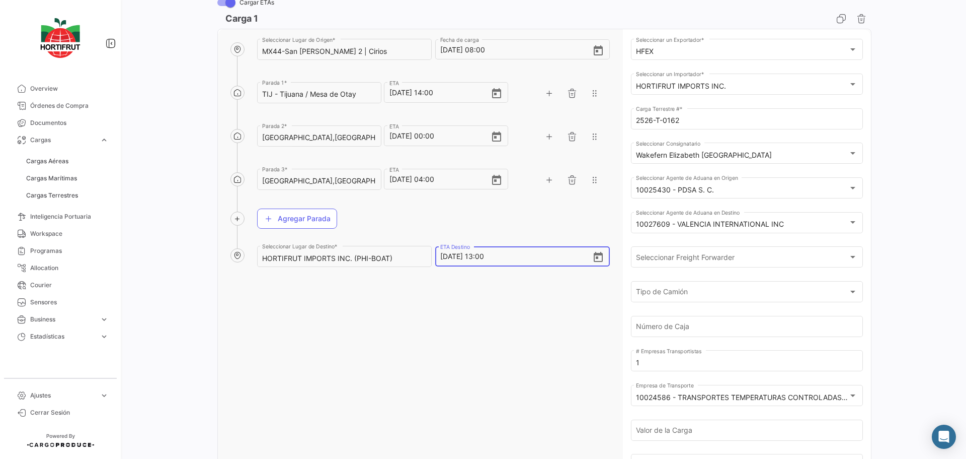
scroll to position [8, 0]
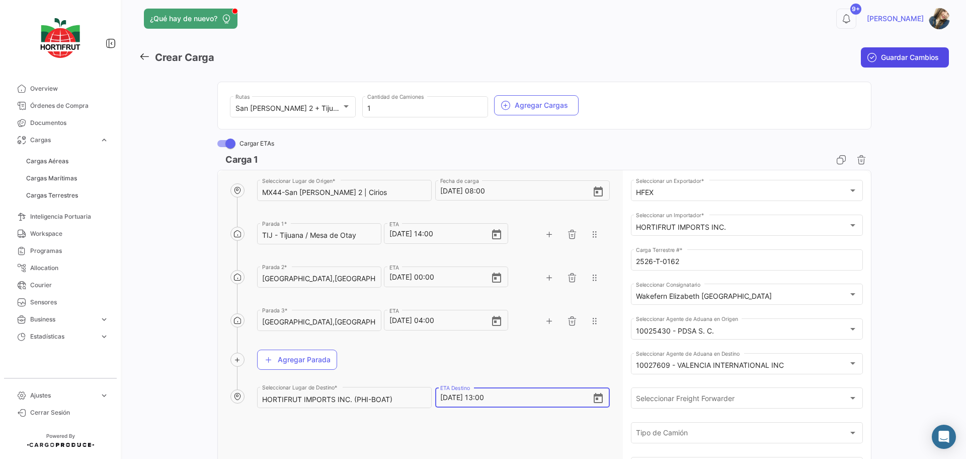
type input "[DATE] 13:00"
click at [876, 64] on button "Guardar Cambios" at bounding box center [905, 57] width 88 height 20
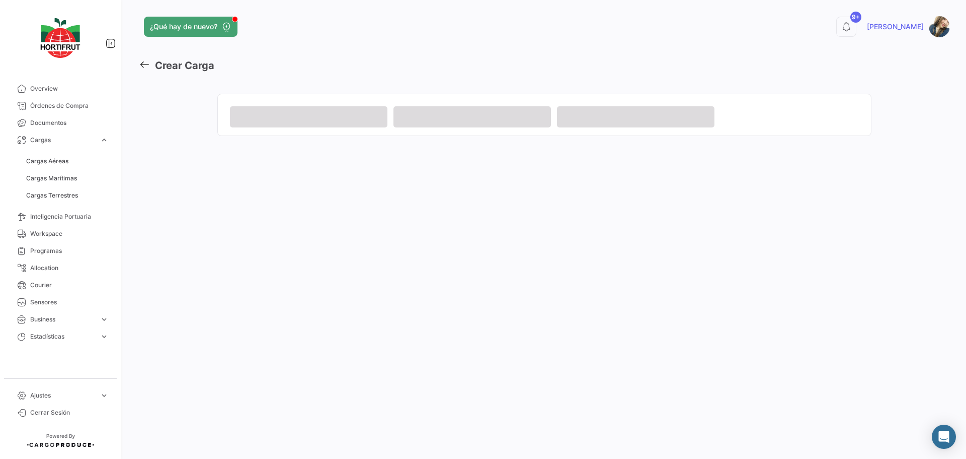
scroll to position [0, 0]
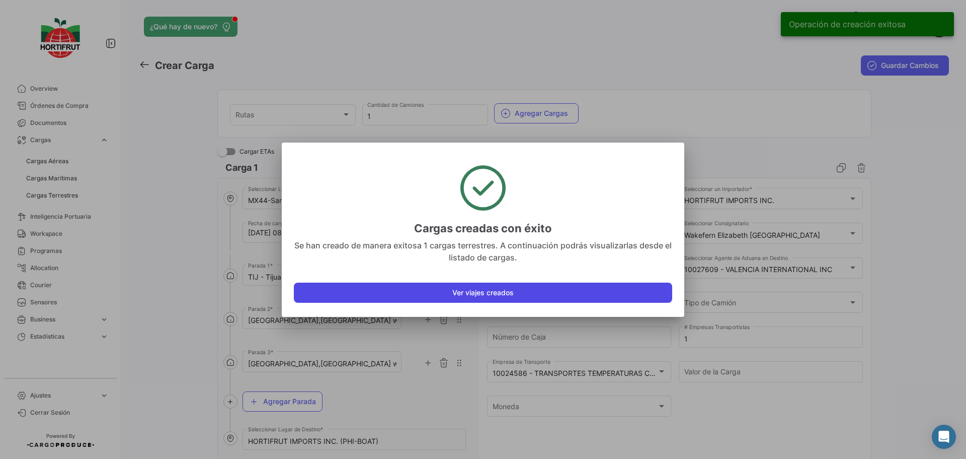
click at [479, 291] on button "Ver viajes creados" at bounding box center [483, 292] width 379 height 20
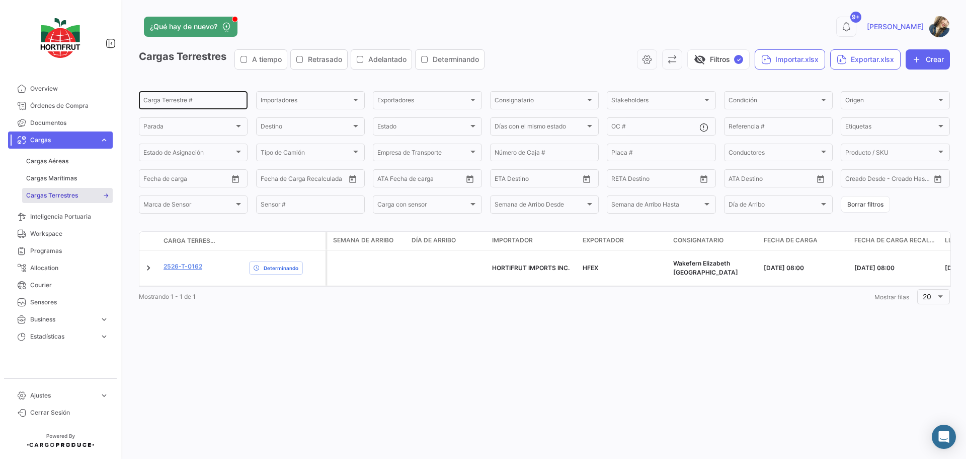
click at [219, 104] on input "Carga Terrestre #" at bounding box center [193, 101] width 100 height 7
paste input "2526-T-0142"
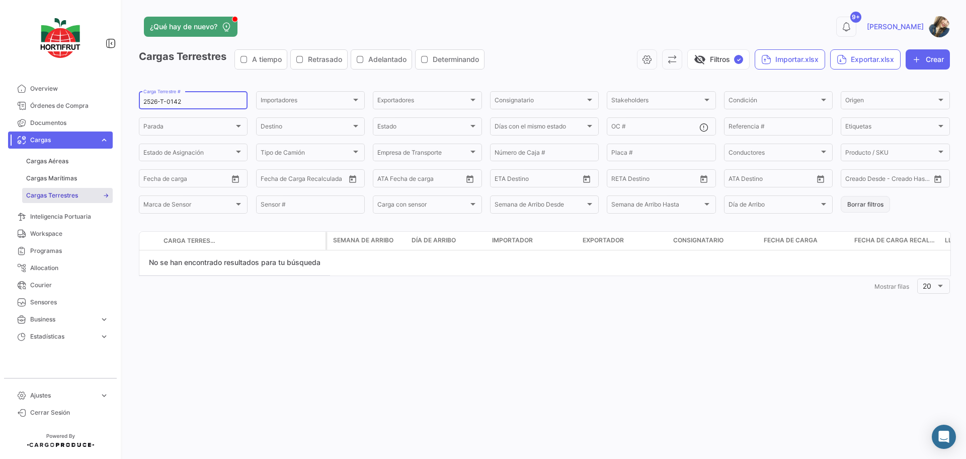
type input "2526-T-0142"
click at [861, 209] on button "Borrar filtros" at bounding box center [865, 204] width 49 height 17
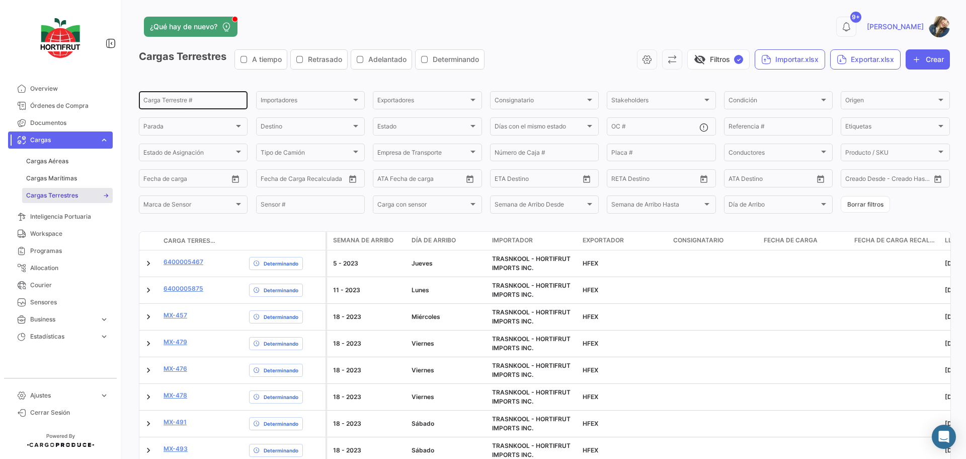
click at [187, 103] on input "Carga Terrestre #" at bounding box center [193, 101] width 100 height 7
paste input "2526-T-0142"
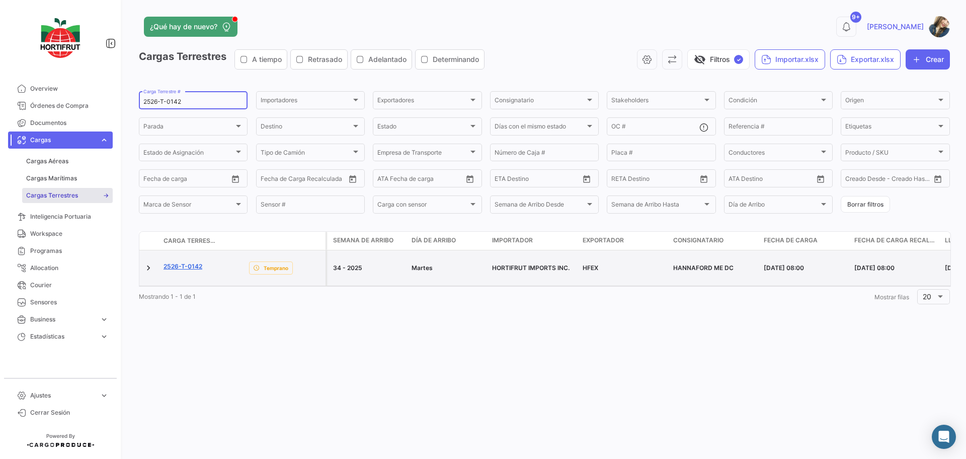
type input "2526-T-0142"
click at [199, 262] on link "2526-T-0142" at bounding box center [183, 266] width 39 height 9
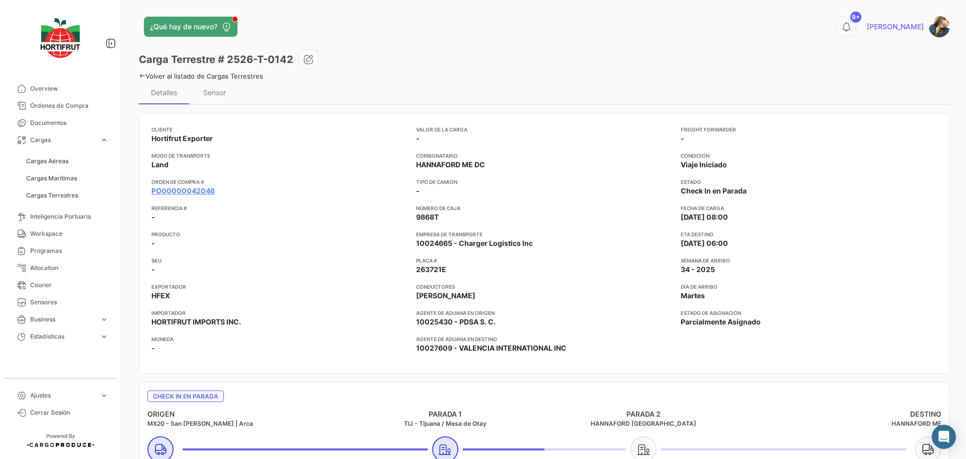
click at [248, 73] on link "Volver al listado de Cargas Terrestres" at bounding box center [201, 76] width 124 height 8
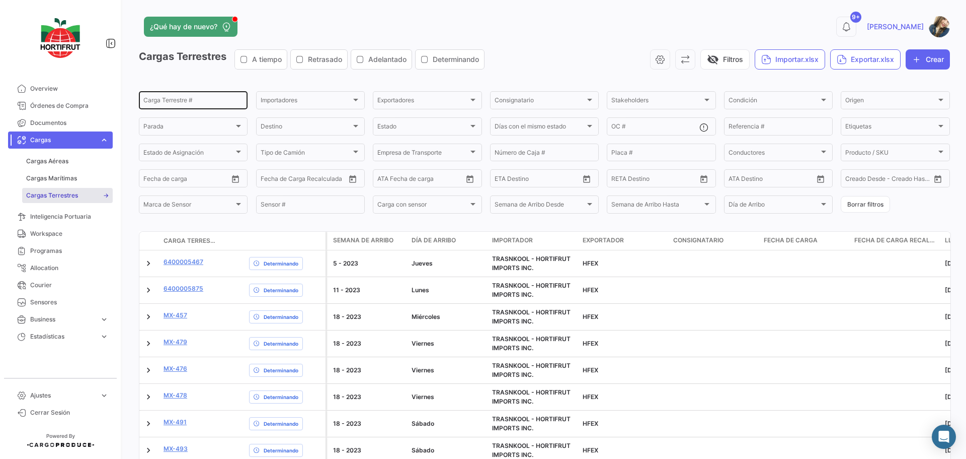
click at [163, 104] on input "Carga Terrestre #" at bounding box center [193, 101] width 100 height 7
click at [210, 101] on input "Carga Terrestre #" at bounding box center [193, 101] width 100 height 7
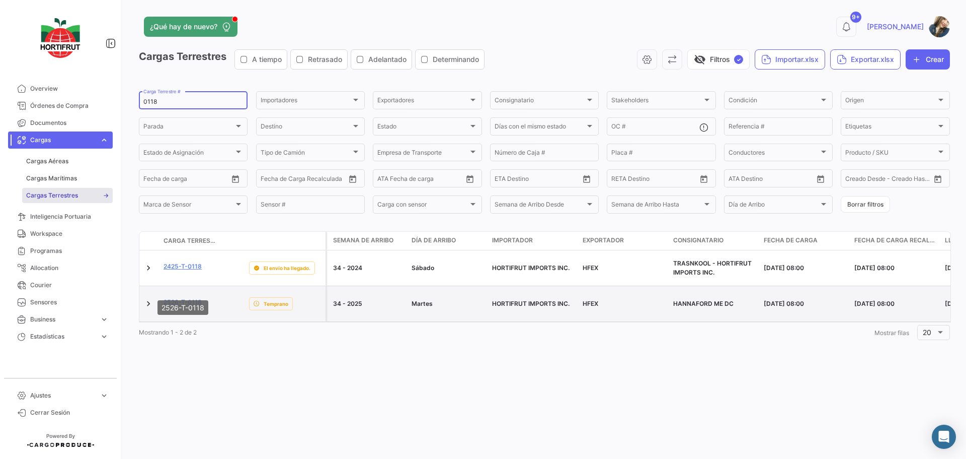
type input "0118"
click at [191, 298] on link "2526-T-0118" at bounding box center [183, 302] width 38 height 9
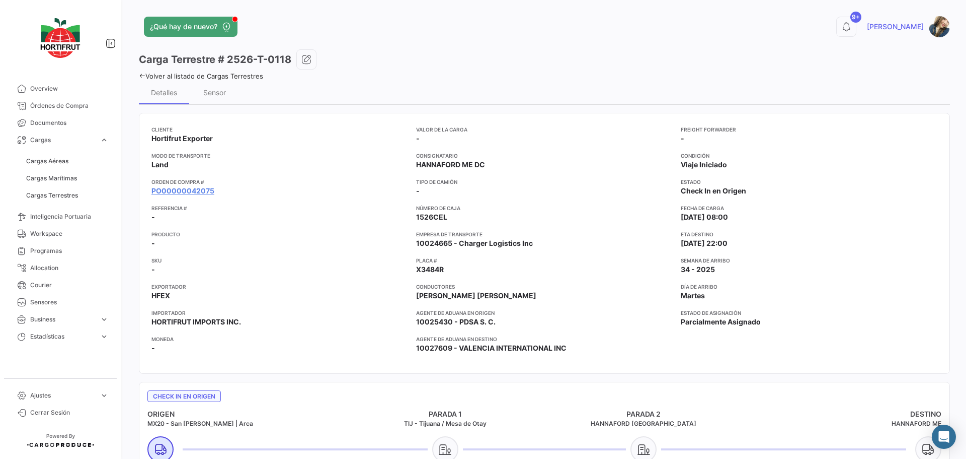
click at [253, 79] on link "Volver al listado de Cargas Terrestres" at bounding box center [201, 76] width 124 height 8
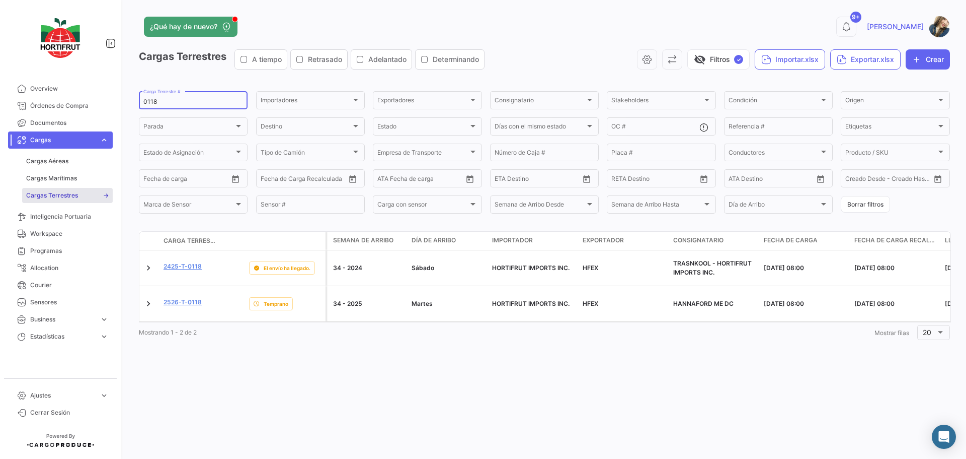
click at [197, 99] on input "0118" at bounding box center [193, 101] width 100 height 7
paste input "2526-T-0096"
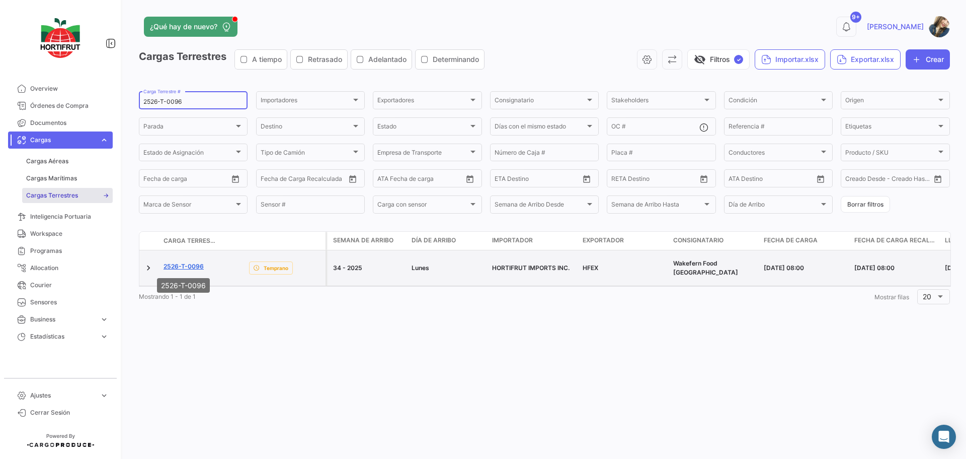
type input "2526-T-0096"
click at [202, 267] on link "2526-T-0096" at bounding box center [184, 266] width 40 height 9
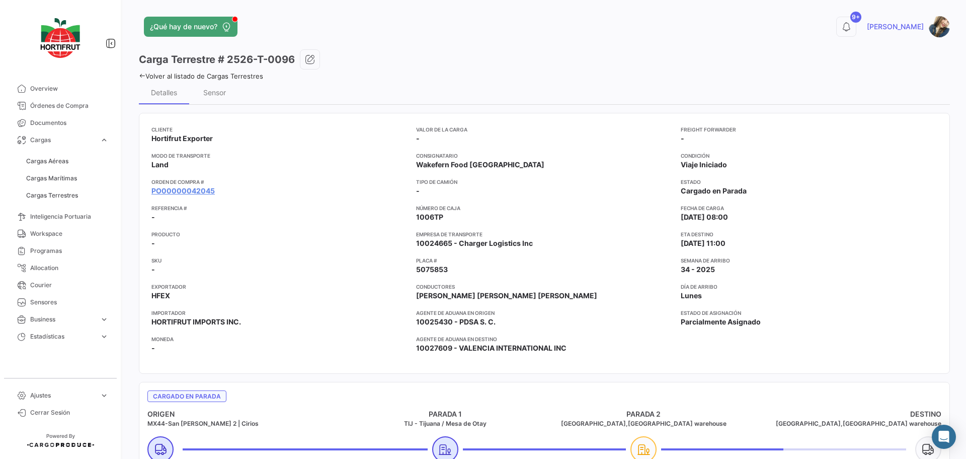
click at [236, 79] on link "Volver al listado de Cargas Terrestres" at bounding box center [201, 76] width 124 height 8
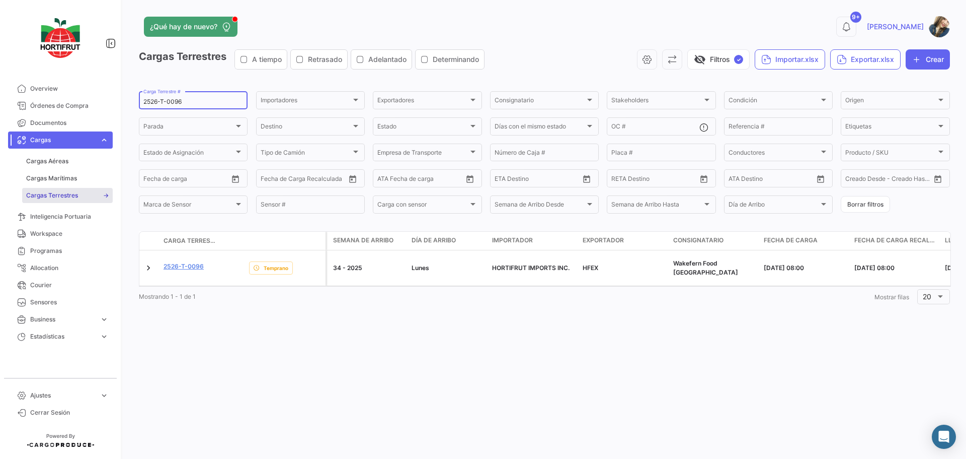
click at [185, 104] on input "2526-T-0096" at bounding box center [193, 101] width 100 height 7
paste input "117"
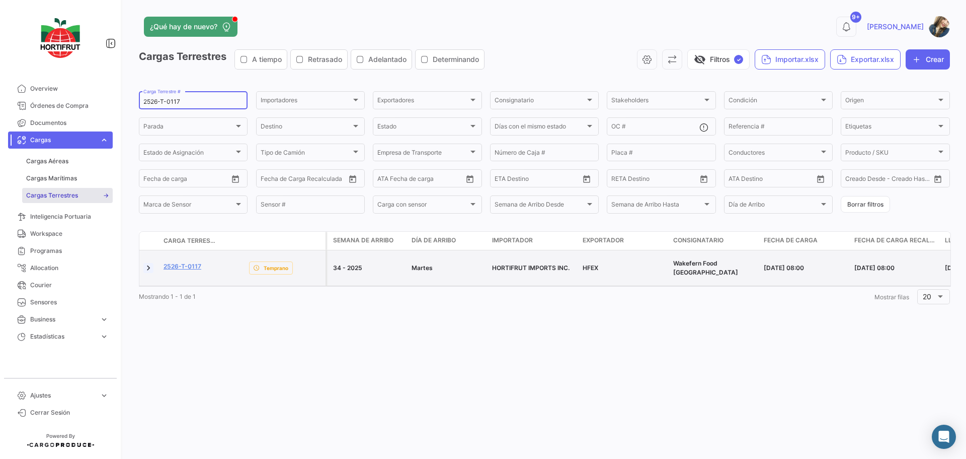
type input "2526-T-0117"
click at [151, 267] on link at bounding box center [148, 268] width 10 height 10
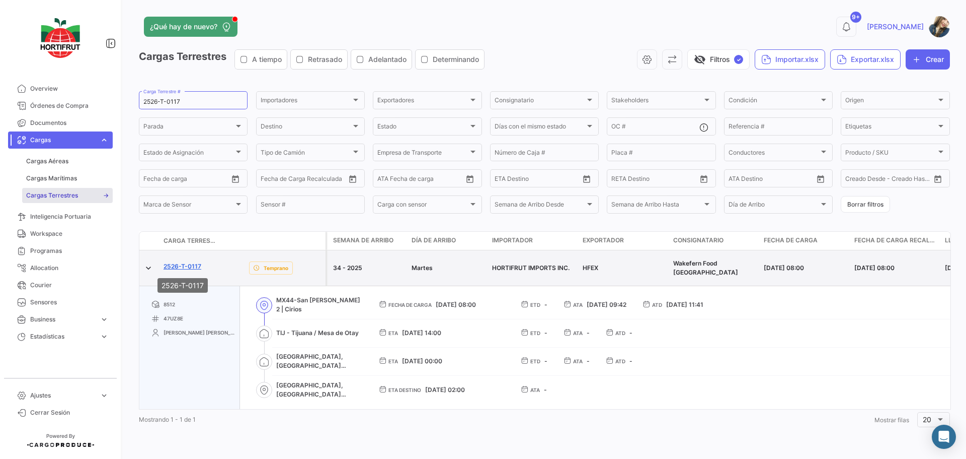
click at [184, 269] on link "2526-T-0117" at bounding box center [183, 266] width 38 height 9
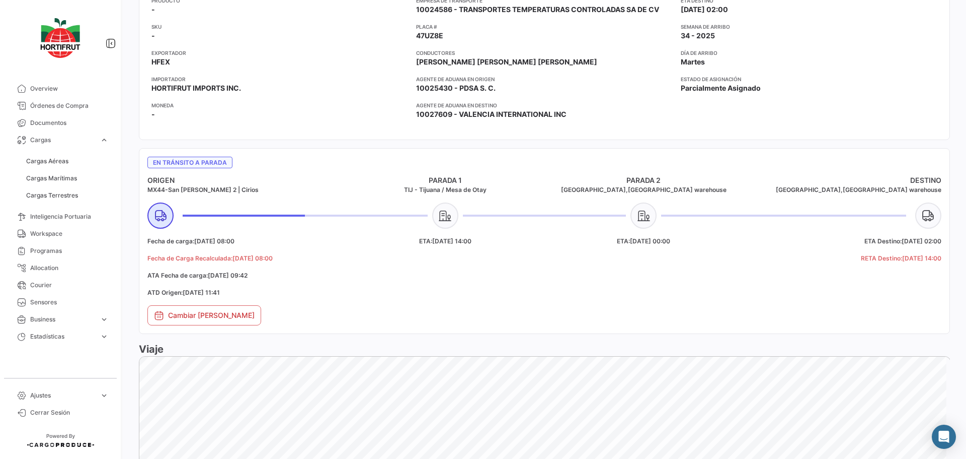
scroll to position [302, 0]
